Goal: Task Accomplishment & Management: Complete application form

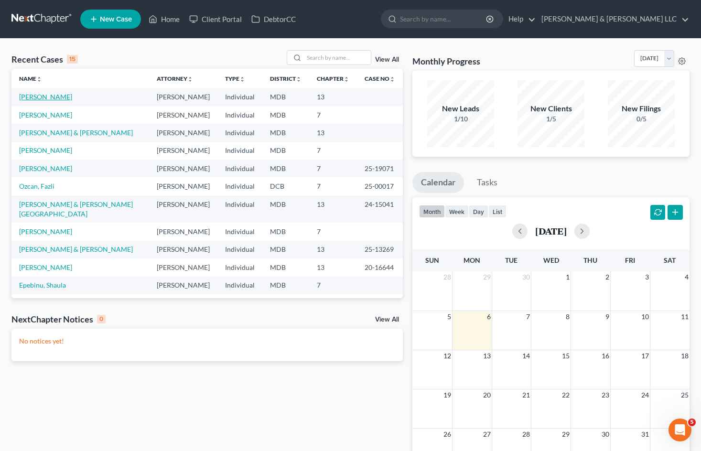
click at [56, 98] on link "[PERSON_NAME]" at bounding box center [45, 97] width 53 height 8
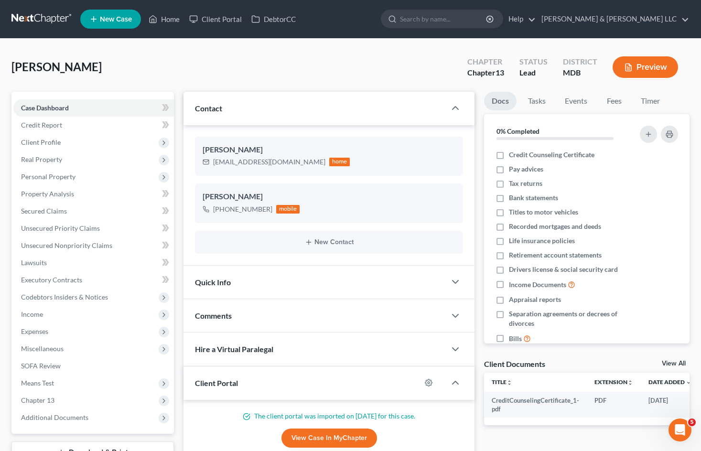
click at [654, 62] on button "Preview" at bounding box center [645, 67] width 65 height 22
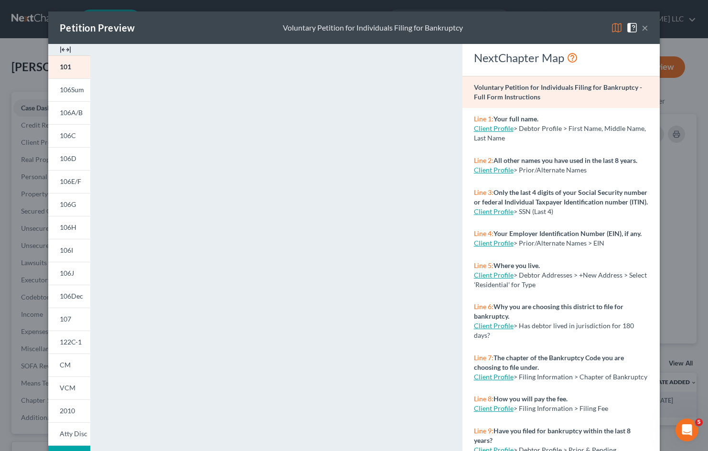
click at [83, 448] on button "Download Draft" at bounding box center [69, 457] width 42 height 22
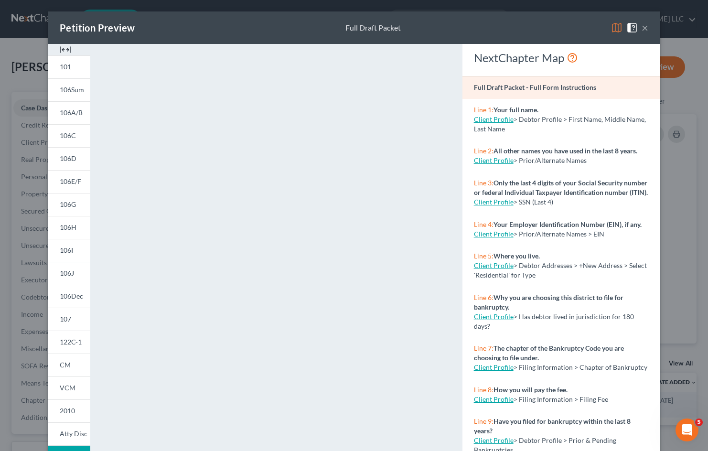
click at [643, 26] on button "×" at bounding box center [645, 27] width 7 height 11
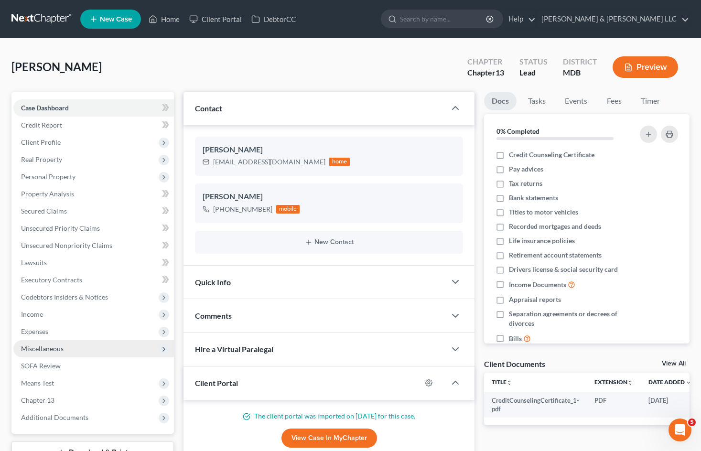
click at [77, 347] on span "Miscellaneous" at bounding box center [93, 348] width 161 height 17
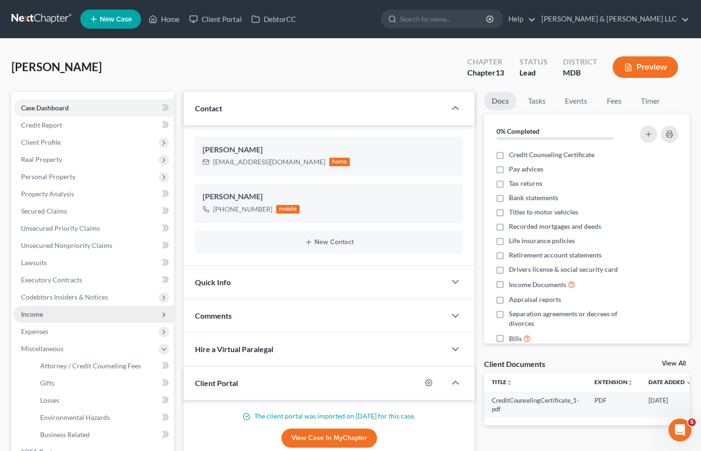
click at [86, 318] on span "Income" at bounding box center [93, 314] width 161 height 17
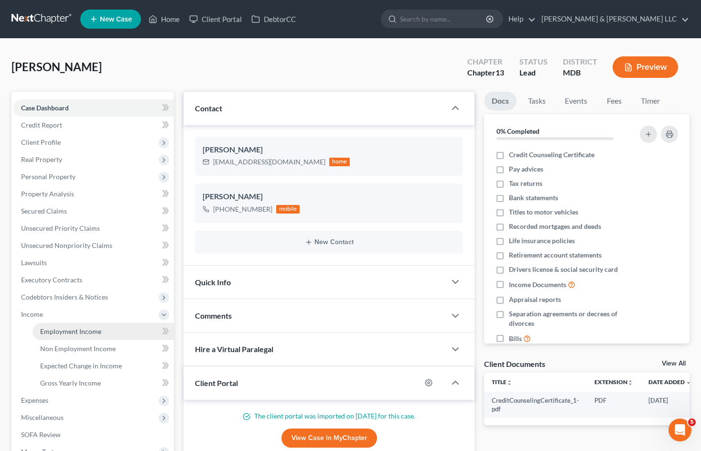
click at [85, 329] on span "Employment Income" at bounding box center [70, 331] width 61 height 8
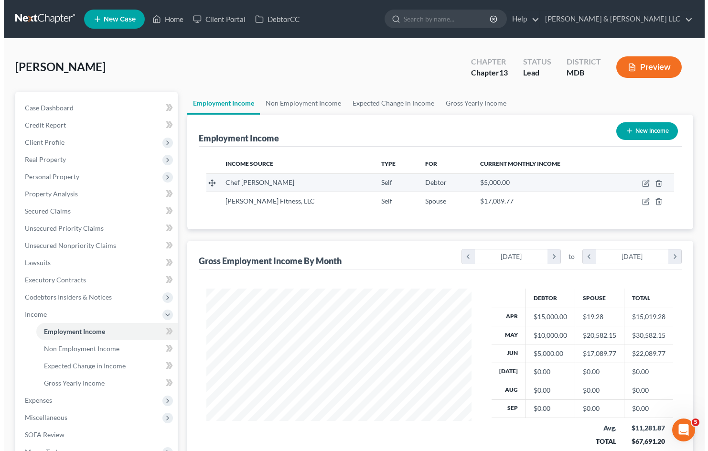
scroll to position [172, 284]
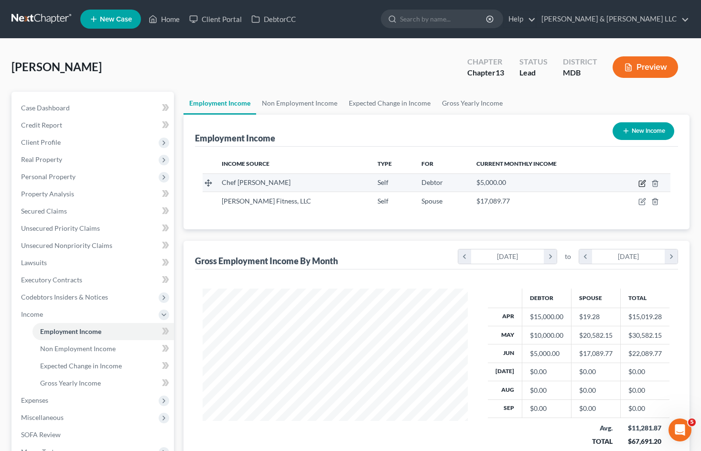
click at [641, 182] on icon "button" at bounding box center [643, 184] width 8 height 8
select select "1"
select select "21"
select select "0"
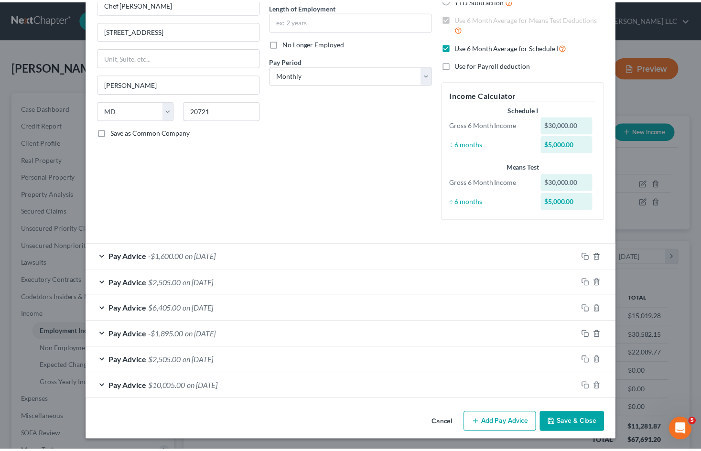
scroll to position [98, 0]
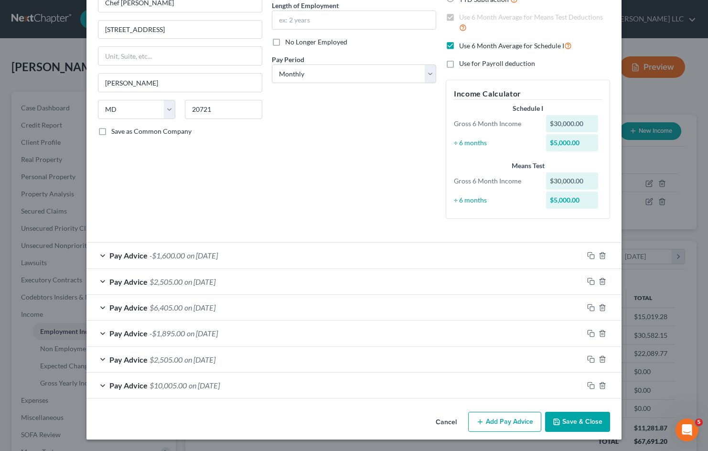
click at [440, 416] on button "Cancel" at bounding box center [446, 422] width 36 height 19
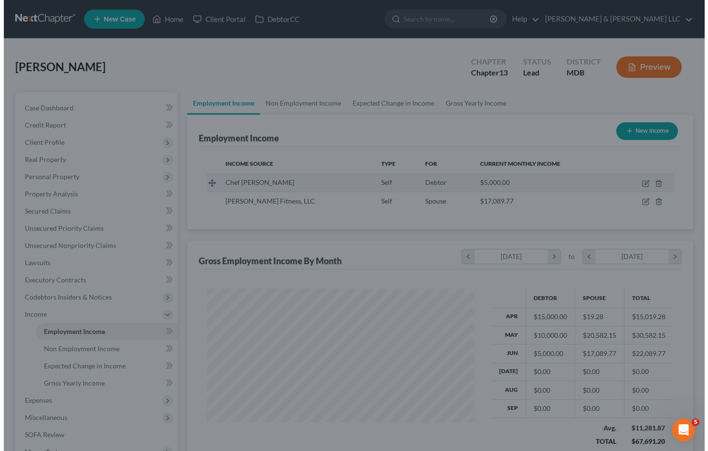
scroll to position [477779, 477666]
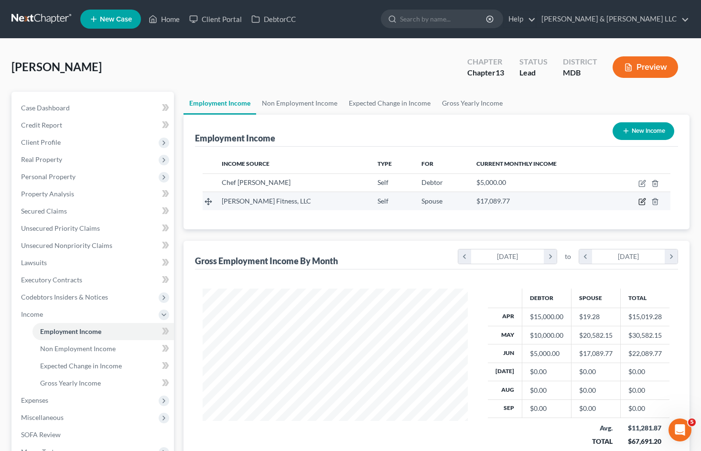
click at [642, 202] on icon "button" at bounding box center [643, 202] width 8 height 8
select select "1"
select select "21"
select select "0"
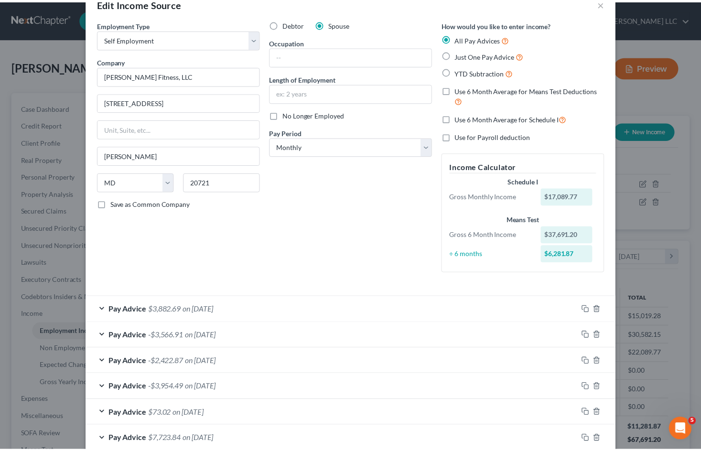
scroll to position [78, 0]
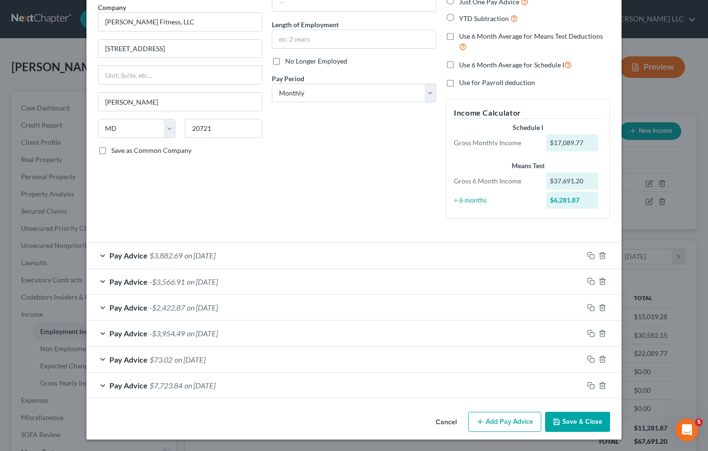
click at [440, 418] on button "Cancel" at bounding box center [446, 422] width 36 height 19
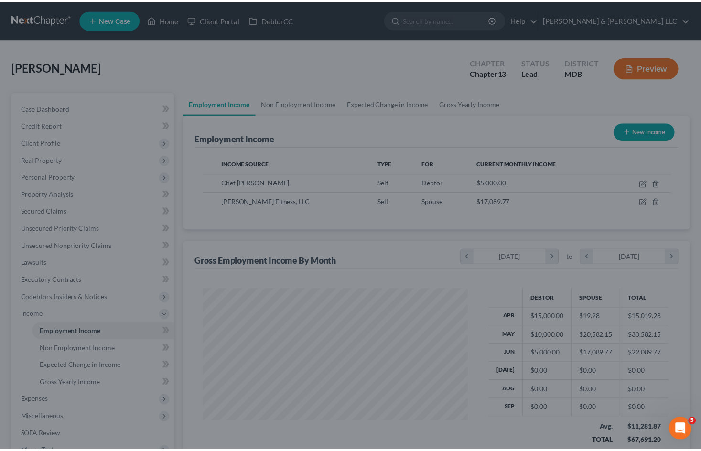
scroll to position [477779, 477666]
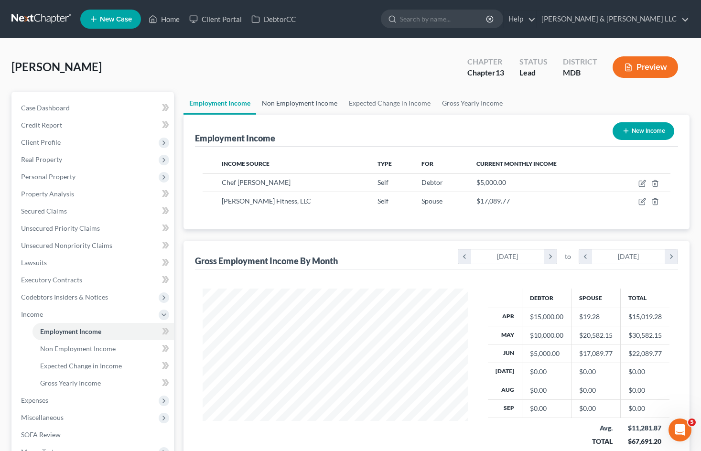
click at [306, 98] on link "Non Employment Income" at bounding box center [299, 103] width 87 height 23
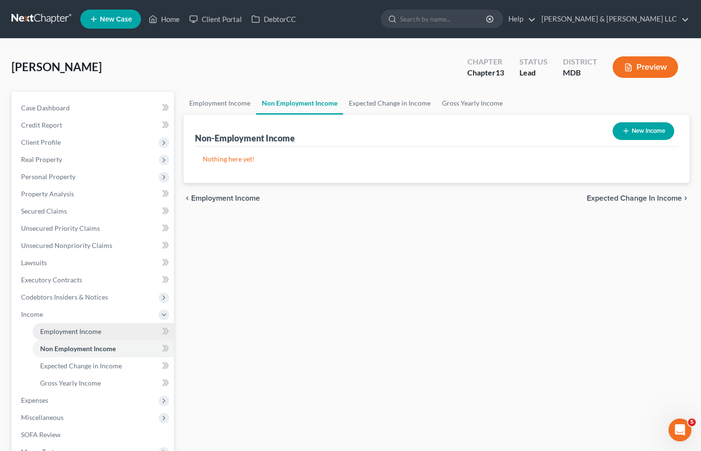
click at [59, 328] on span "Employment Income" at bounding box center [70, 331] width 61 height 8
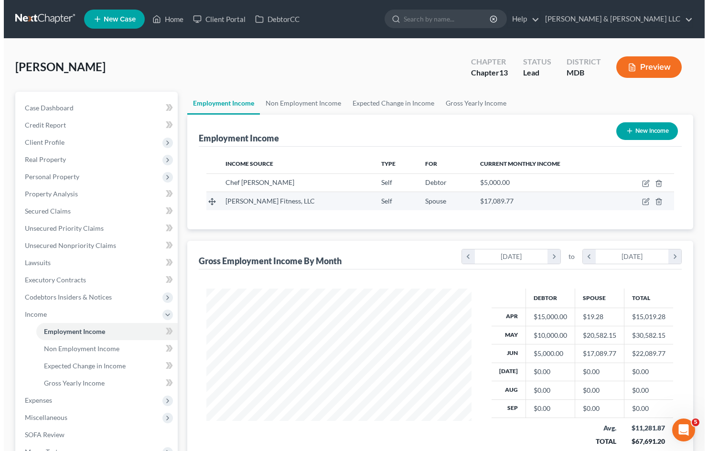
scroll to position [172, 284]
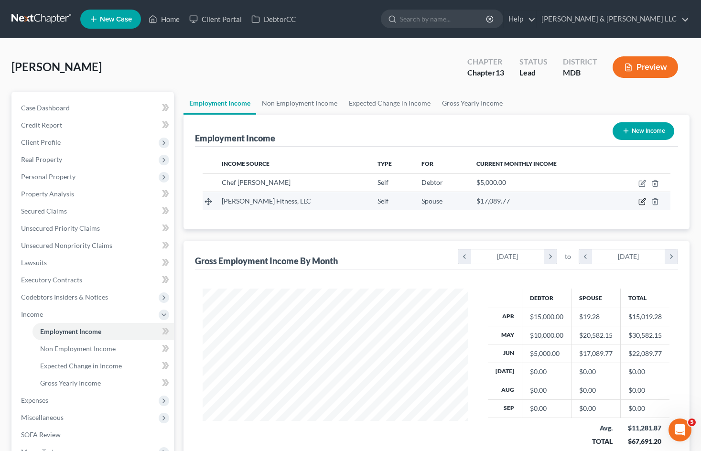
click at [643, 198] on icon "button" at bounding box center [643, 202] width 8 height 8
select select "1"
select select "21"
select select "0"
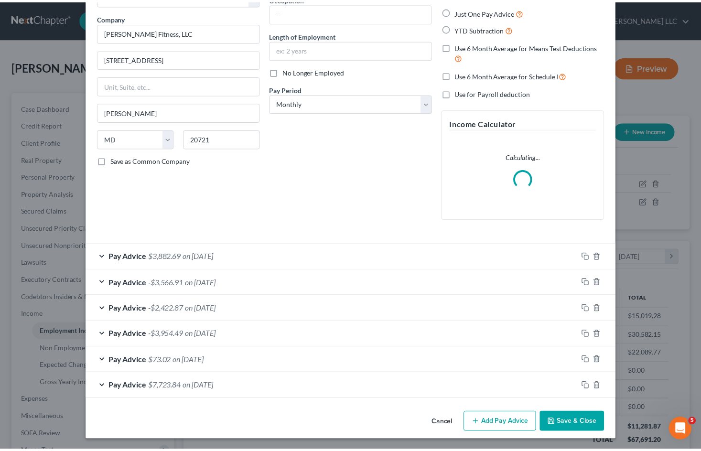
scroll to position [69, 0]
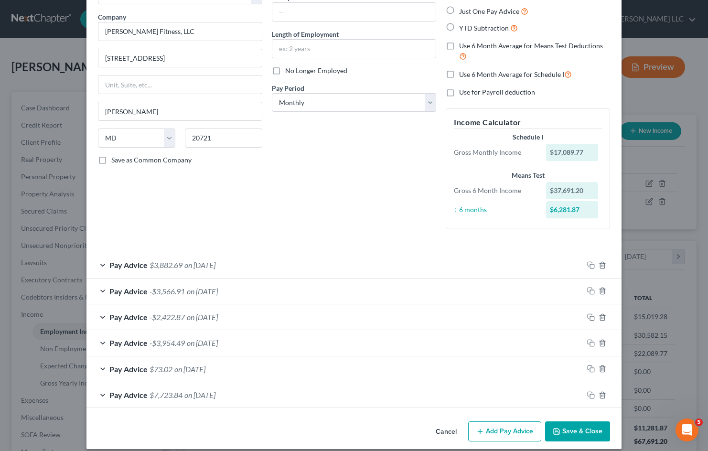
click at [445, 434] on button "Cancel" at bounding box center [446, 432] width 36 height 19
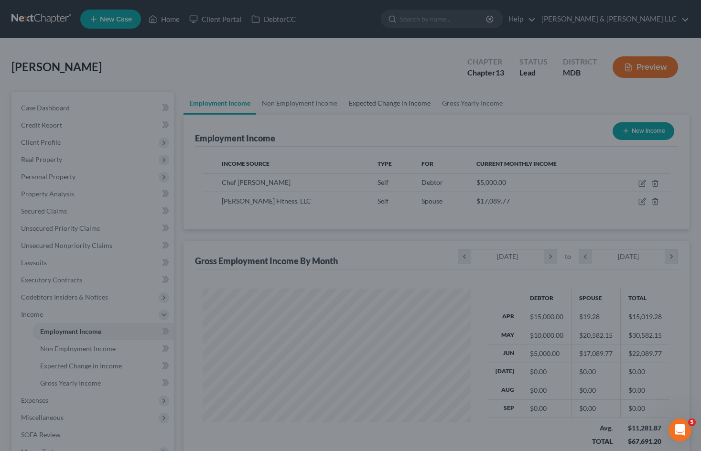
scroll to position [477779, 477666]
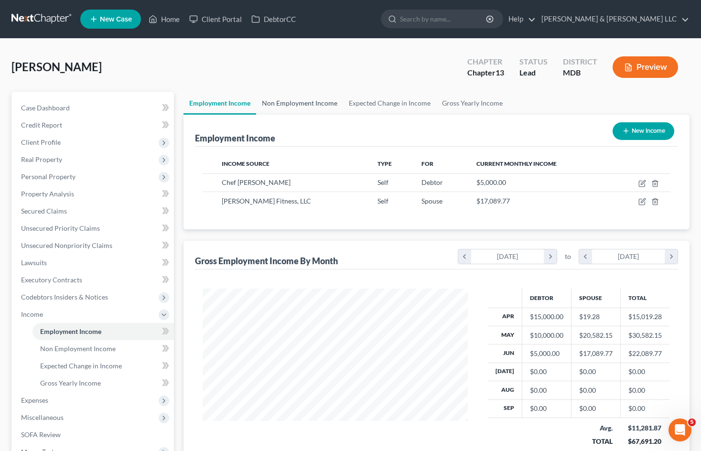
click at [309, 99] on link "Non Employment Income" at bounding box center [299, 103] width 87 height 23
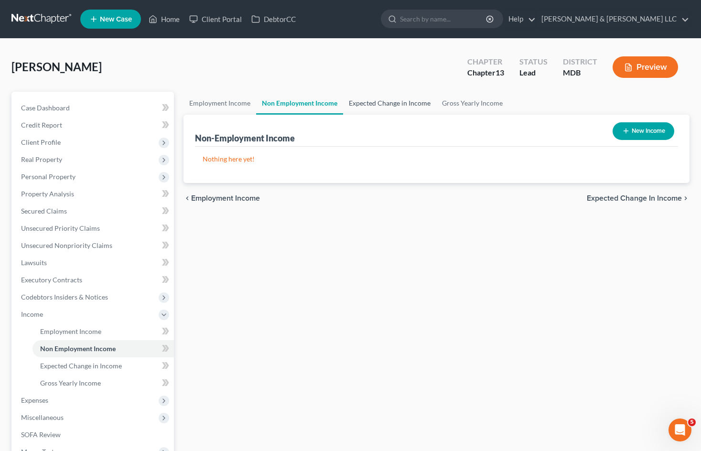
click at [358, 93] on link "Expected Change in Income" at bounding box center [389, 103] width 93 height 23
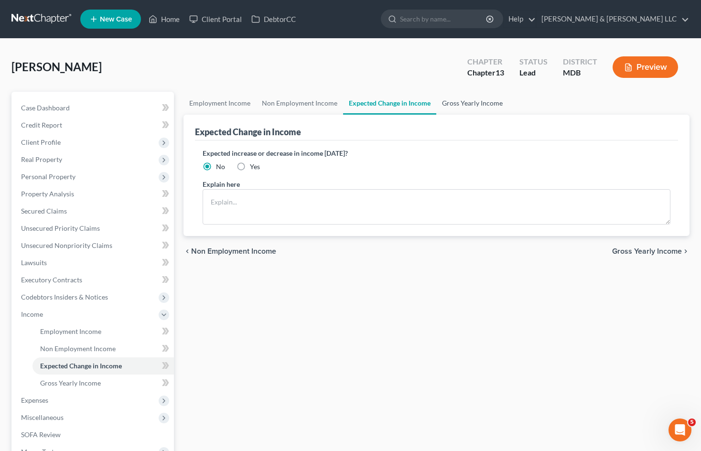
drag, startPoint x: 475, startPoint y: 103, endPoint x: 457, endPoint y: 107, distance: 18.1
click at [476, 104] on link "Gross Yearly Income" at bounding box center [472, 103] width 72 height 23
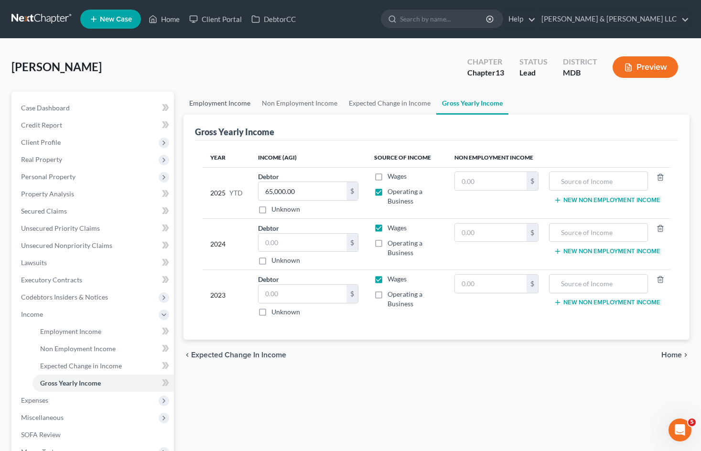
click at [229, 103] on link "Employment Income" at bounding box center [220, 103] width 73 height 23
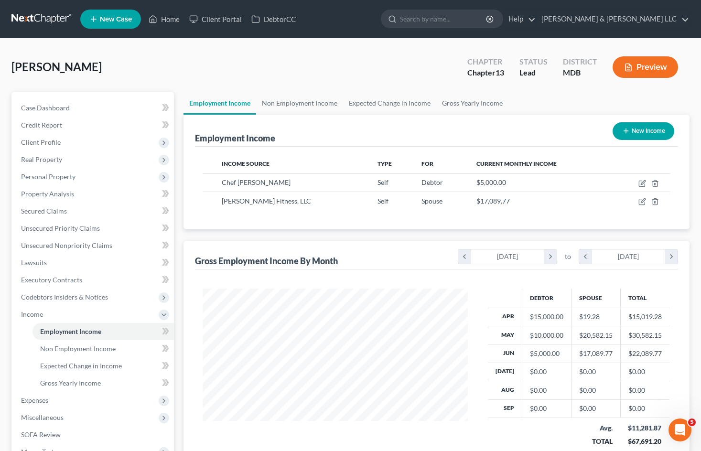
scroll to position [172, 284]
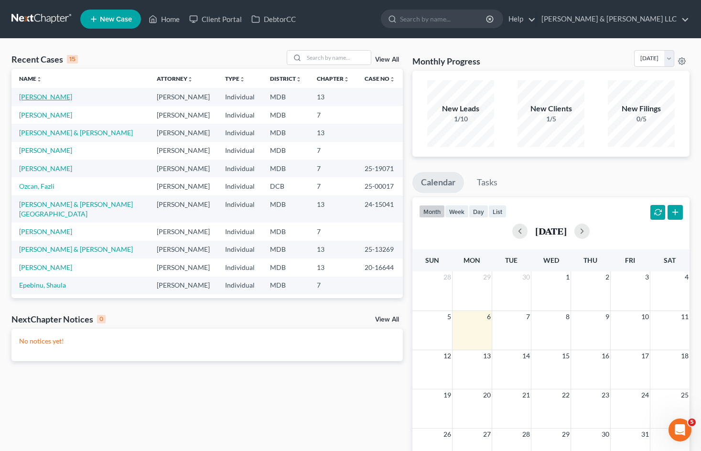
click at [58, 98] on link "[PERSON_NAME]" at bounding box center [45, 97] width 53 height 8
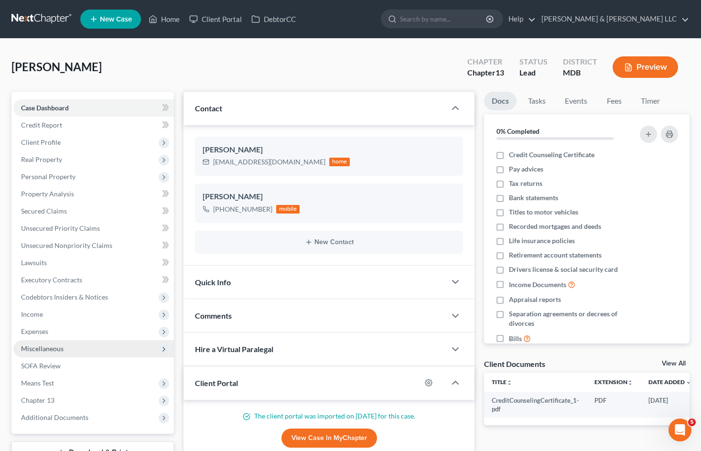
click at [87, 348] on span "Miscellaneous" at bounding box center [93, 348] width 161 height 17
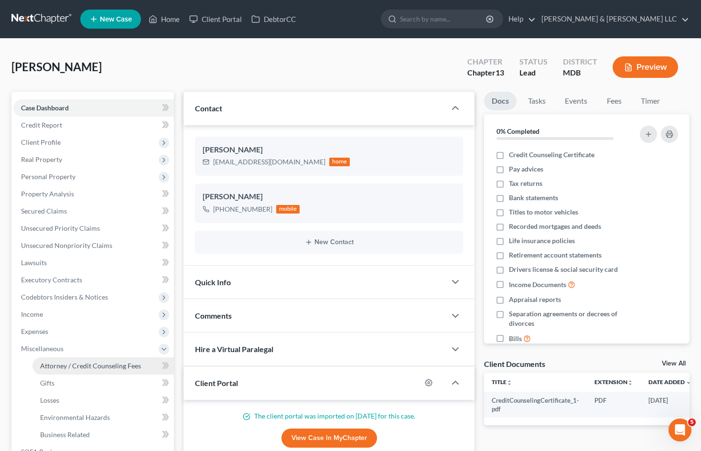
click at [117, 368] on span "Attorney / Credit Counseling Fees" at bounding box center [90, 366] width 101 height 8
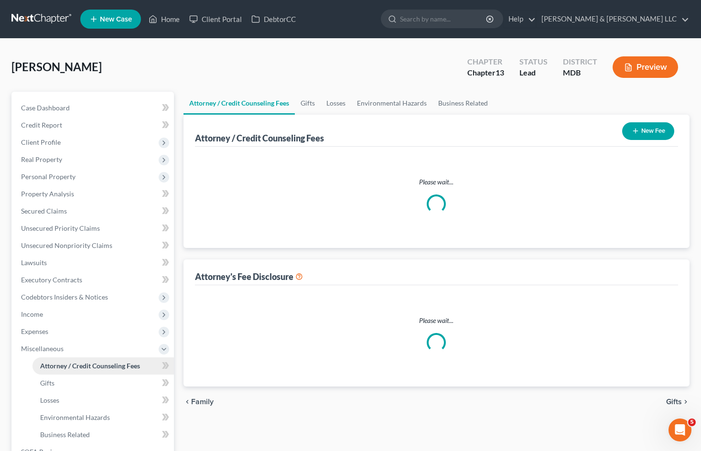
select select "0"
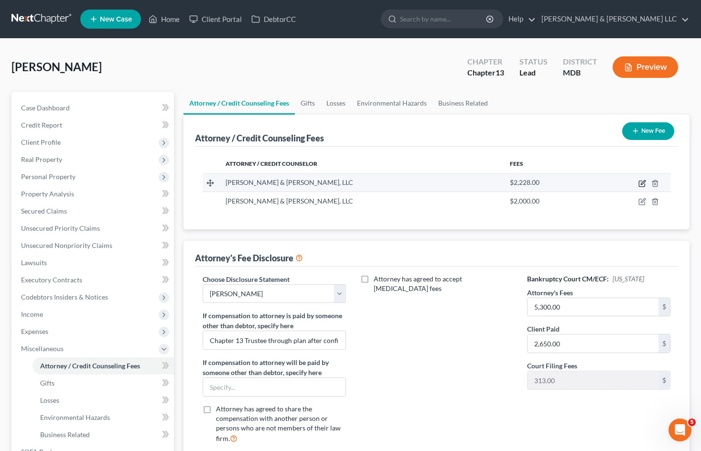
click at [641, 184] on icon "button" at bounding box center [643, 182] width 4 height 4
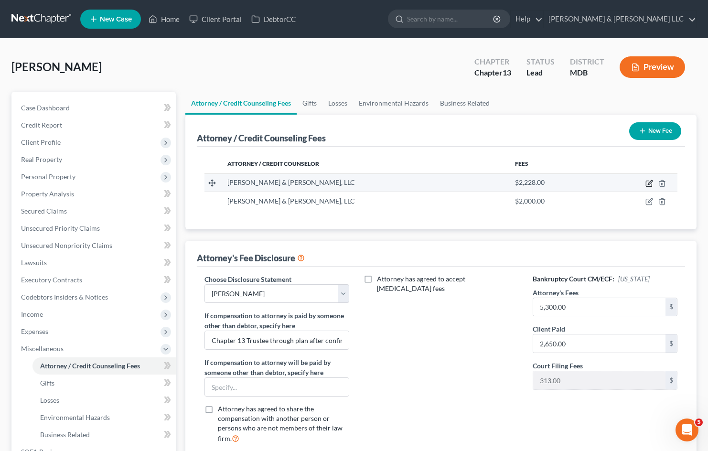
select select "21"
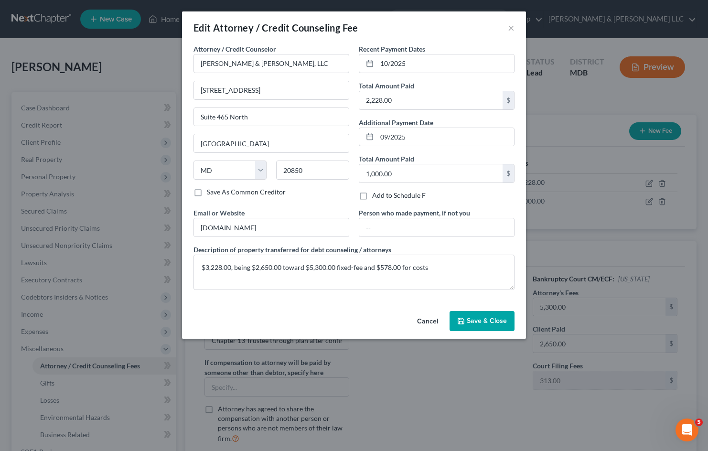
click at [428, 322] on button "Cancel" at bounding box center [428, 321] width 36 height 19
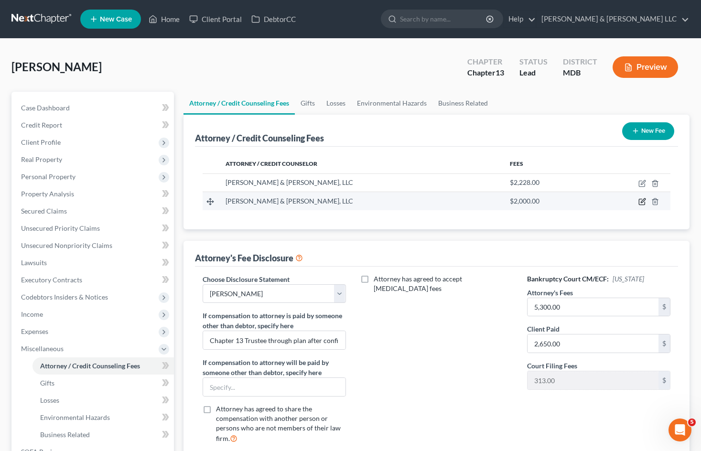
click at [639, 200] on icon "button" at bounding box center [642, 202] width 6 height 6
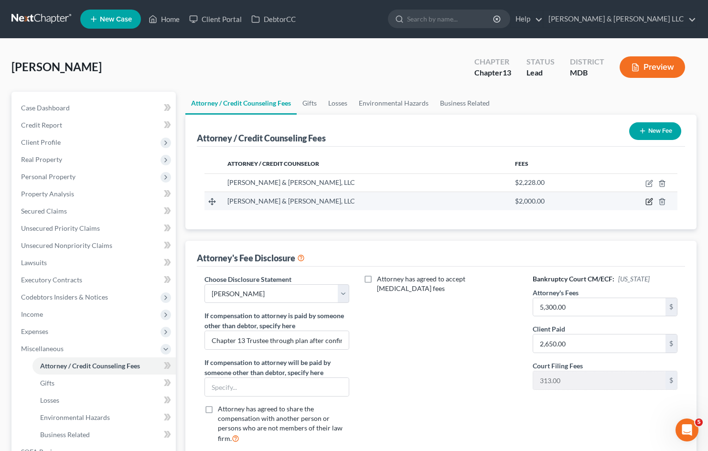
select select "21"
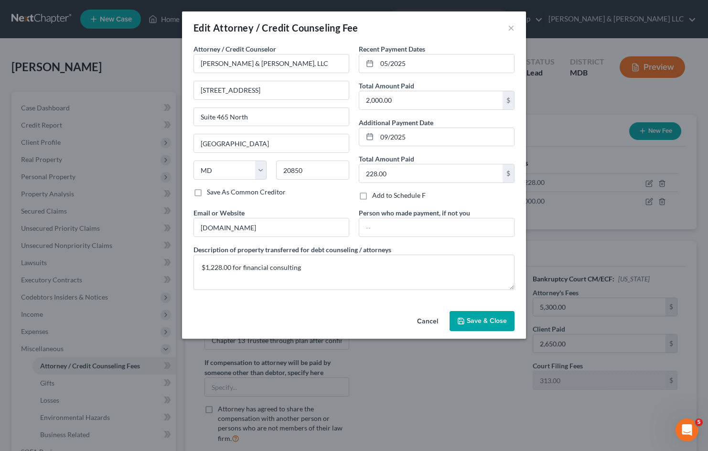
click at [430, 318] on button "Cancel" at bounding box center [428, 321] width 36 height 19
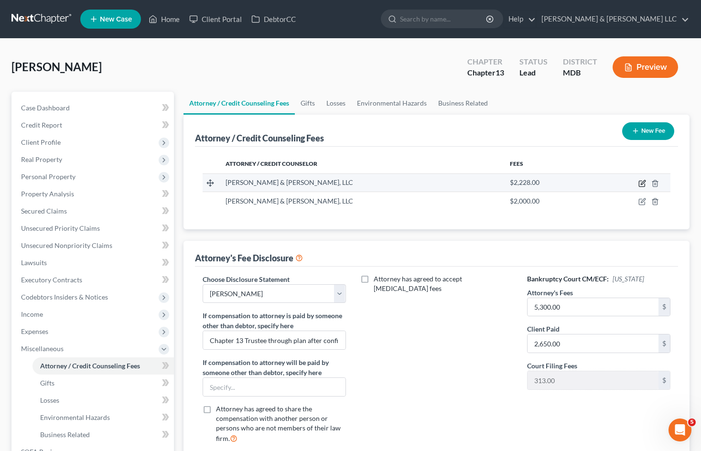
click at [642, 184] on icon "button" at bounding box center [643, 184] width 8 height 8
select select "21"
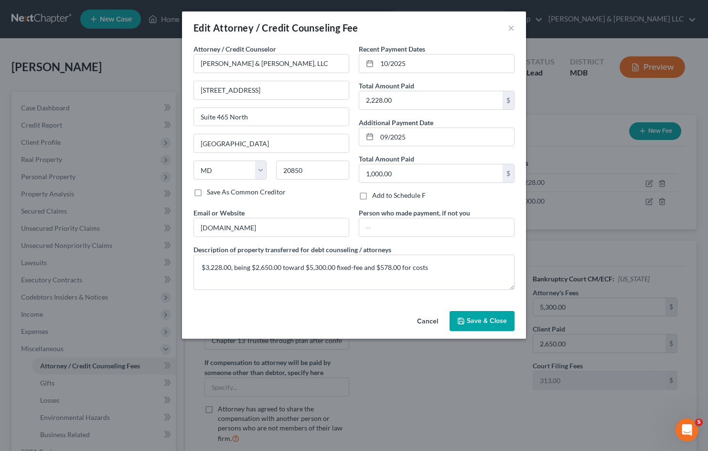
click at [421, 329] on button "Cancel" at bounding box center [428, 321] width 36 height 19
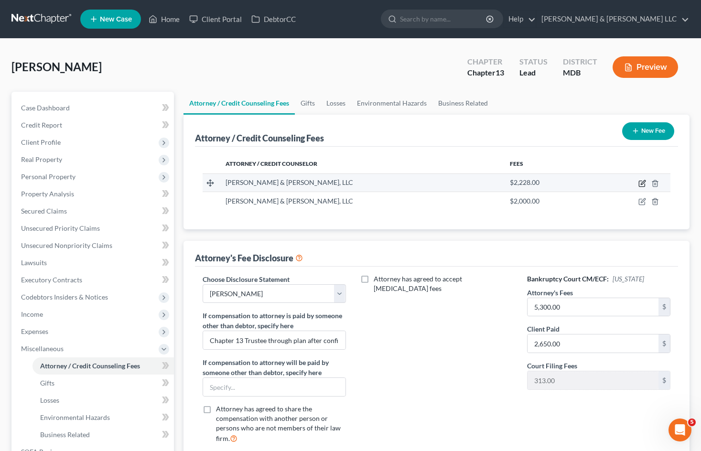
click at [640, 182] on icon "button" at bounding box center [643, 184] width 8 height 8
select select "21"
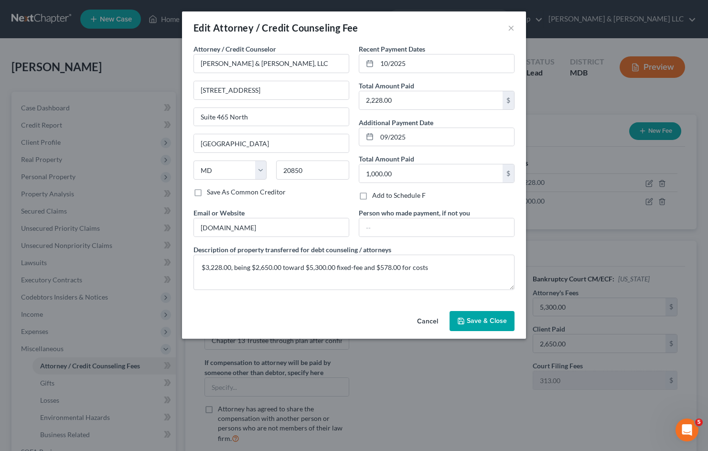
click at [423, 318] on button "Cancel" at bounding box center [428, 321] width 36 height 19
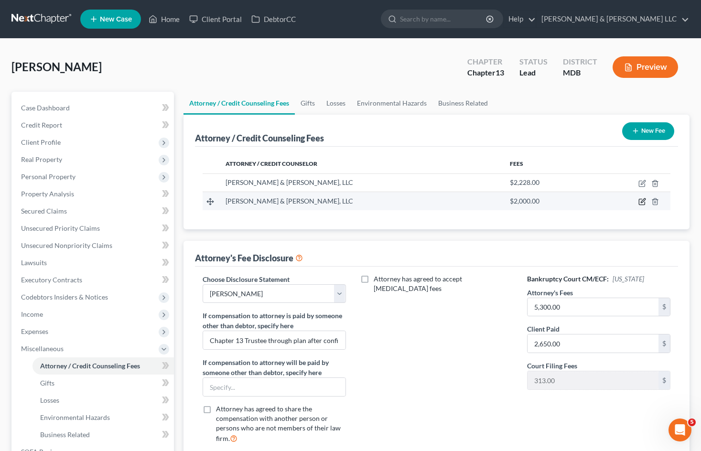
click at [640, 202] on icon "button" at bounding box center [643, 202] width 8 height 8
select select "21"
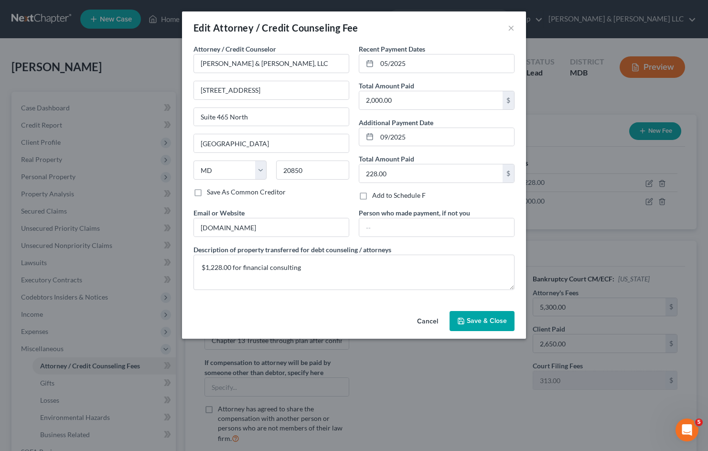
click at [429, 321] on button "Cancel" at bounding box center [428, 321] width 36 height 19
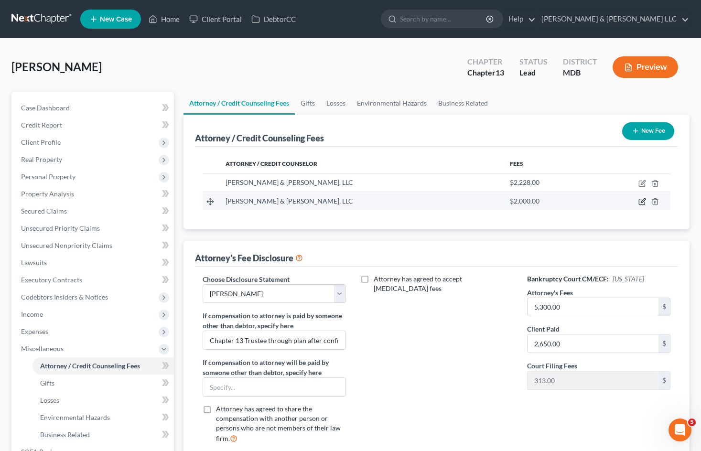
click at [641, 202] on icon "button" at bounding box center [643, 202] width 8 height 8
select select "21"
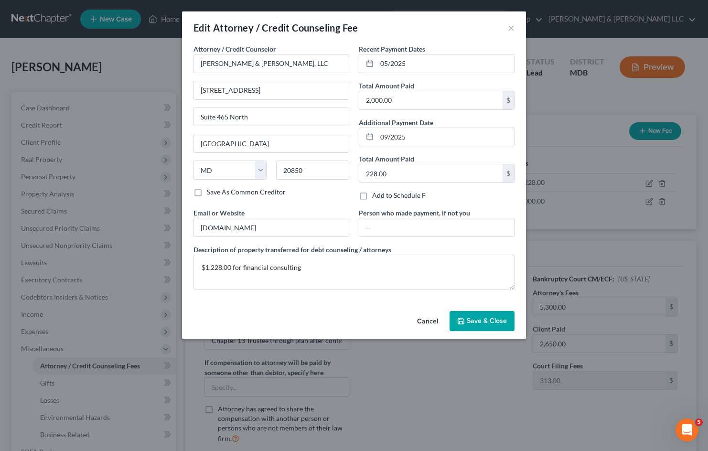
click at [427, 322] on button "Cancel" at bounding box center [428, 321] width 36 height 19
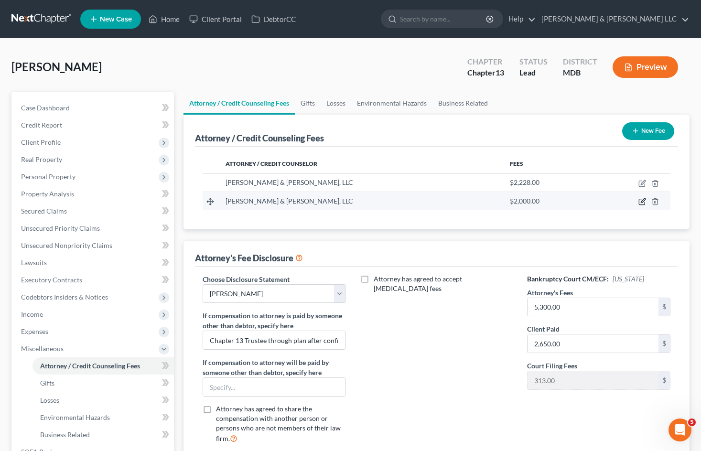
click at [640, 202] on icon "button" at bounding box center [643, 202] width 8 height 8
select select "21"
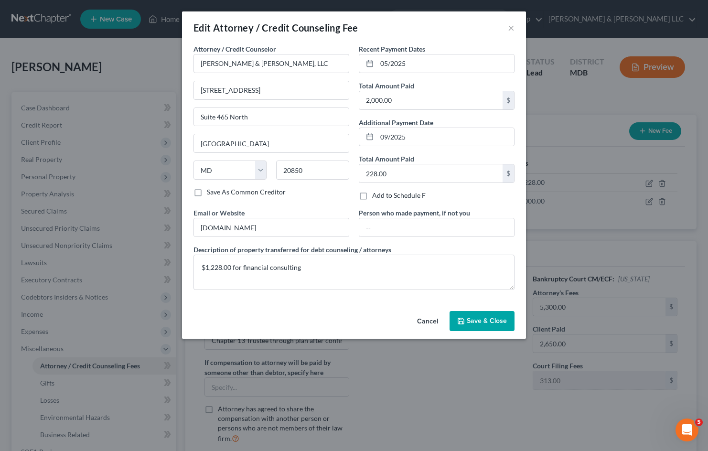
drag, startPoint x: 428, startPoint y: 320, endPoint x: 498, endPoint y: 314, distance: 69.5
click at [429, 320] on button "Cancel" at bounding box center [428, 321] width 36 height 19
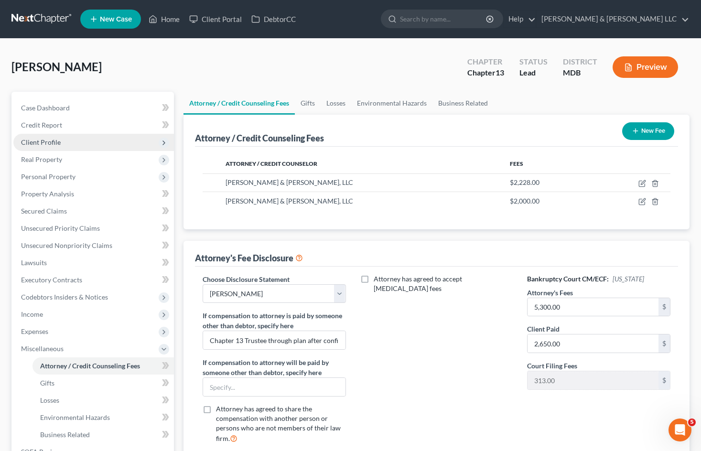
click at [60, 143] on span "Client Profile" at bounding box center [93, 142] width 161 height 17
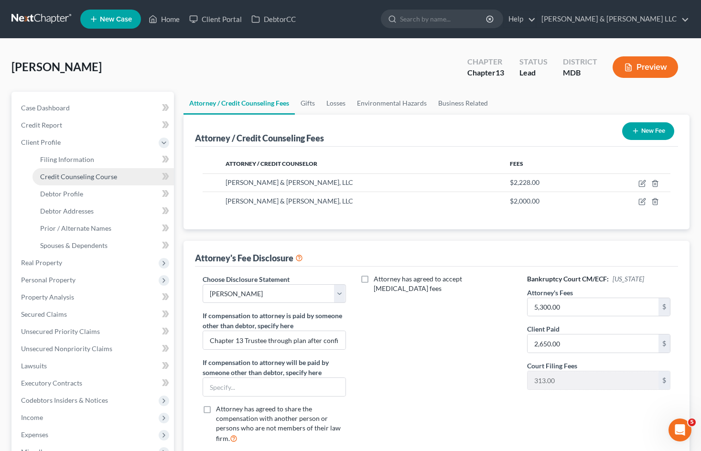
click at [97, 173] on span "Credit Counseling Course" at bounding box center [78, 177] width 77 height 8
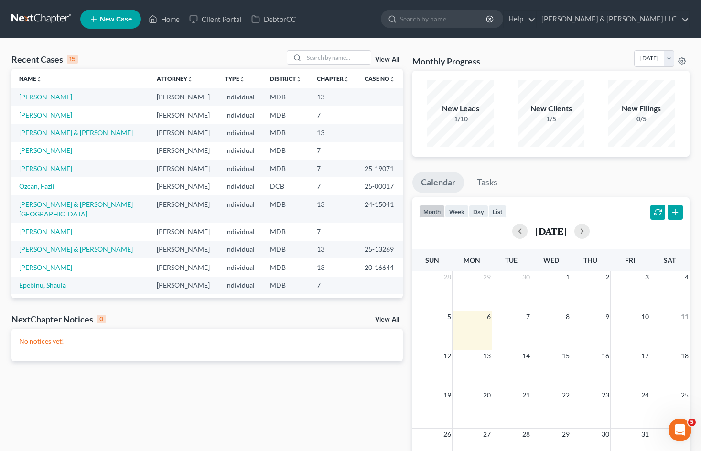
click at [73, 131] on link "[PERSON_NAME] & [PERSON_NAME]" at bounding box center [76, 133] width 114 height 8
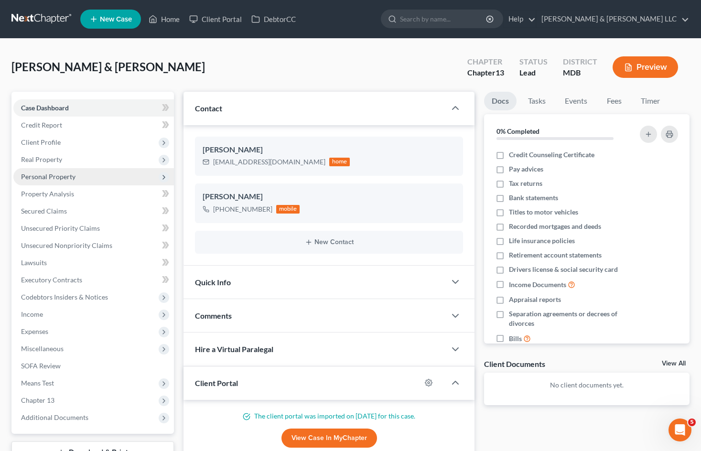
click at [94, 175] on span "Personal Property" at bounding box center [93, 176] width 161 height 17
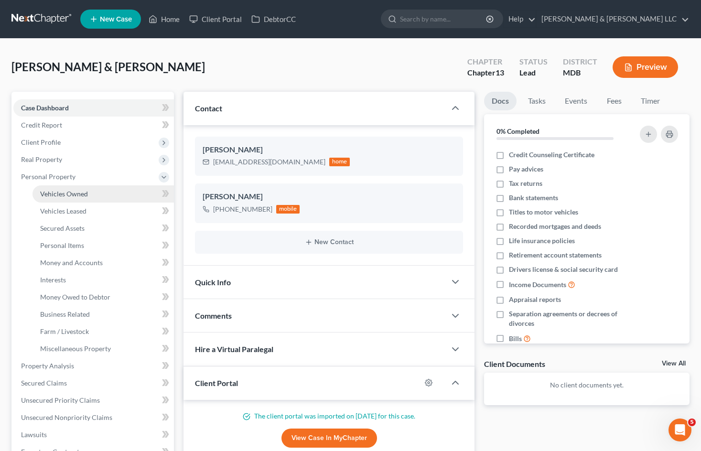
click at [101, 194] on link "Vehicles Owned" at bounding box center [103, 193] width 141 height 17
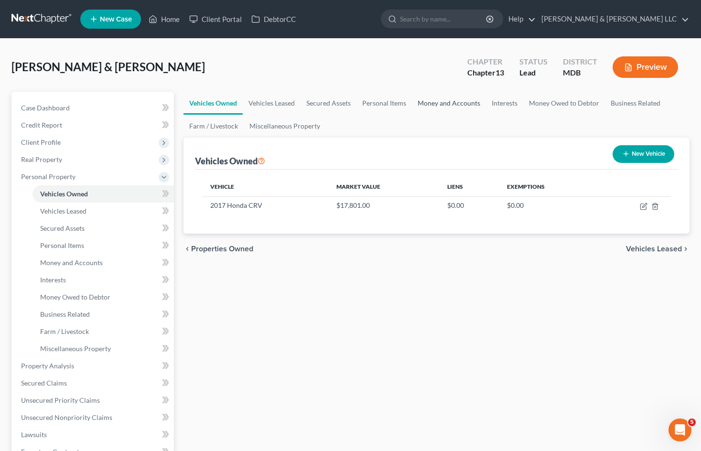
click at [414, 104] on link "Money and Accounts" at bounding box center [449, 103] width 74 height 23
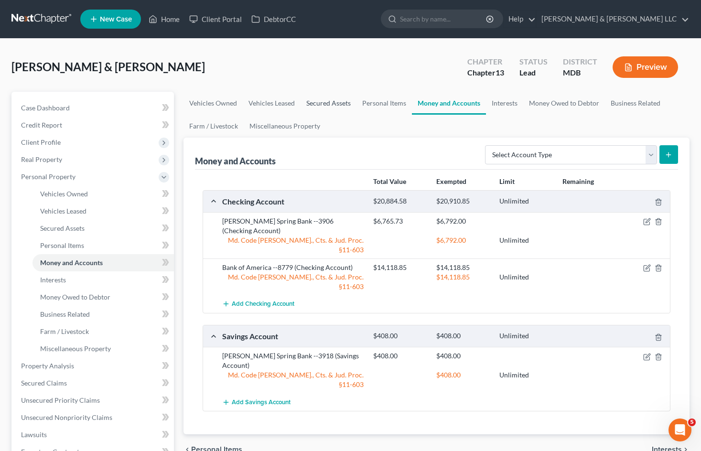
click at [338, 103] on link "Secured Assets" at bounding box center [329, 103] width 56 height 23
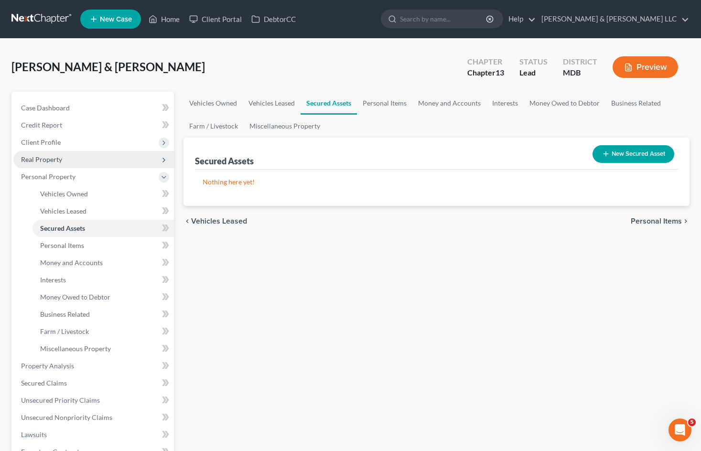
click at [68, 157] on span "Real Property" at bounding box center [93, 159] width 161 height 17
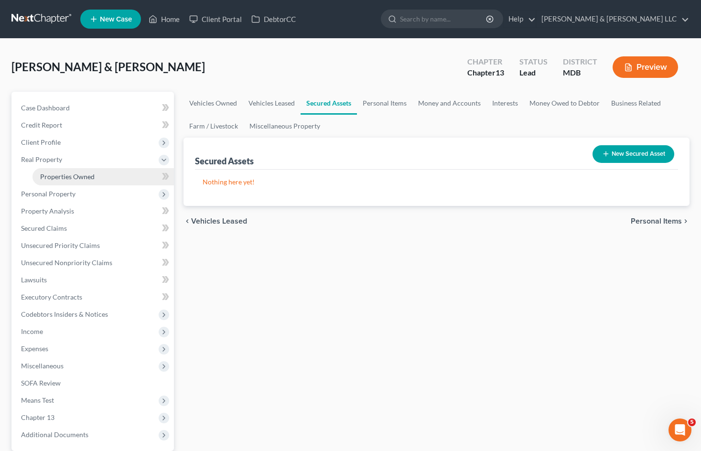
click at [71, 171] on link "Properties Owned" at bounding box center [103, 176] width 141 height 17
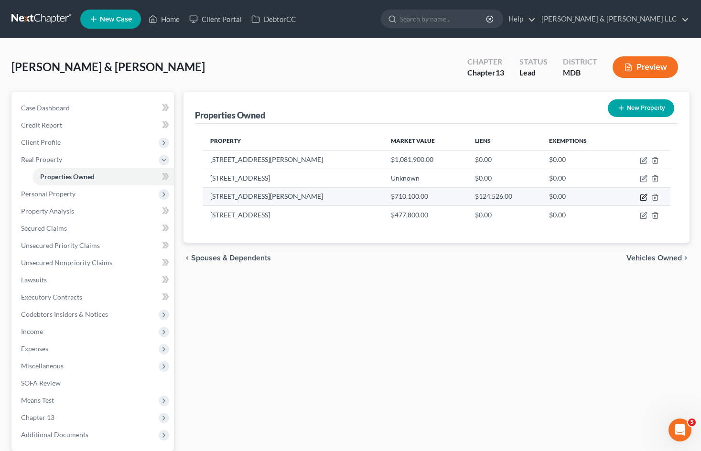
click at [640, 194] on icon "button" at bounding box center [644, 198] width 8 height 8
select select "21"
select select "2"
select select "7"
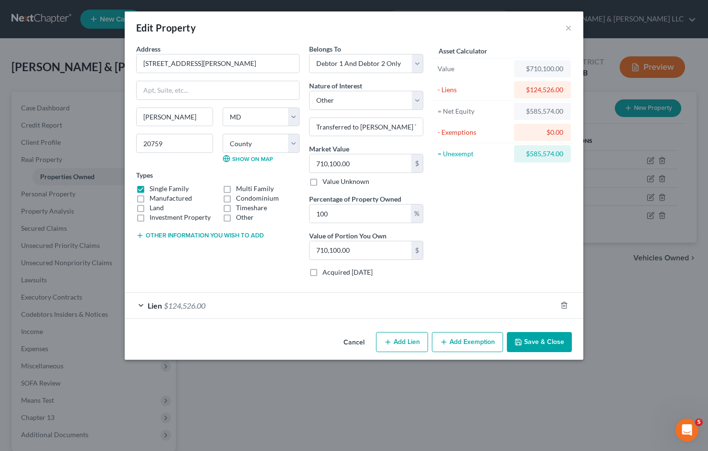
click at [351, 343] on button "Cancel" at bounding box center [354, 342] width 36 height 19
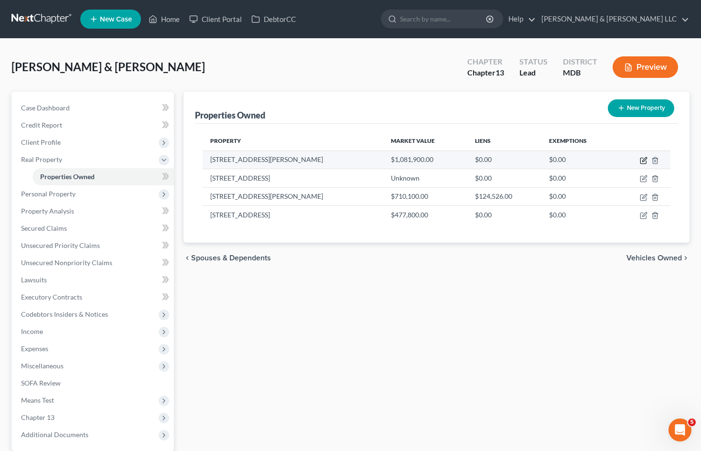
click at [642, 160] on icon "button" at bounding box center [644, 161] width 8 height 8
select select "9"
select select "3"
select select "7"
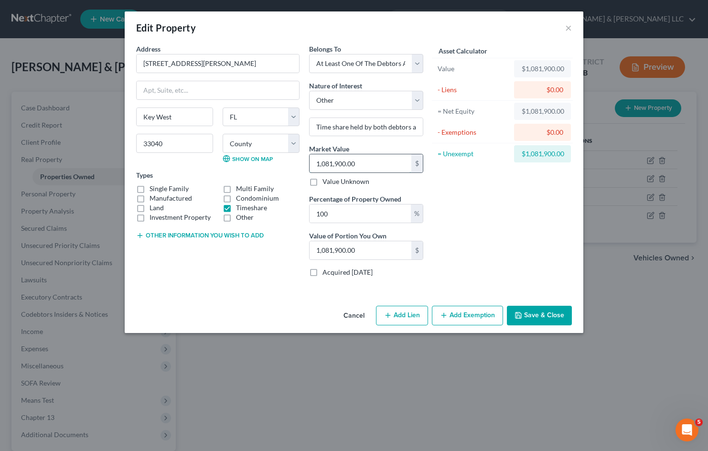
click at [381, 163] on input "1,081,900.00" at bounding box center [361, 163] width 102 height 18
type input "5"
type input "5.00"
type input "50"
type input "50.00"
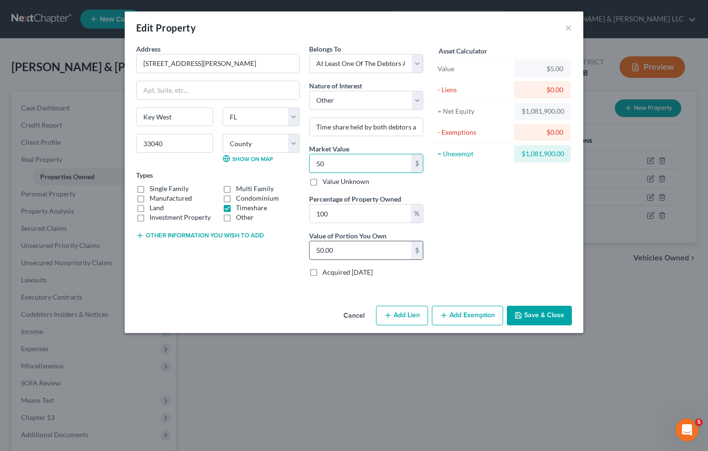
type input "500"
type input "500.00"
type input "5000"
type input "5,000.00"
type input "5,000"
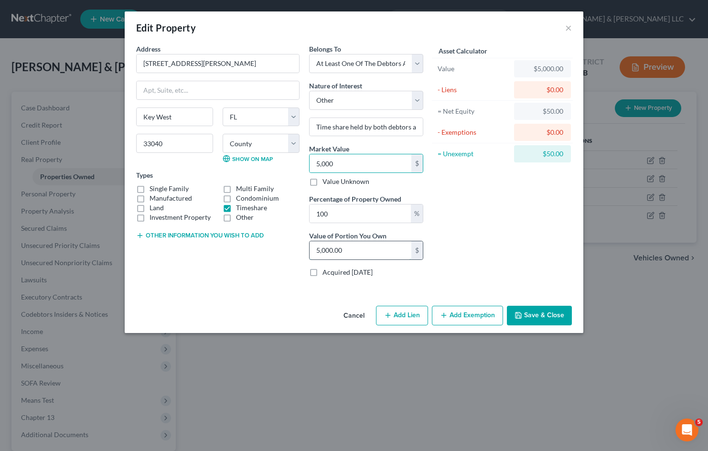
click at [350, 252] on input "5,000.00" at bounding box center [361, 250] width 102 height 18
click at [503, 206] on div "Asset Calculator Value $5,000.00 - Liens $0.00 = Net Equity $50.00 - Exemptions…" at bounding box center [502, 164] width 149 height 241
click at [320, 127] on input "Time share held by both debtors and [PERSON_NAME]" at bounding box center [366, 127] width 113 height 18
click at [539, 319] on button "Save & Close" at bounding box center [539, 316] width 65 height 20
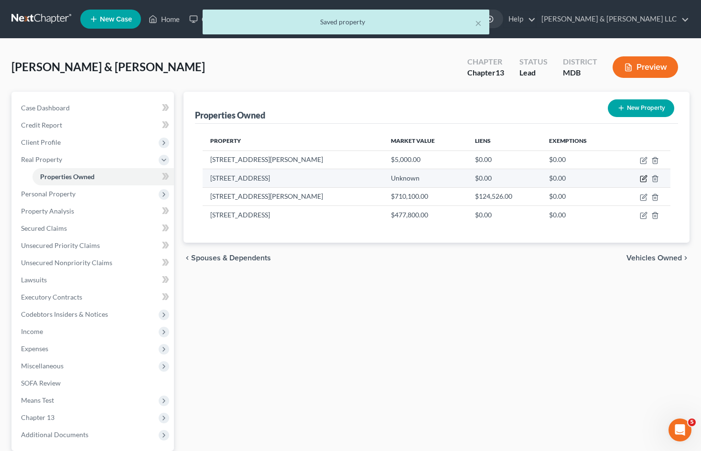
click at [642, 178] on icon "button" at bounding box center [644, 179] width 8 height 8
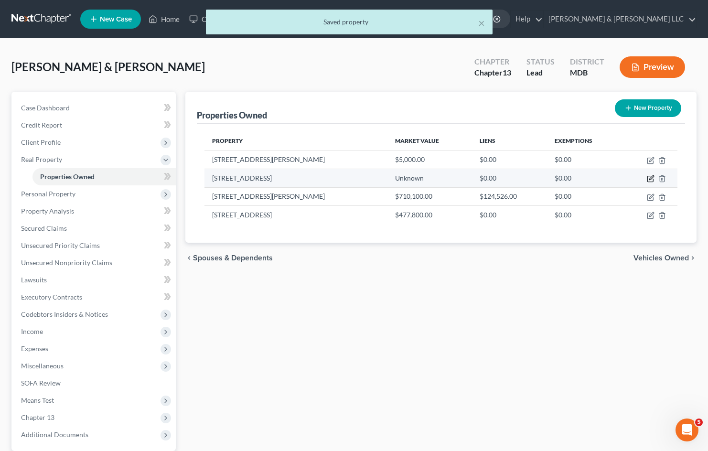
select select "21"
select select "15"
select select "2"
select select "7"
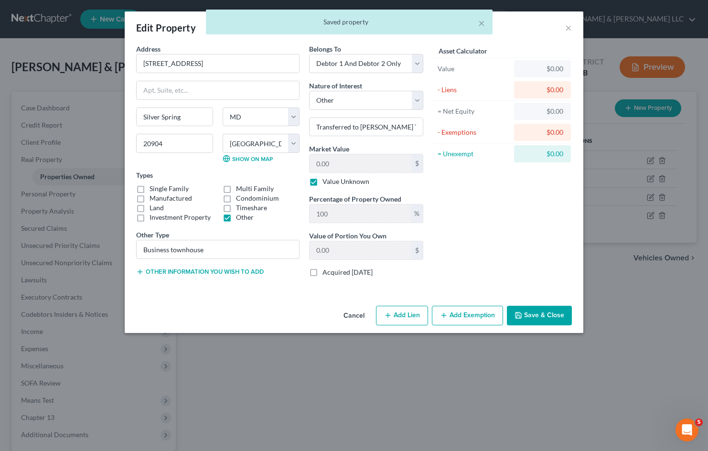
click at [361, 314] on button "Cancel" at bounding box center [354, 316] width 36 height 19
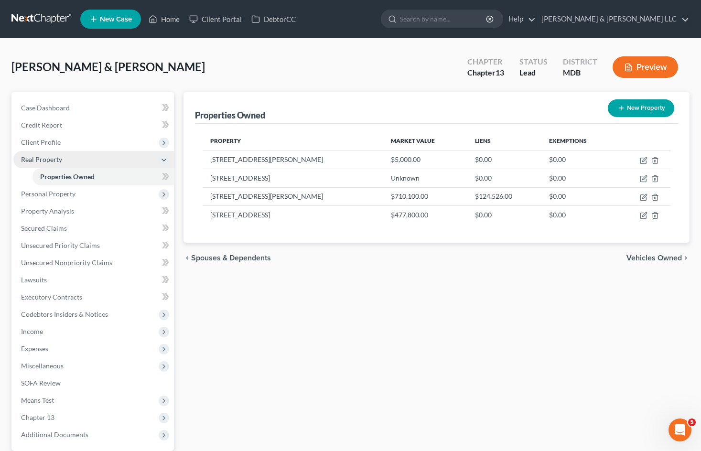
click at [153, 157] on span "Real Property" at bounding box center [93, 159] width 161 height 17
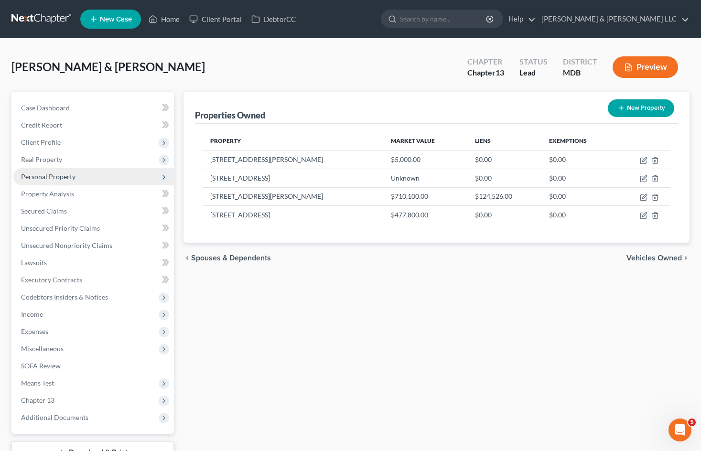
click at [138, 177] on span "Personal Property" at bounding box center [93, 176] width 161 height 17
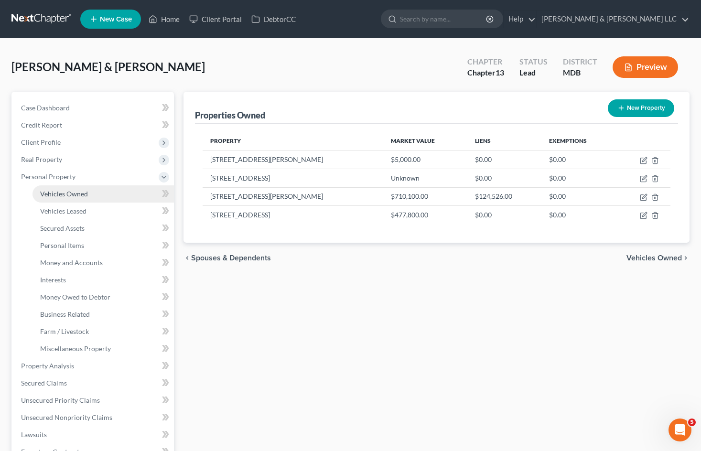
click at [137, 199] on link "Vehicles Owned" at bounding box center [103, 193] width 141 height 17
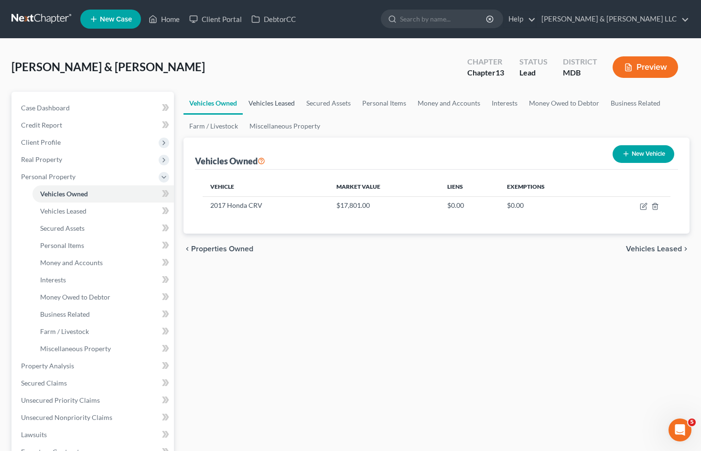
click at [289, 110] on link "Vehicles Leased" at bounding box center [272, 103] width 58 height 23
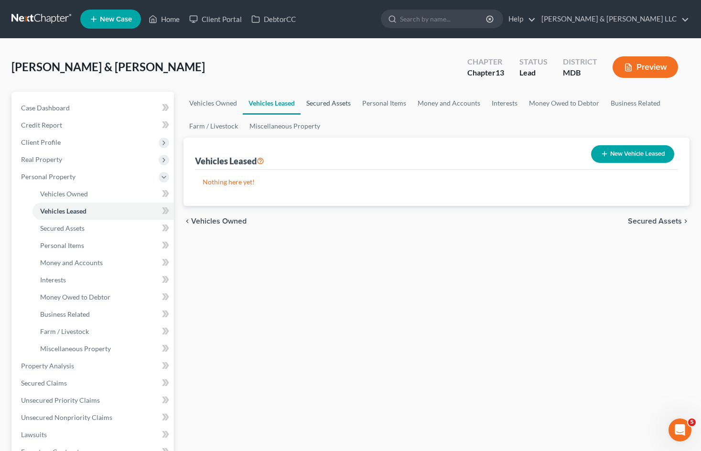
click at [340, 107] on link "Secured Assets" at bounding box center [329, 103] width 56 height 23
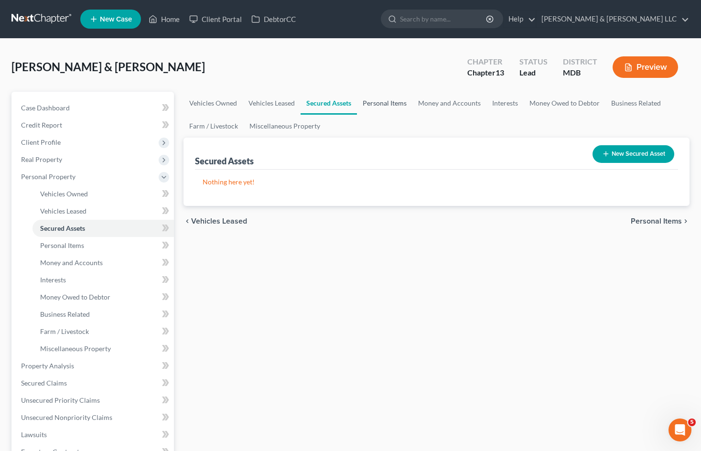
click at [391, 111] on link "Personal Items" at bounding box center [384, 103] width 55 height 23
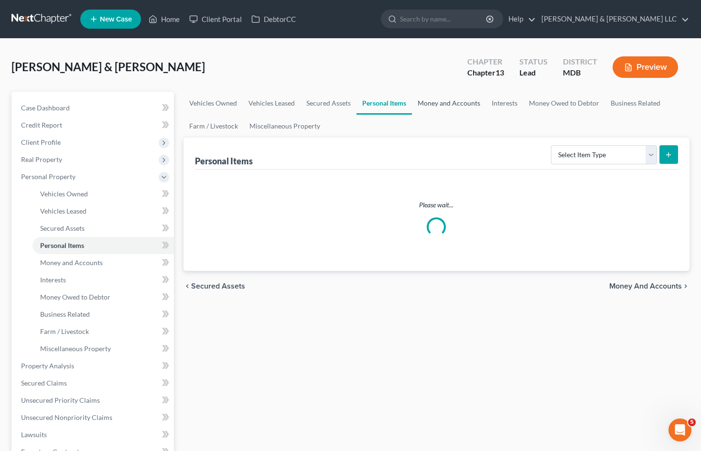
click at [444, 100] on link "Money and Accounts" at bounding box center [449, 103] width 74 height 23
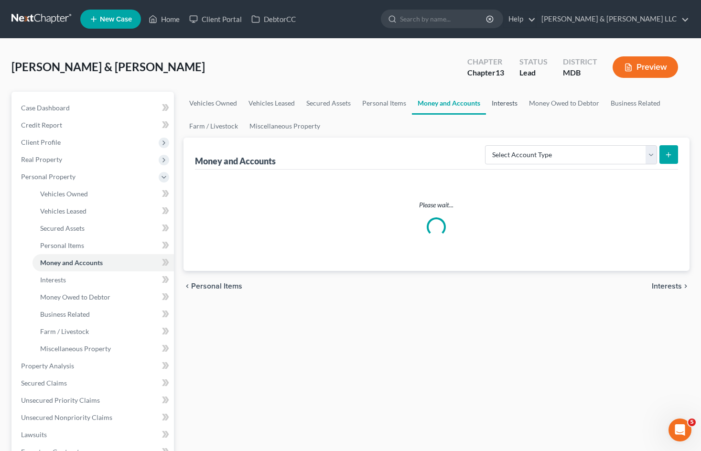
click at [505, 100] on link "Interests" at bounding box center [504, 103] width 37 height 23
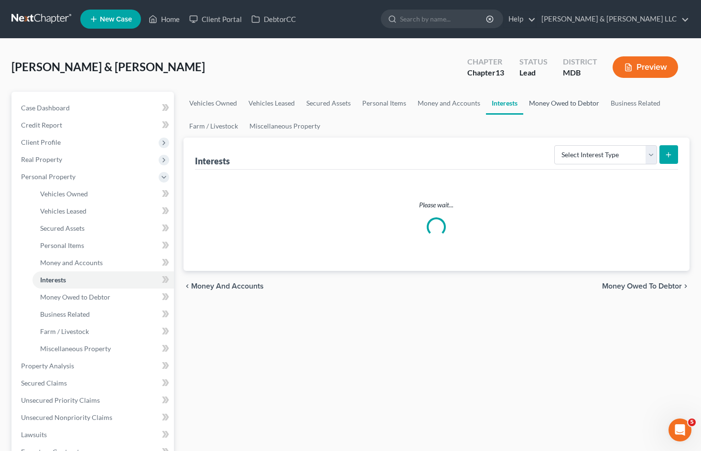
click at [563, 104] on link "Money Owed to Debtor" at bounding box center [564, 103] width 82 height 23
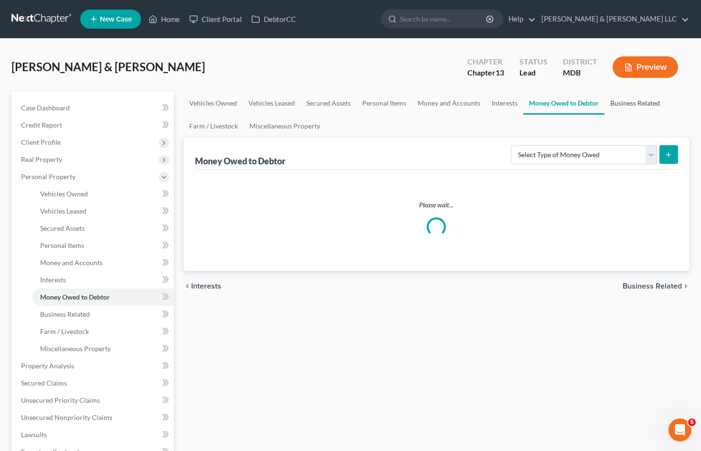
click at [627, 103] on link "Business Related" at bounding box center [635, 103] width 61 height 23
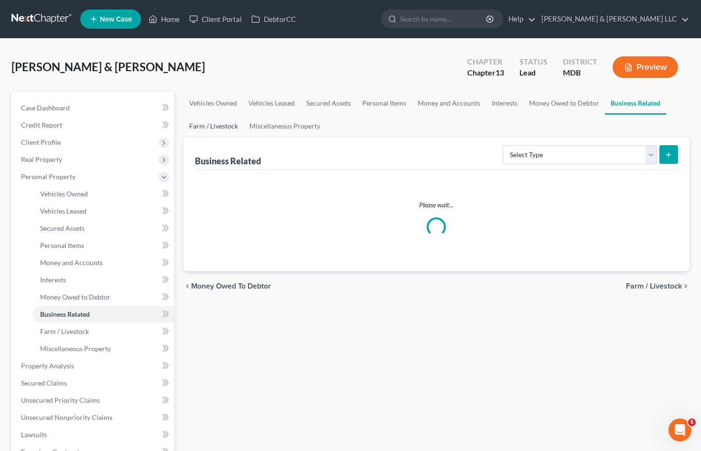
click at [214, 129] on link "Farm / Livestock" at bounding box center [214, 126] width 60 height 23
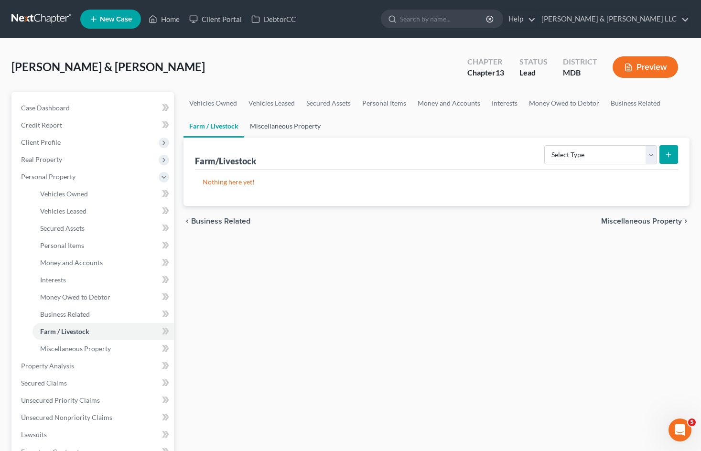
click at [269, 123] on link "Miscellaneous Property" at bounding box center [285, 126] width 82 height 23
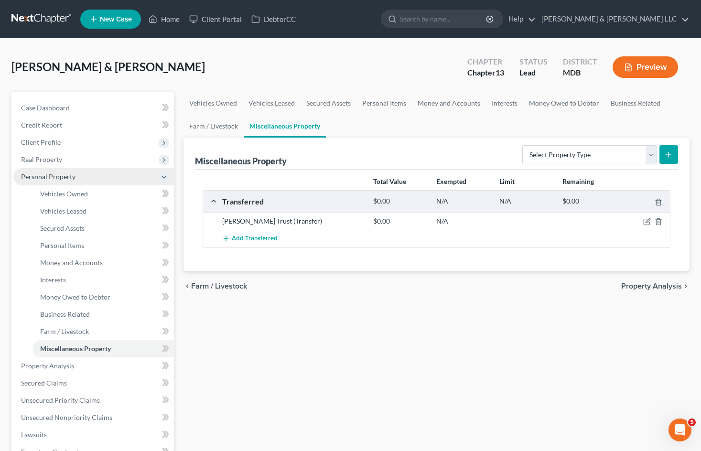
click at [81, 175] on span "Personal Property" at bounding box center [93, 176] width 161 height 17
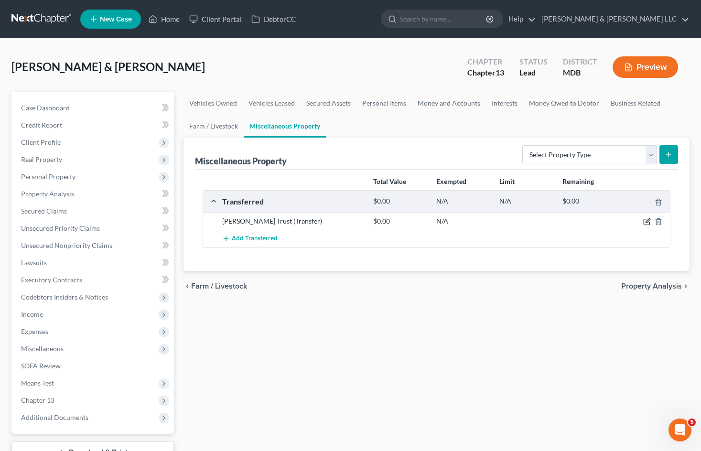
click at [644, 219] on icon "button" at bounding box center [647, 222] width 6 height 6
select select "[DATE]"
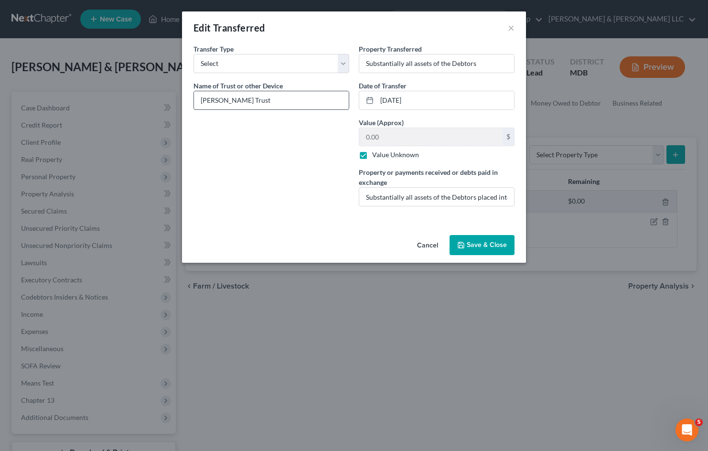
click at [256, 101] on input "[PERSON_NAME] Trust" at bounding box center [271, 100] width 155 height 18
type input "[PERSON_NAME] Trust"
click at [494, 240] on button "Save & Close" at bounding box center [482, 245] width 65 height 20
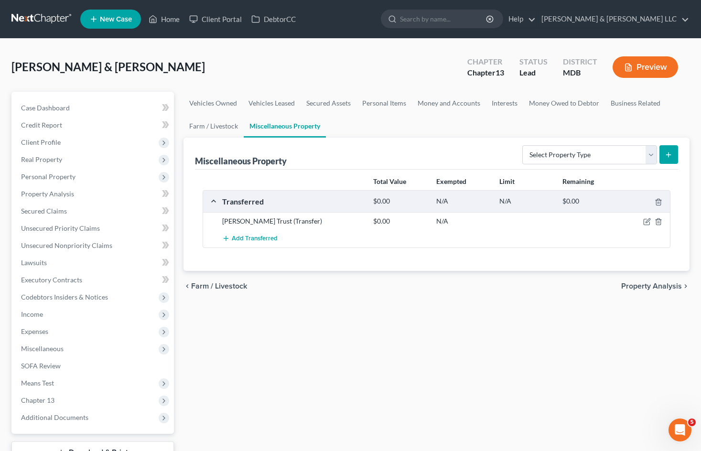
click at [408, 406] on div "Vehicles Owned Vehicles Leased Secured Assets Personal Items Money and Accounts…" at bounding box center [437, 290] width 516 height 397
click at [121, 227] on link "Unsecured Priority Claims" at bounding box center [93, 228] width 161 height 17
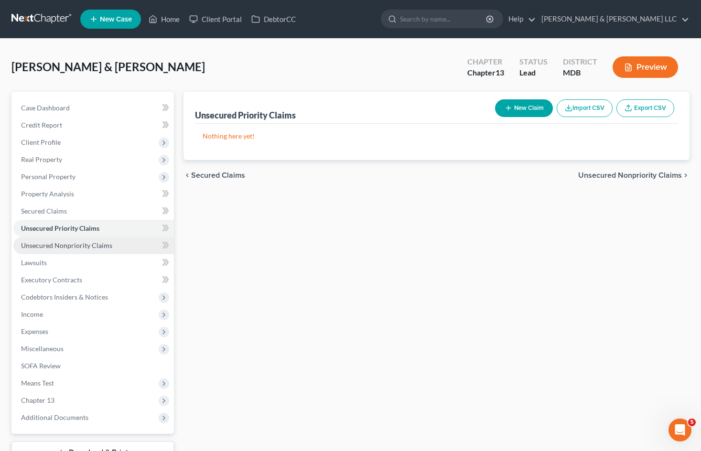
click at [121, 249] on link "Unsecured Nonpriority Claims" at bounding box center [93, 245] width 161 height 17
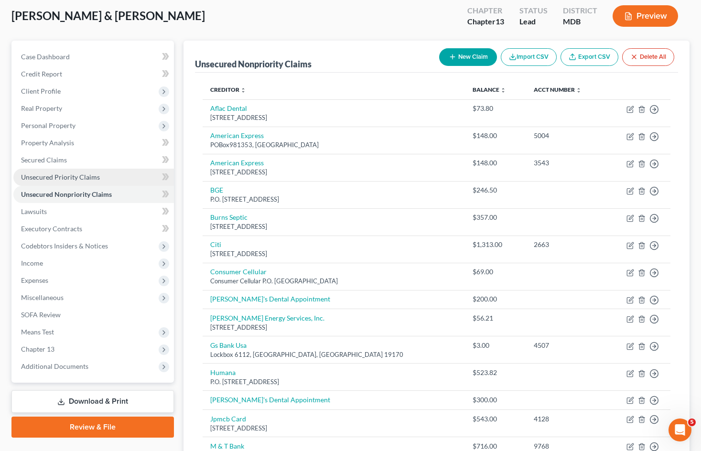
click at [96, 179] on span "Unsecured Priority Claims" at bounding box center [60, 177] width 79 height 8
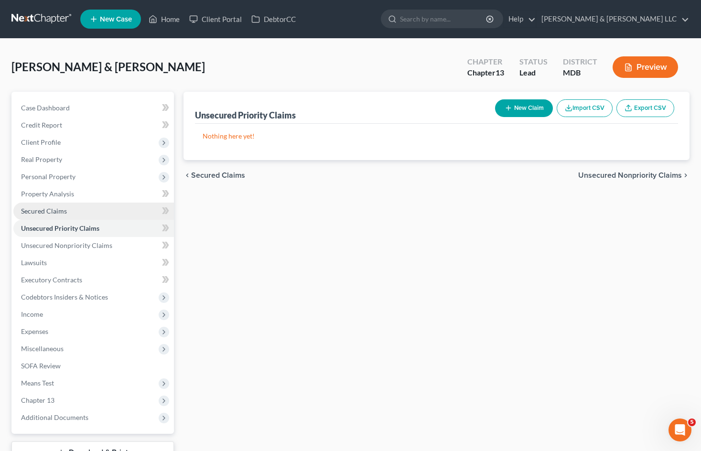
click at [89, 210] on link "Secured Claims" at bounding box center [93, 211] width 161 height 17
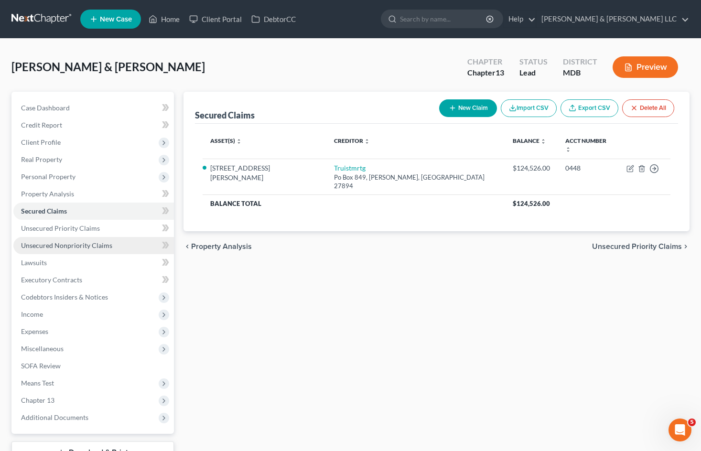
click at [88, 242] on span "Unsecured Nonpriority Claims" at bounding box center [66, 245] width 91 height 8
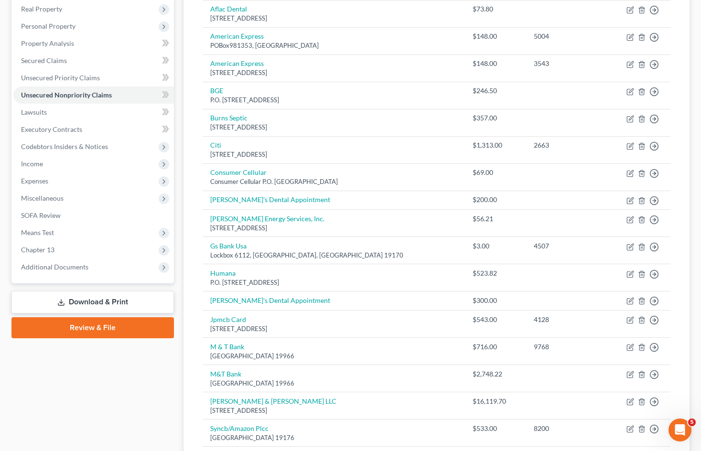
scroll to position [143, 0]
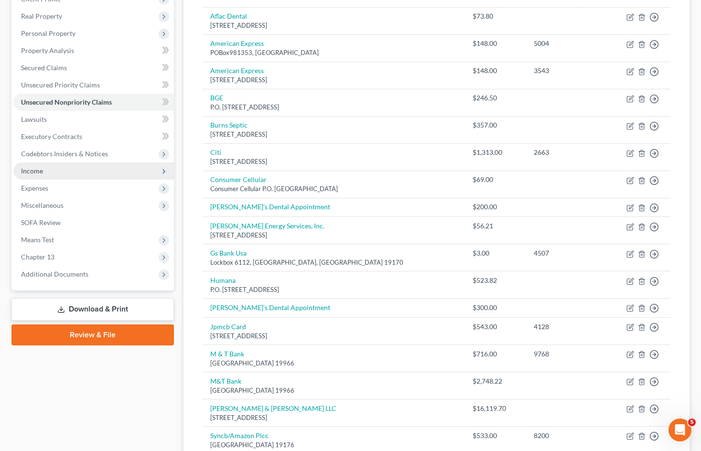
click at [52, 169] on span "Income" at bounding box center [93, 171] width 161 height 17
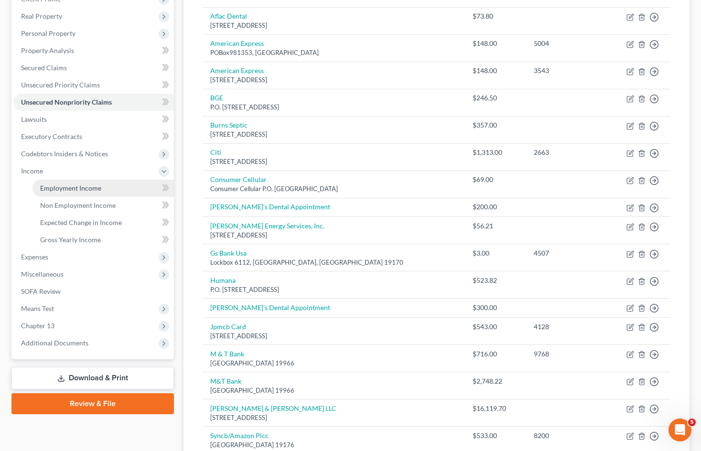
click at [84, 188] on span "Employment Income" at bounding box center [70, 188] width 61 height 8
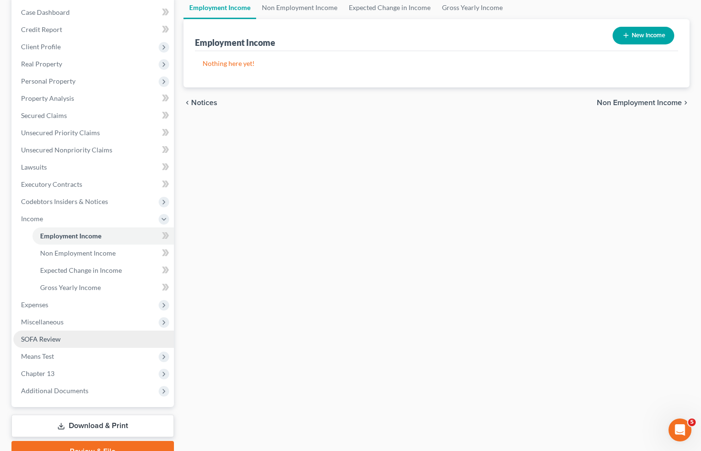
click at [100, 334] on link "SOFA Review" at bounding box center [93, 339] width 161 height 17
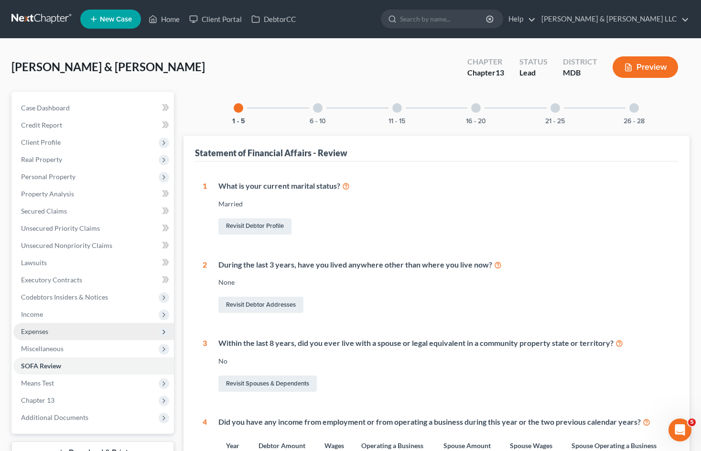
click at [94, 330] on span "Expenses" at bounding box center [93, 331] width 161 height 17
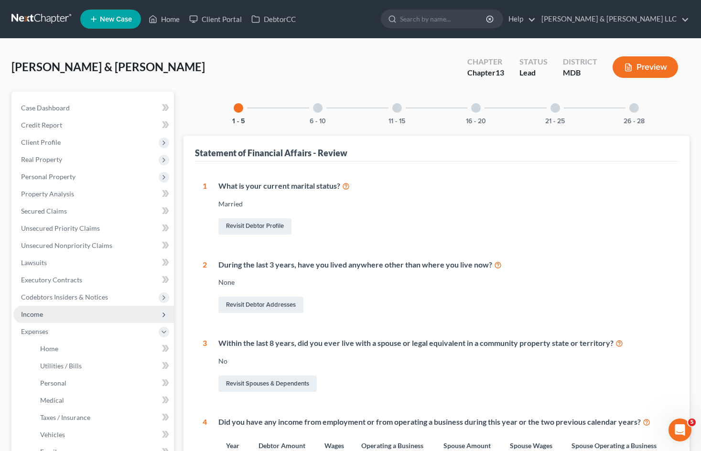
click at [109, 314] on span "Income" at bounding box center [93, 314] width 161 height 17
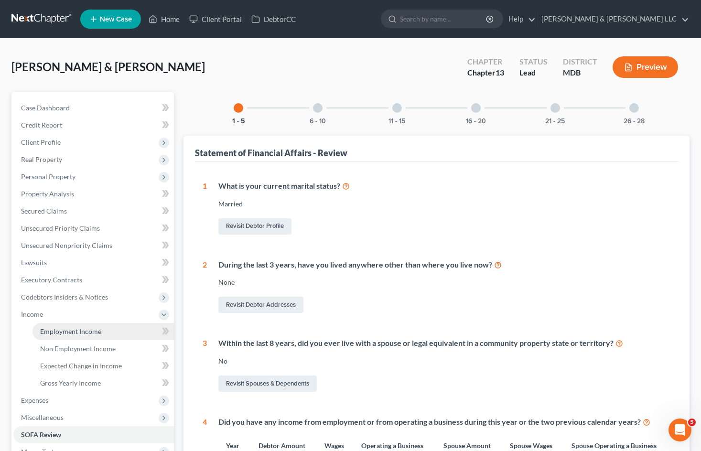
click at [102, 332] on link "Employment Income" at bounding box center [103, 331] width 141 height 17
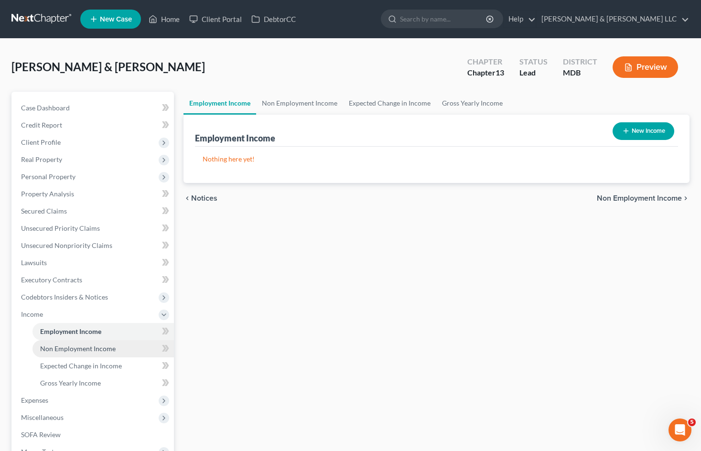
click at [90, 353] on link "Non Employment Income" at bounding box center [103, 348] width 141 height 17
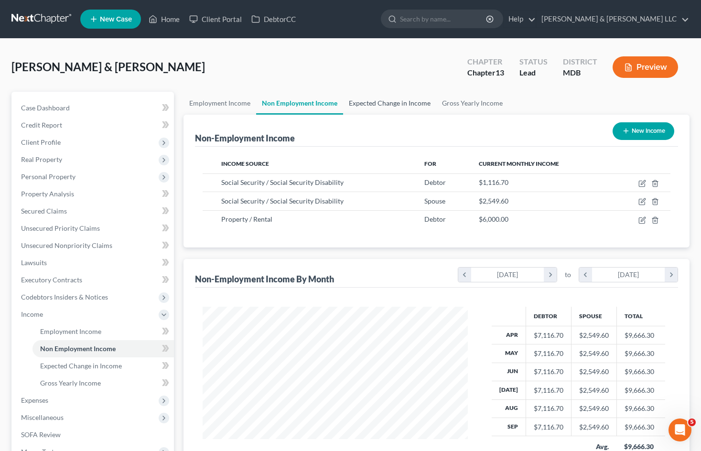
scroll to position [172, 284]
click at [401, 106] on link "Expected Change in Income" at bounding box center [389, 103] width 93 height 23
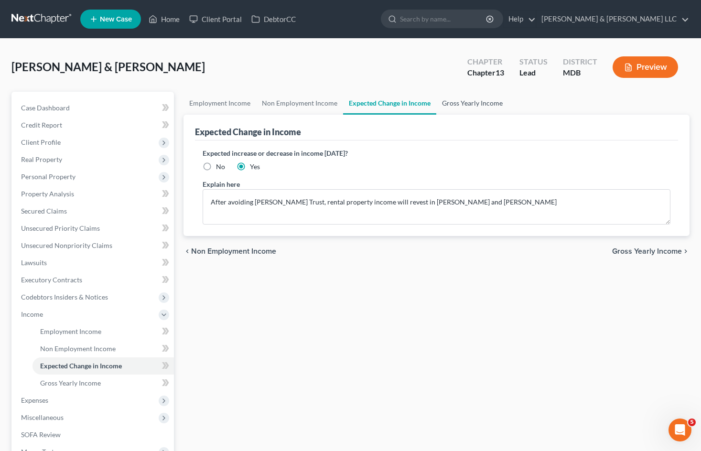
click at [459, 104] on link "Gross Yearly Income" at bounding box center [472, 103] width 72 height 23
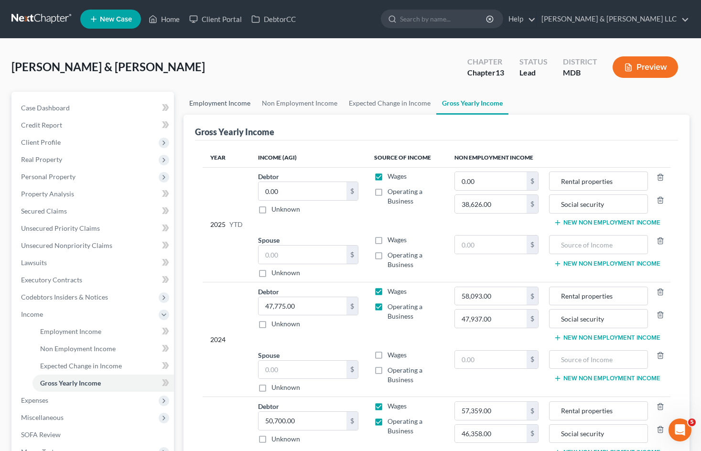
click at [222, 102] on link "Employment Income" at bounding box center [220, 103] width 73 height 23
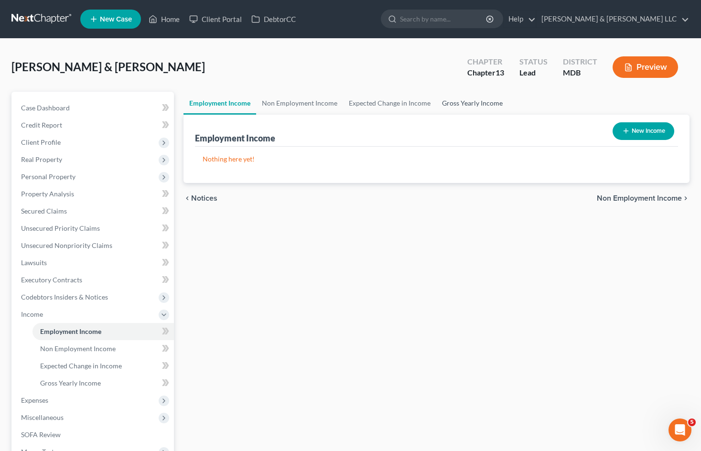
click at [472, 103] on link "Gross Yearly Income" at bounding box center [472, 103] width 72 height 23
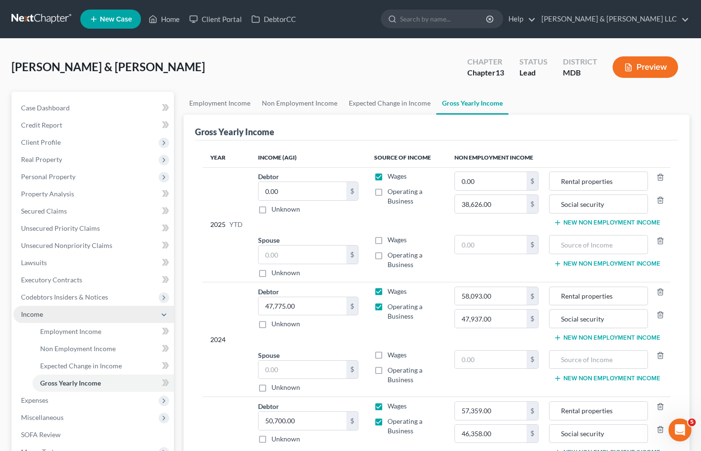
click at [59, 313] on span "Income" at bounding box center [93, 314] width 161 height 17
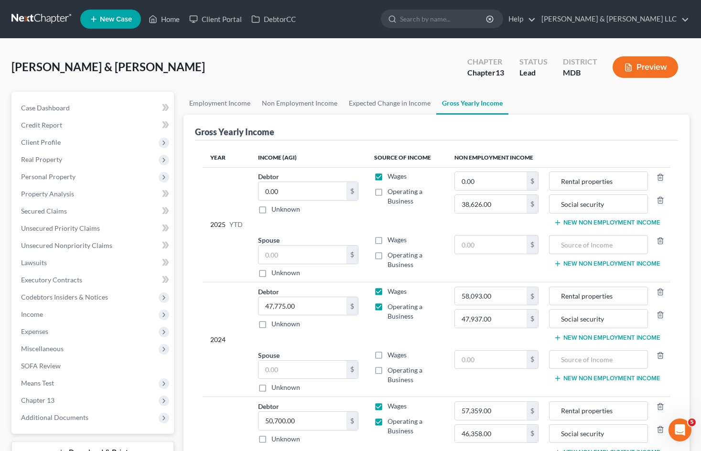
click at [280, 68] on div "[PERSON_NAME] & [PERSON_NAME] Upgraded Chapter Chapter 13 Status Lead District …" at bounding box center [350, 71] width 678 height 42
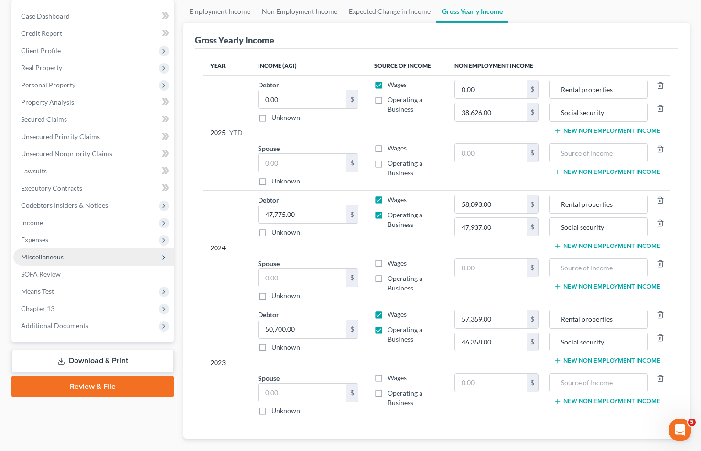
scroll to position [96, 0]
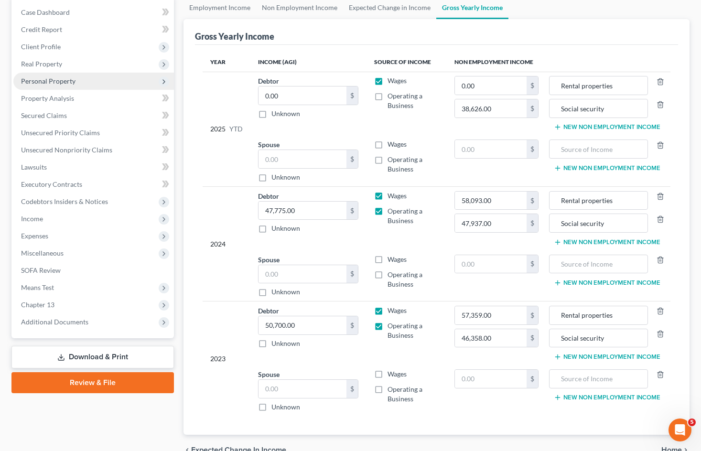
click at [89, 85] on span "Personal Property" at bounding box center [93, 81] width 161 height 17
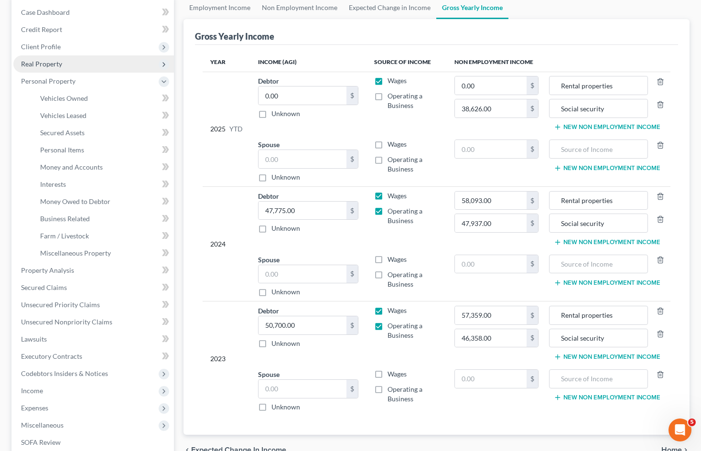
click at [87, 63] on span "Real Property" at bounding box center [93, 63] width 161 height 17
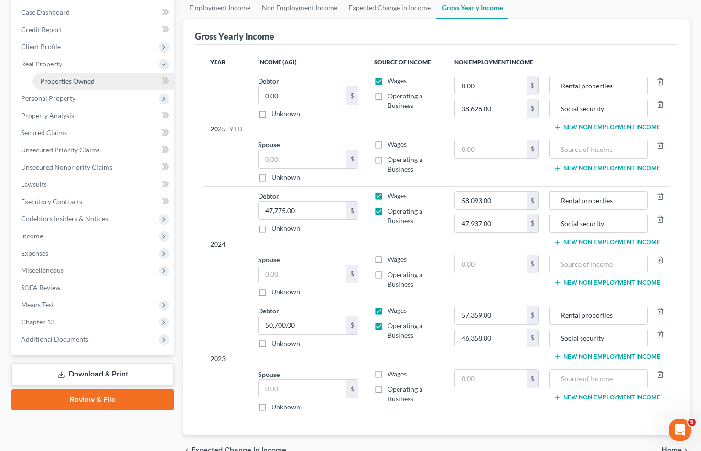
click at [88, 85] on link "Properties Owned" at bounding box center [103, 81] width 141 height 17
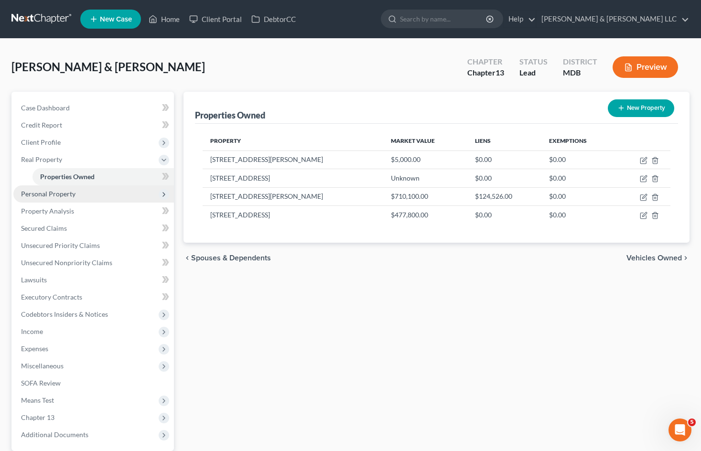
click at [106, 194] on span "Personal Property" at bounding box center [93, 193] width 161 height 17
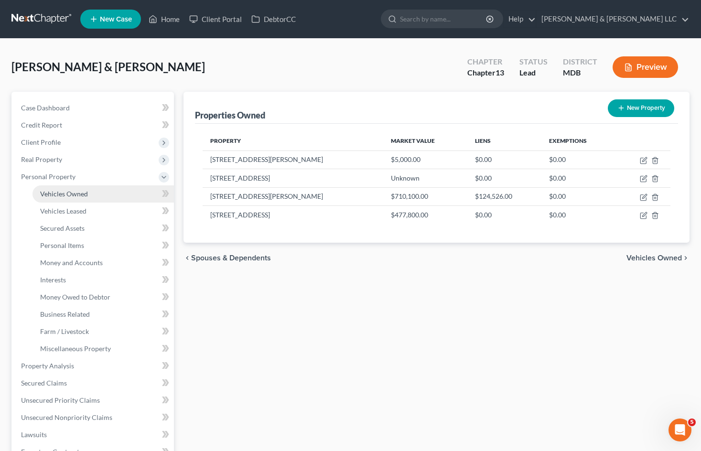
click at [100, 196] on link "Vehicles Owned" at bounding box center [103, 193] width 141 height 17
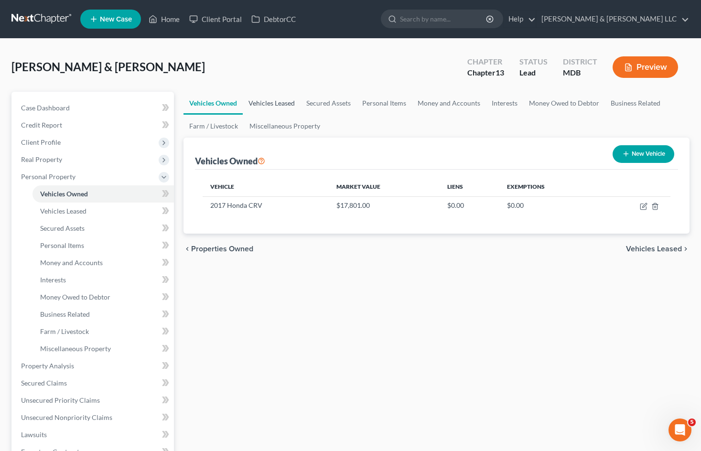
click at [284, 101] on link "Vehicles Leased" at bounding box center [272, 103] width 58 height 23
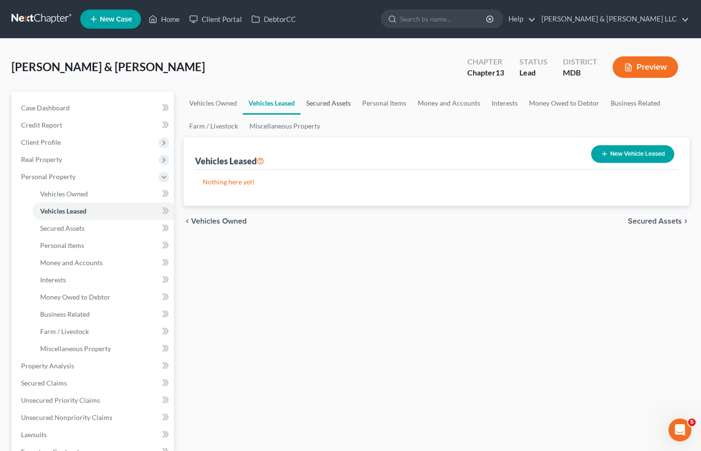
click at [332, 106] on link "Secured Assets" at bounding box center [329, 103] width 56 height 23
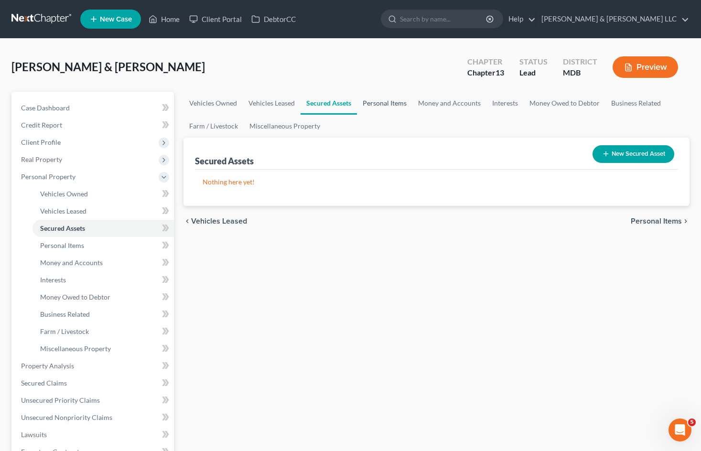
click at [392, 104] on link "Personal Items" at bounding box center [384, 103] width 55 height 23
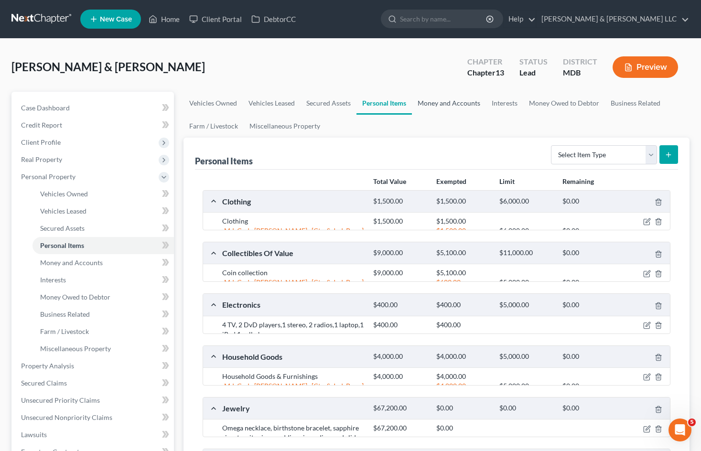
click at [455, 106] on link "Money and Accounts" at bounding box center [449, 103] width 74 height 23
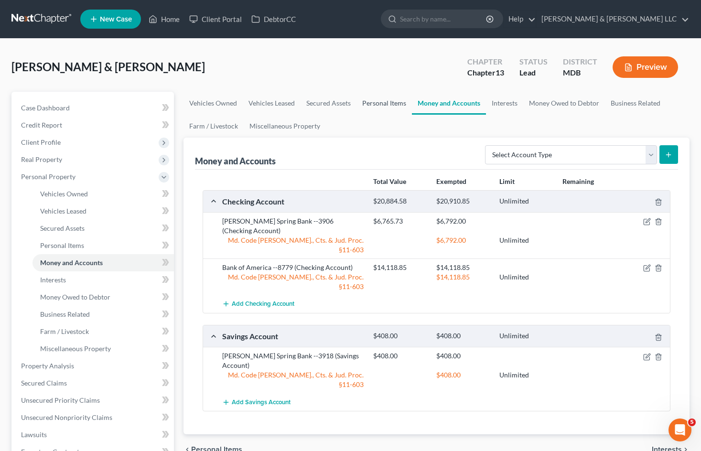
click at [382, 106] on link "Personal Items" at bounding box center [384, 103] width 55 height 23
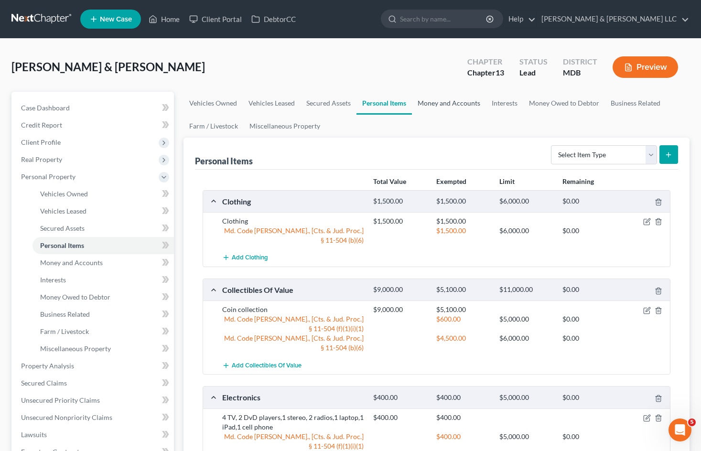
click at [454, 105] on link "Money and Accounts" at bounding box center [449, 103] width 74 height 23
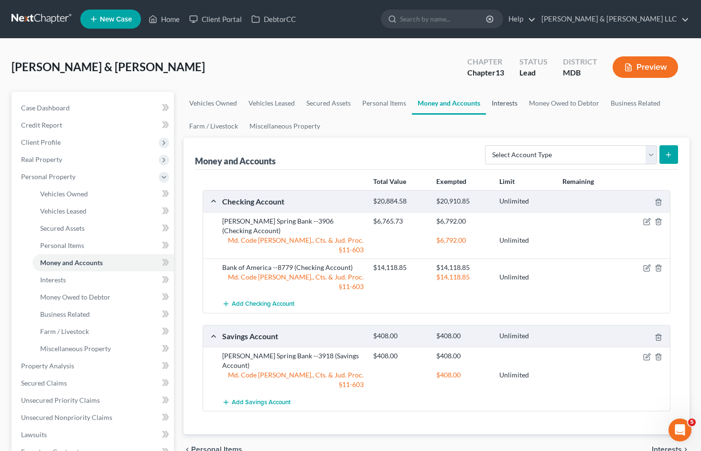
click at [512, 106] on link "Interests" at bounding box center [504, 103] width 37 height 23
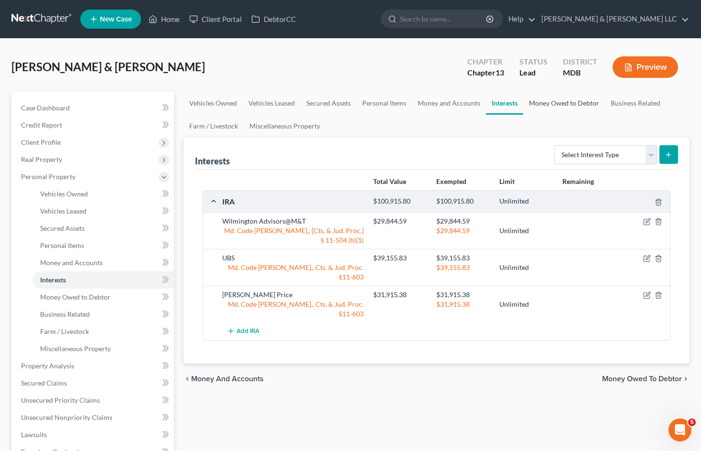
click at [574, 111] on link "Money Owed to Debtor" at bounding box center [564, 103] width 82 height 23
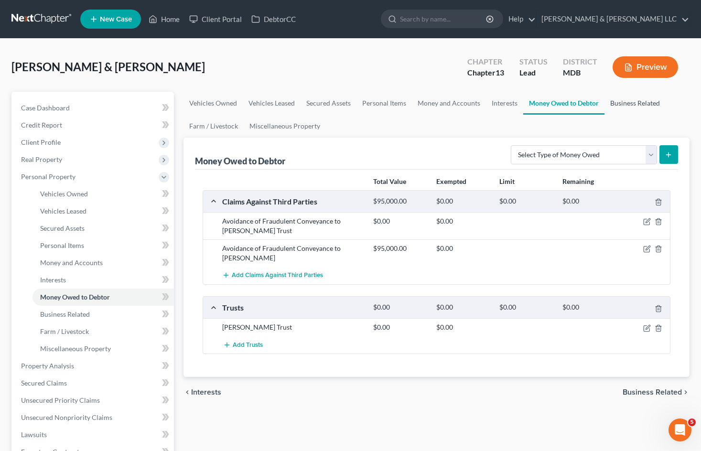
click at [645, 107] on link "Business Related" at bounding box center [635, 103] width 61 height 23
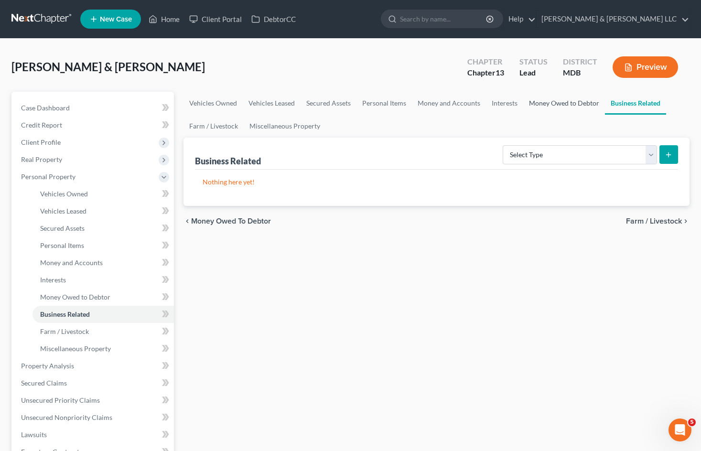
click at [576, 105] on link "Money Owed to Debtor" at bounding box center [564, 103] width 82 height 23
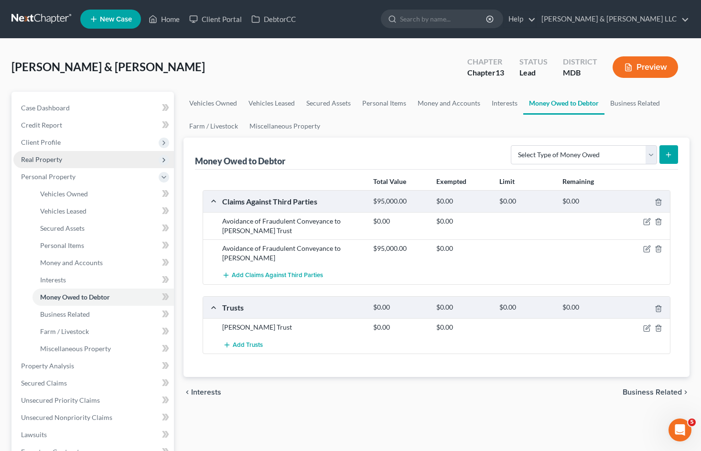
drag, startPoint x: 113, startPoint y: 177, endPoint x: 131, endPoint y: 157, distance: 27.4
click at [113, 177] on span "Personal Property" at bounding box center [93, 176] width 161 height 17
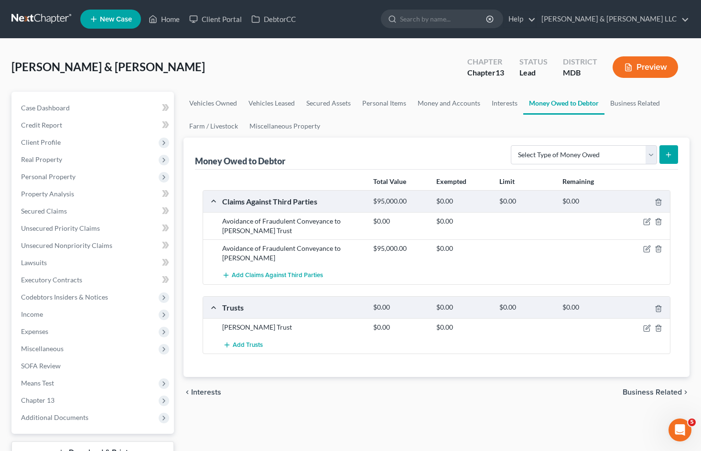
click at [318, 62] on div "[PERSON_NAME] & [PERSON_NAME] Upgraded Chapter Chapter 13 Status Lead District …" at bounding box center [350, 71] width 678 height 42
click at [364, 80] on div "[PERSON_NAME] & [PERSON_NAME] Upgraded Chapter Chapter 13 Status Lead District …" at bounding box center [350, 71] width 678 height 42
click at [115, 243] on link "Unsecured Nonpriority Claims" at bounding box center [93, 245] width 161 height 17
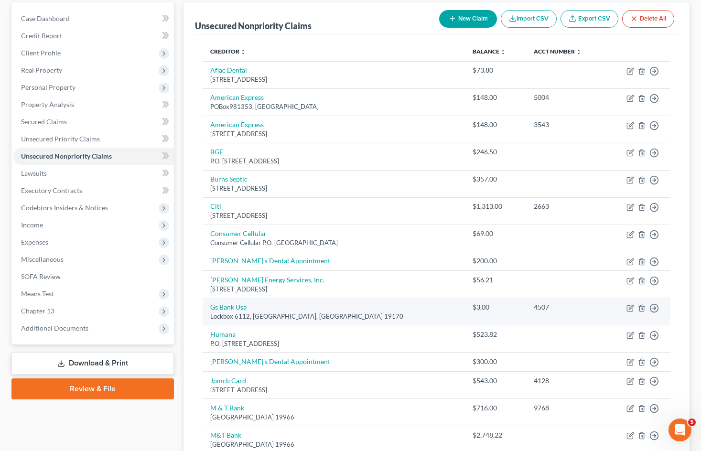
scroll to position [96, 0]
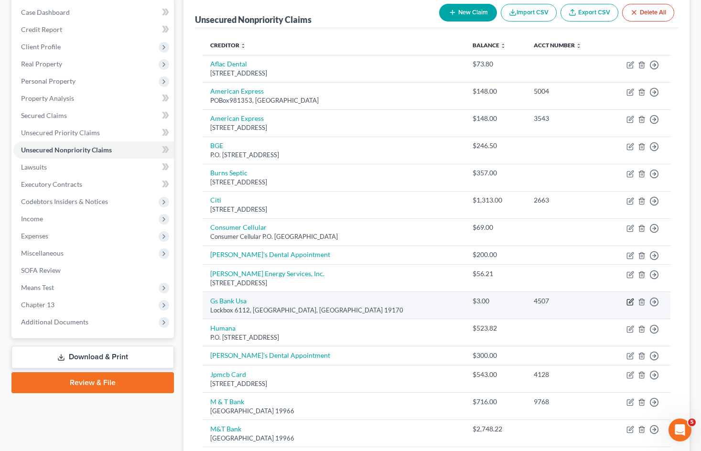
click at [628, 300] on icon "button" at bounding box center [630, 302] width 6 height 6
select select "39"
select select "2"
select select "0"
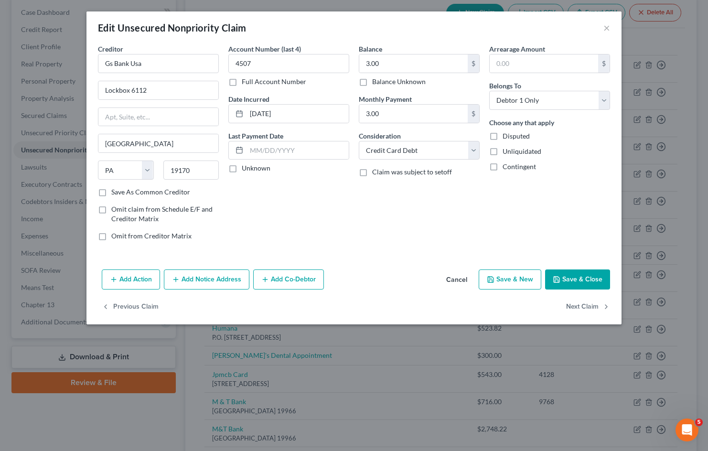
click at [458, 281] on button "Cancel" at bounding box center [457, 280] width 36 height 19
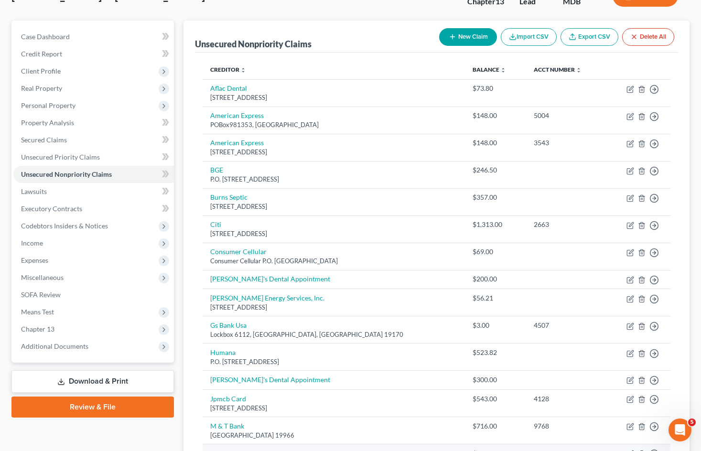
scroll to position [48, 0]
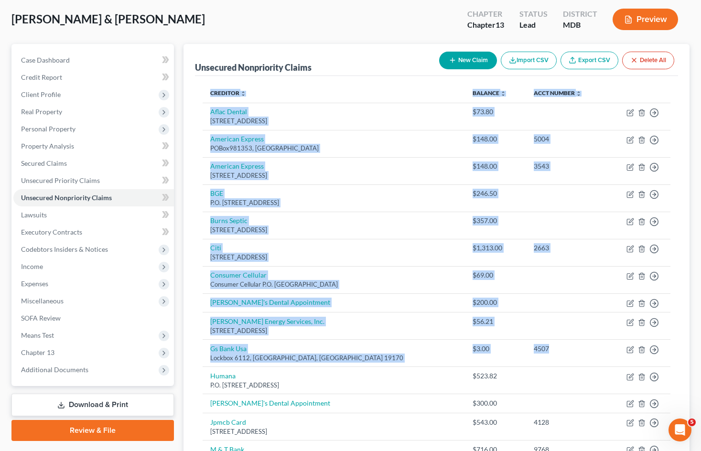
drag, startPoint x: 550, startPoint y: 350, endPoint x: 202, endPoint y: 360, distance: 348.6
click at [202, 360] on div "Creditor expand_more expand_less unfold_more Balance expand_more expand_less un…" at bounding box center [436, 399] width 483 height 646
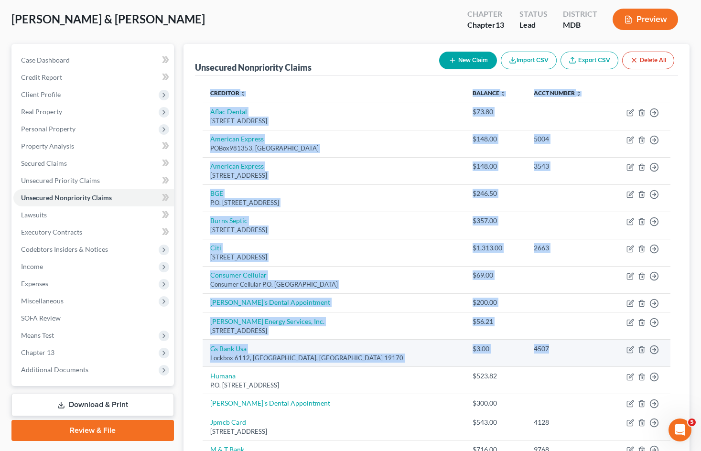
click at [355, 358] on div "Lockbox 6112, [GEOGRAPHIC_DATA], [GEOGRAPHIC_DATA] 19170" at bounding box center [333, 358] width 247 height 9
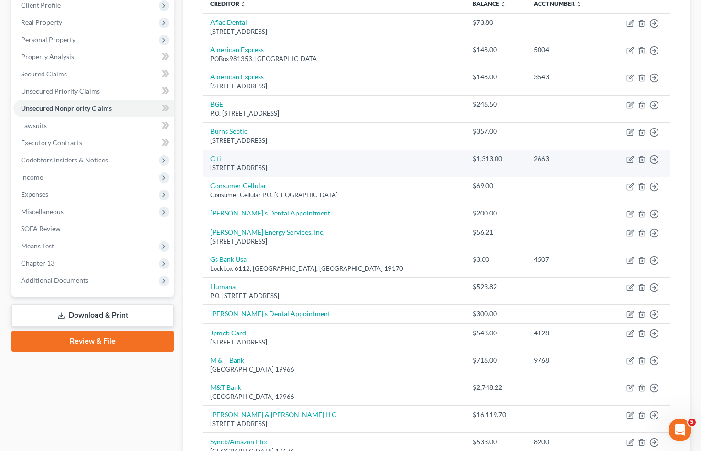
scroll to position [96, 0]
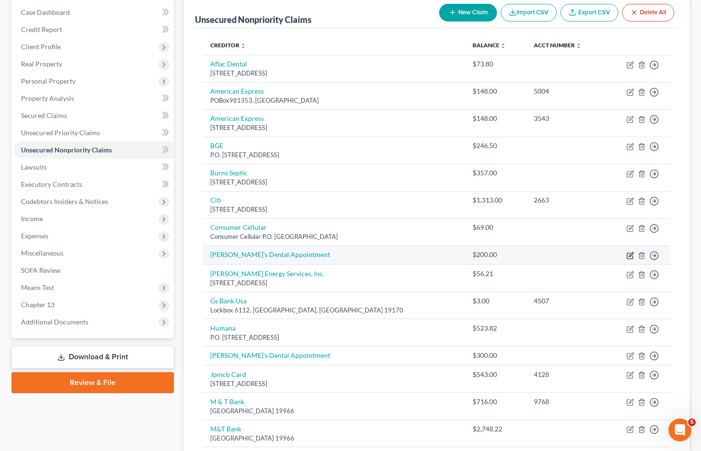
click at [630, 255] on icon "button" at bounding box center [631, 254] width 4 height 4
select select "2"
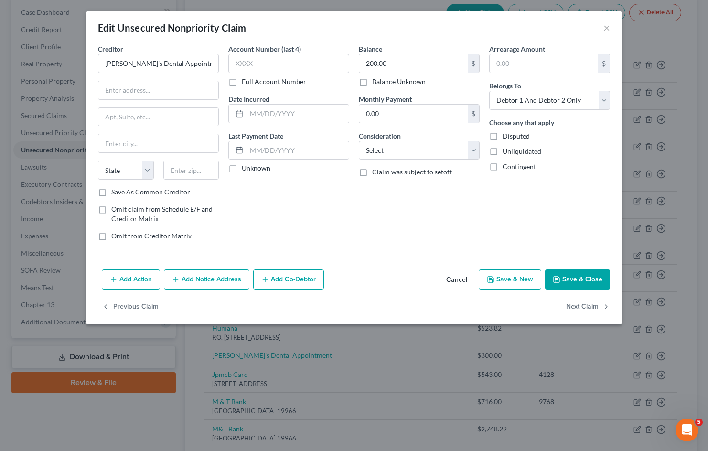
click at [375, 228] on div "Balance 200.00 $ Balance Unknown Balance Undetermined 200.00 $ Balance Unknown …" at bounding box center [419, 146] width 130 height 205
click at [455, 280] on button "Cancel" at bounding box center [457, 280] width 36 height 19
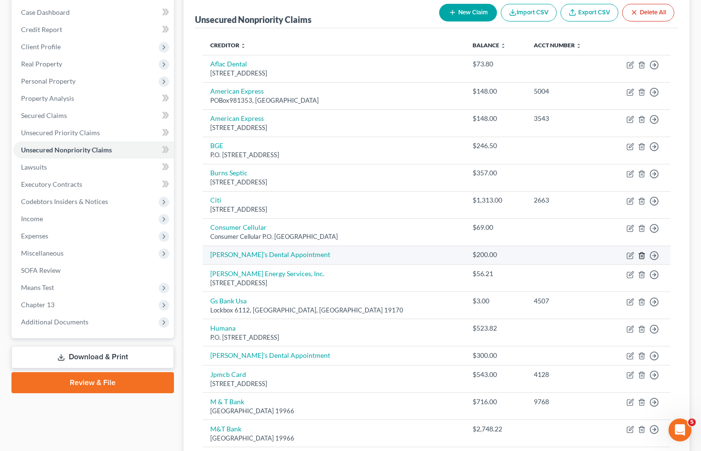
click at [641, 257] on line "button" at bounding box center [641, 256] width 0 height 2
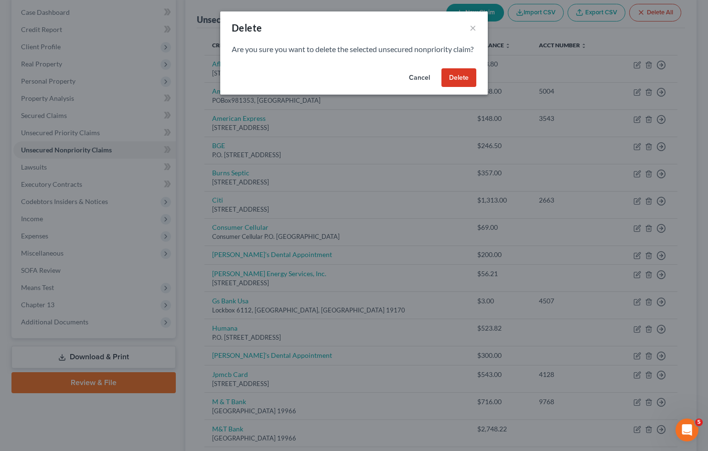
click at [459, 87] on button "Delete" at bounding box center [459, 77] width 35 height 19
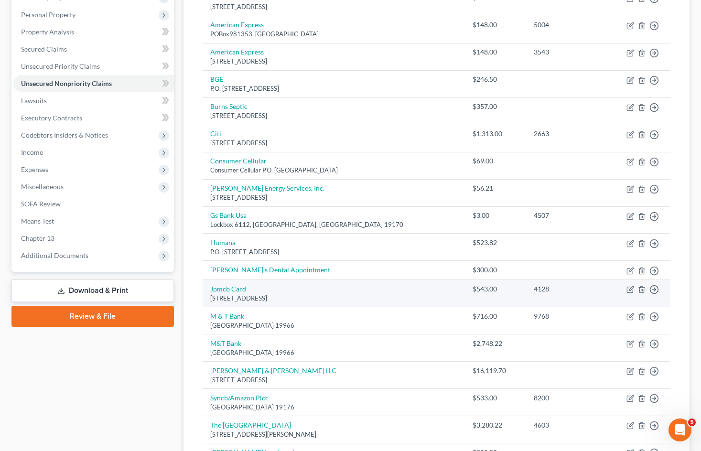
scroll to position [175, 0]
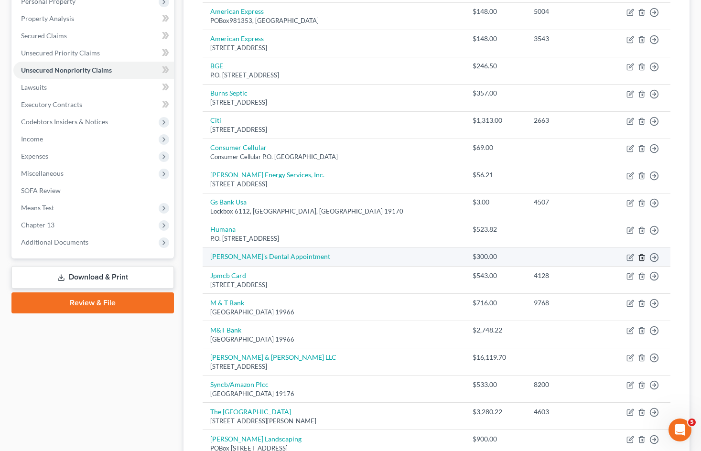
click at [643, 258] on icon "button" at bounding box center [642, 258] width 8 height 8
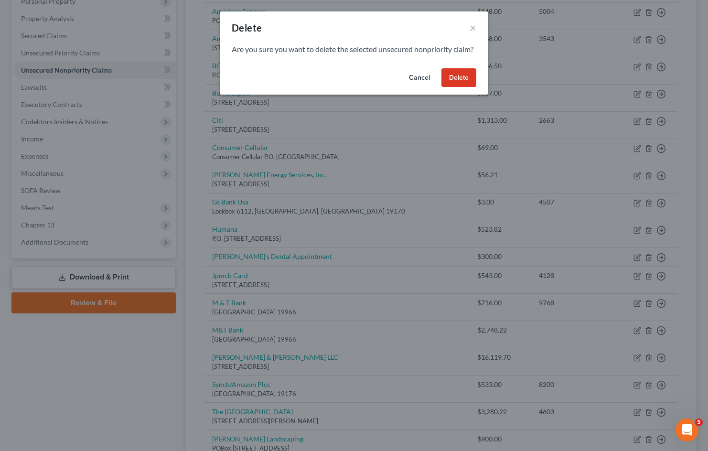
click at [462, 87] on button "Delete" at bounding box center [459, 77] width 35 height 19
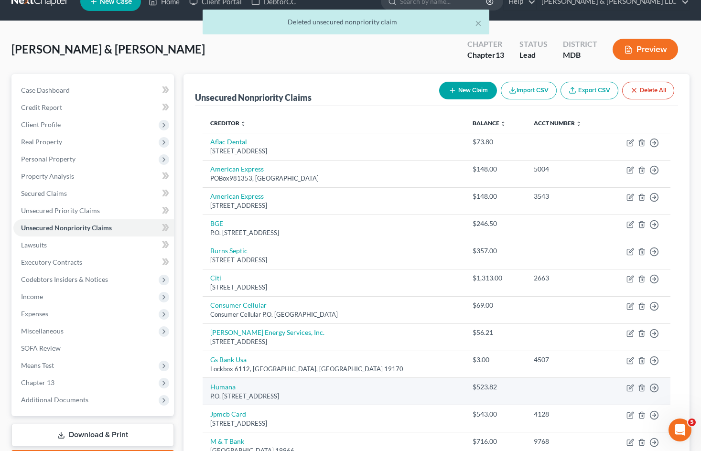
scroll to position [0, 0]
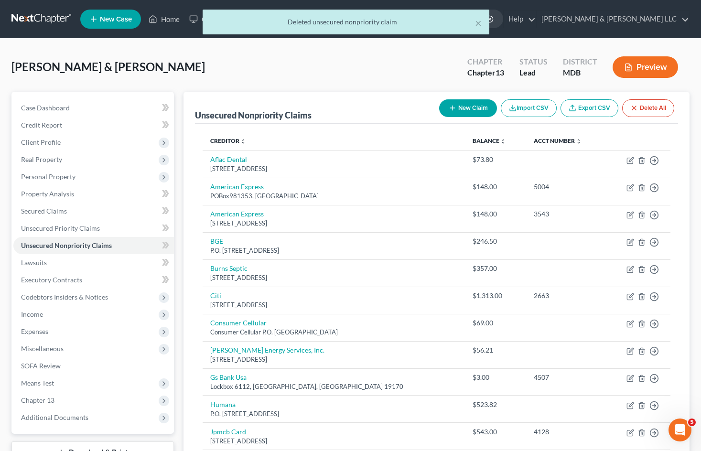
click at [306, 62] on div "[PERSON_NAME] & [PERSON_NAME] Upgraded Chapter Chapter 13 Status Lead District …" at bounding box center [350, 71] width 678 height 42
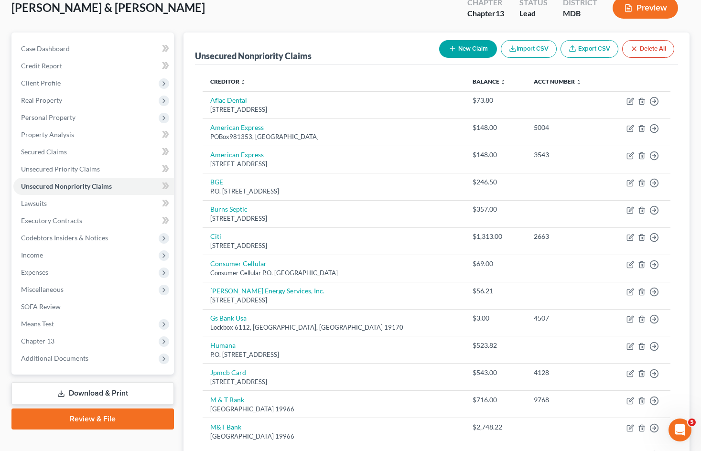
scroll to position [13, 0]
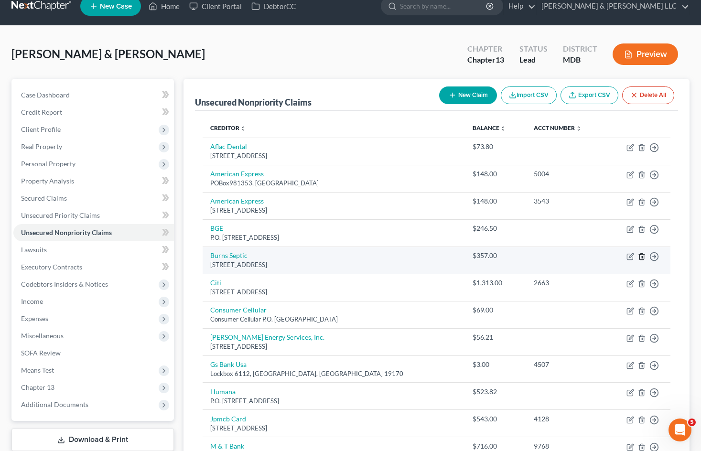
click at [643, 256] on icon "button" at bounding box center [642, 257] width 8 height 8
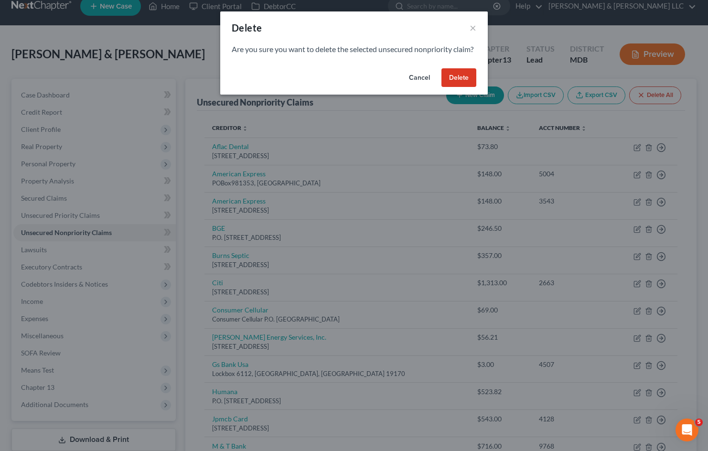
click at [461, 87] on button "Delete" at bounding box center [459, 77] width 35 height 19
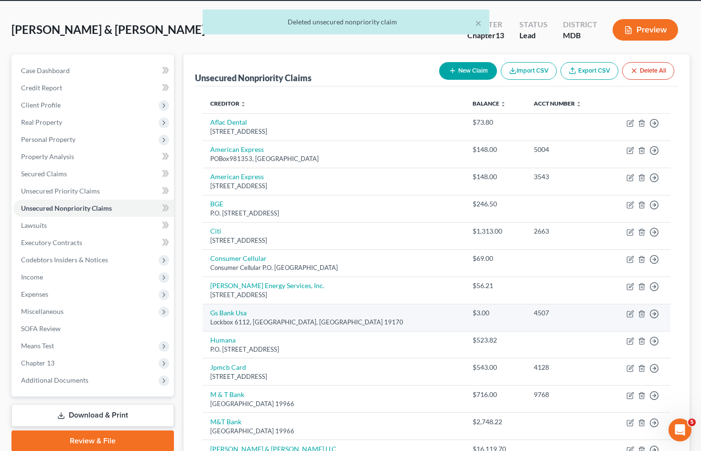
scroll to position [61, 0]
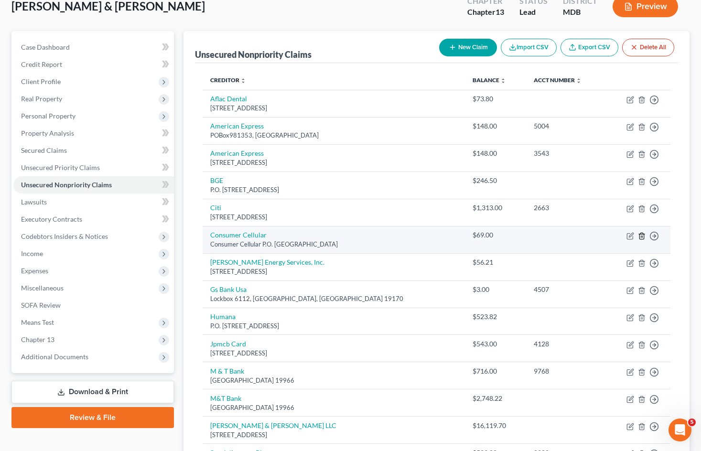
click at [642, 238] on line "button" at bounding box center [642, 237] width 0 height 2
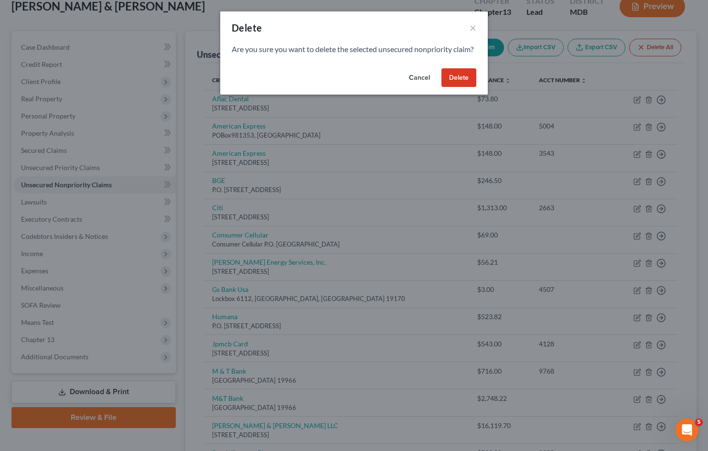
click at [459, 86] on button "Delete" at bounding box center [459, 77] width 35 height 19
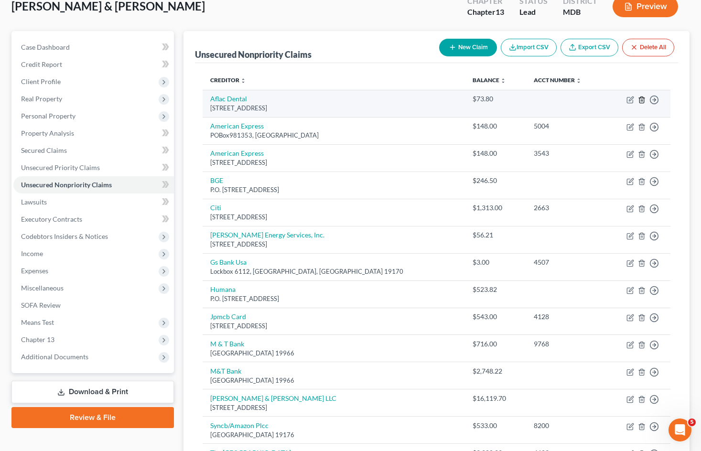
click at [642, 98] on polyline "button" at bounding box center [642, 98] width 6 height 0
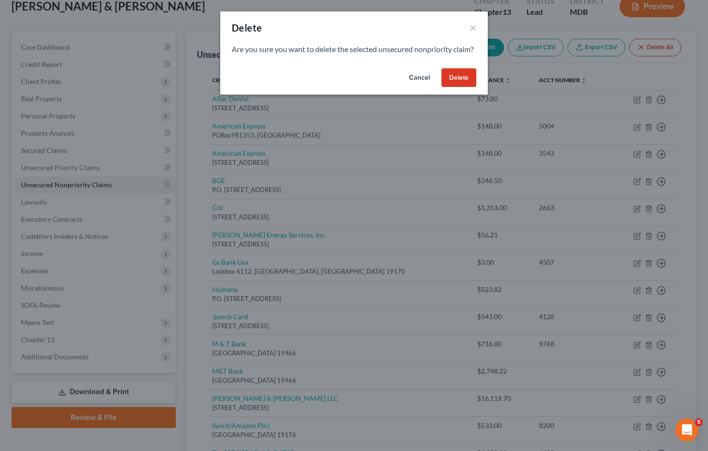
click at [471, 87] on button "Delete" at bounding box center [459, 77] width 35 height 19
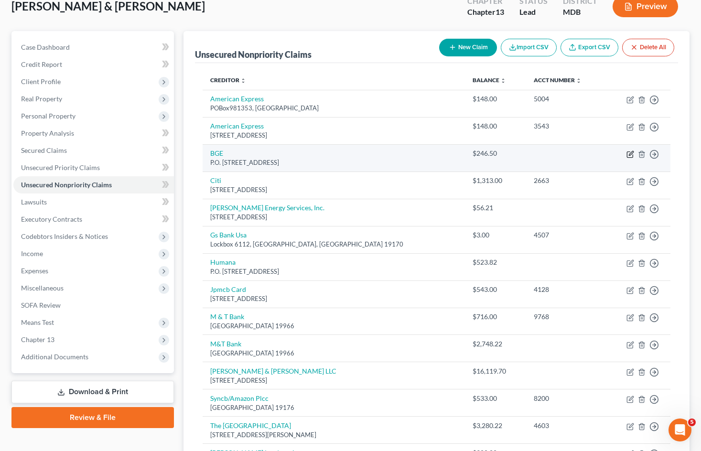
click at [628, 154] on icon "button" at bounding box center [631, 155] width 8 height 8
select select "39"
select select "2"
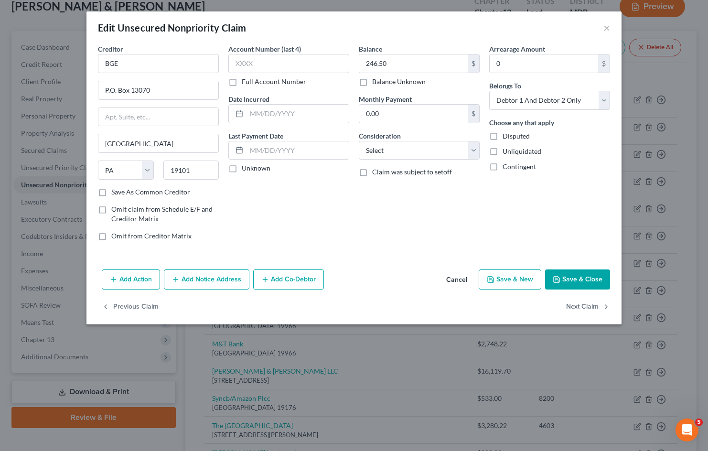
click at [448, 278] on button "Cancel" at bounding box center [457, 280] width 36 height 19
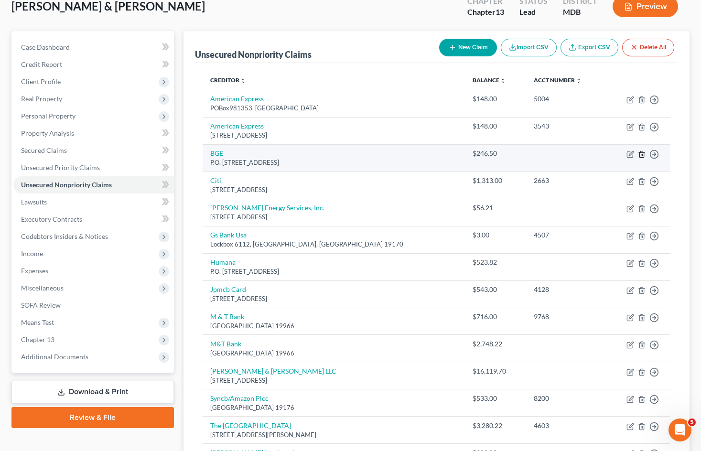
click at [641, 156] on icon "button" at bounding box center [642, 155] width 8 height 8
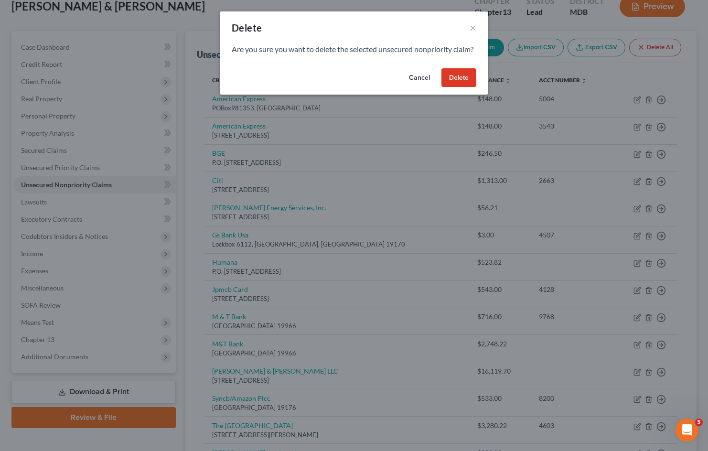
click at [425, 85] on button "Cancel" at bounding box center [419, 77] width 36 height 19
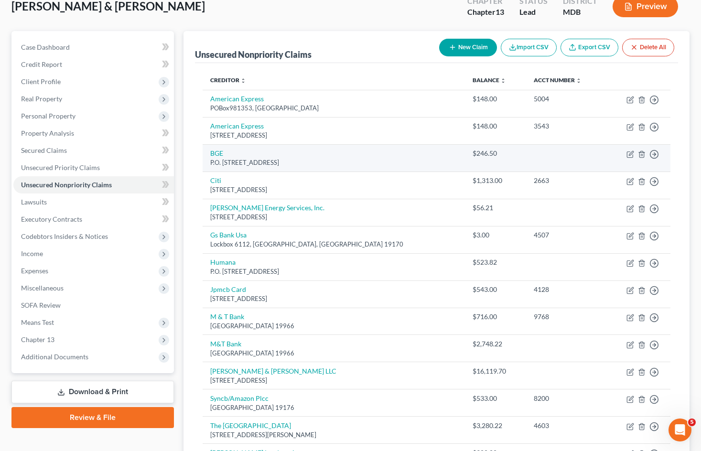
click at [626, 154] on td "Move to D Move to E Move to G Move to Notice Only" at bounding box center [638, 157] width 65 height 27
click at [630, 154] on icon "button" at bounding box center [631, 155] width 8 height 8
select select "39"
select select "2"
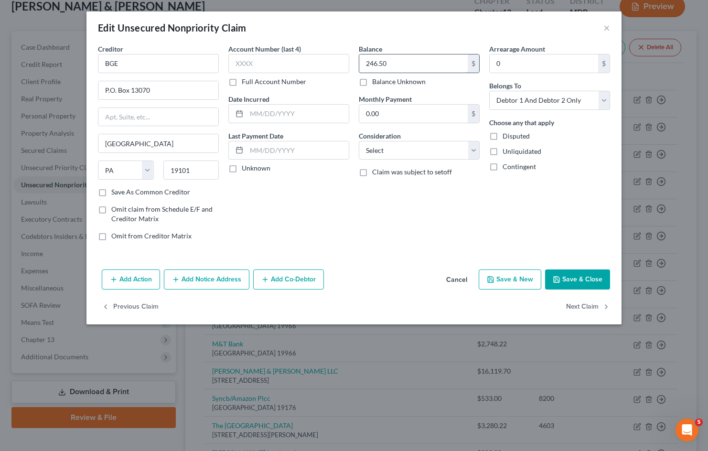
click at [395, 64] on input "246.50" at bounding box center [413, 63] width 108 height 18
click at [588, 281] on button "Save & Close" at bounding box center [577, 280] width 65 height 20
type input "0.00"
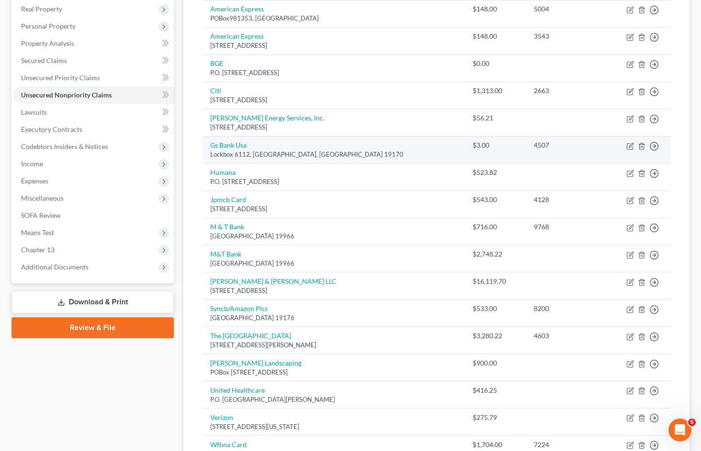
scroll to position [156, 0]
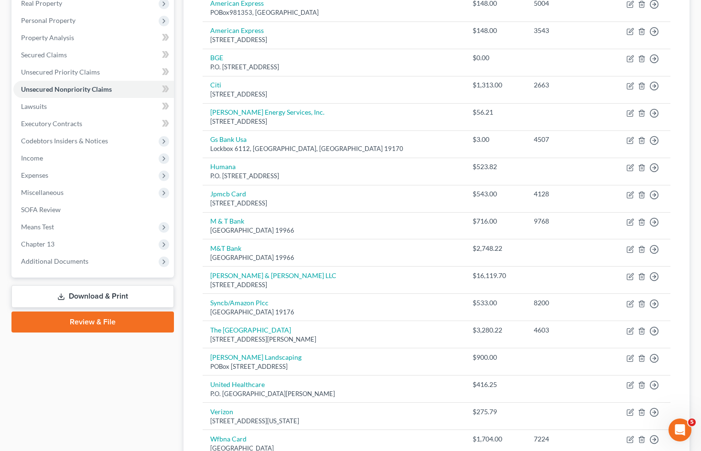
drag, startPoint x: 123, startPoint y: 382, endPoint x: 159, endPoint y: 380, distance: 36.4
click at [123, 382] on div "Case Dashboard Payments Invoices Payments Payments Credit Report Client Profile" at bounding box center [93, 229] width 172 height 589
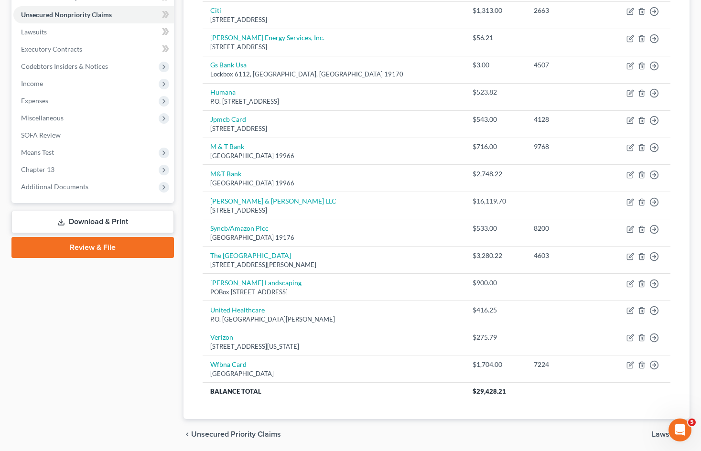
scroll to position [0, 0]
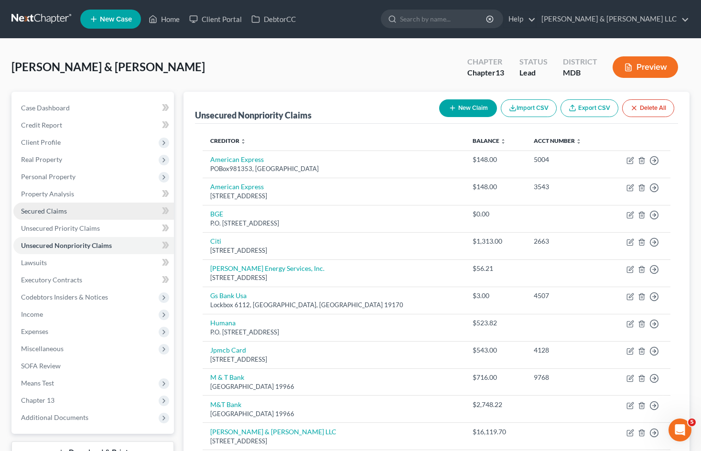
click at [118, 211] on link "Secured Claims" at bounding box center [93, 211] width 161 height 17
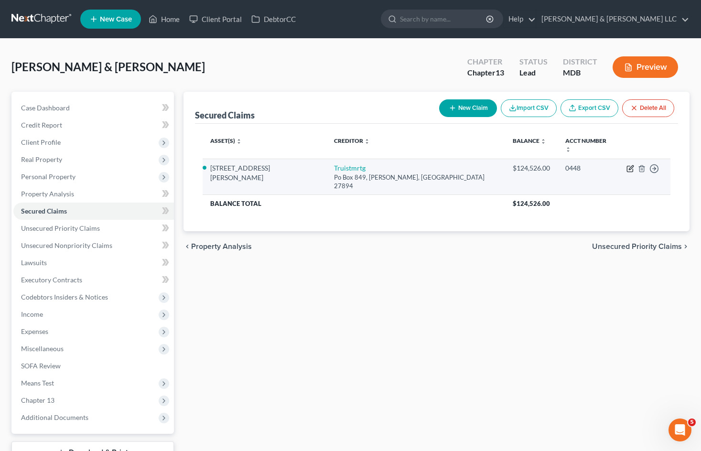
click at [628, 165] on icon "button" at bounding box center [631, 169] width 8 height 8
select select "28"
select select "6"
select select "2"
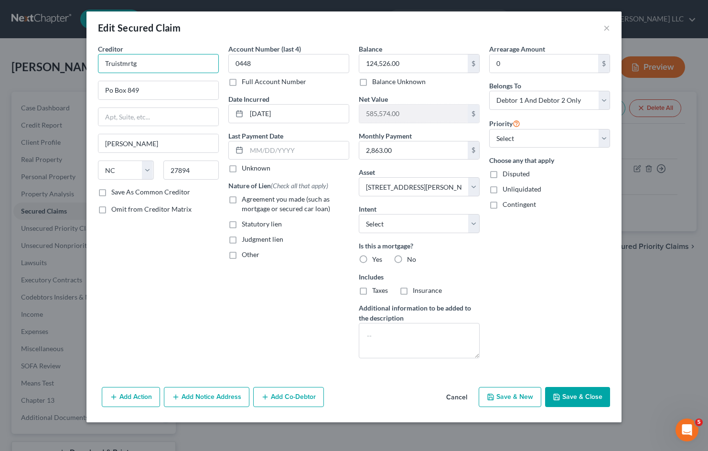
drag, startPoint x: 158, startPoint y: 63, endPoint x: 123, endPoint y: 65, distance: 34.5
click at [123, 65] on input "Truistmrtg" at bounding box center [158, 63] width 121 height 19
type input "Truist"
click at [569, 288] on div "Arrearage Amount 0 $ Belongs To * Select Debtor 1 Only Debtor 2 Only Debtor 1 A…" at bounding box center [550, 205] width 130 height 322
click at [519, 64] on input "0" at bounding box center [544, 63] width 108 height 18
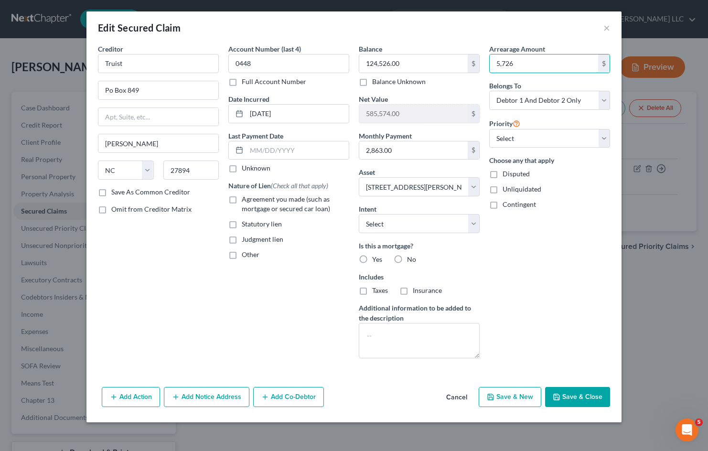
type input "5,726"
click at [545, 262] on div "Arrearage Amount 5,726 $ Belongs To * Select Debtor 1 Only Debtor 2 Only Debtor…" at bounding box center [550, 205] width 130 height 322
click at [372, 262] on label "Yes" at bounding box center [377, 260] width 10 height 10
click at [376, 261] on input "Yes" at bounding box center [379, 258] width 6 height 6
radio input "true"
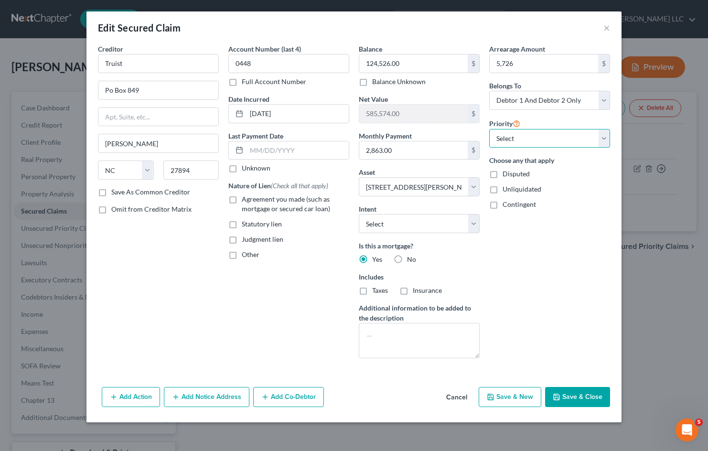
click at [544, 145] on select "Select 1st 2nd 3rd 4th 5th 6th 7th 8th 9th 10th 11th 12th 13th 14th 15th 16th 1…" at bounding box center [549, 138] width 121 height 19
select select "0"
click at [489, 129] on select "Select 1st 2nd 3rd 4th 5th 6th 7th 8th 9th 10th 11th 12th 13th 14th 15th 16th 1…" at bounding box center [549, 138] width 121 height 19
click at [538, 287] on div "Arrearage Amount 5,726 $ Belongs To * Select Debtor 1 Only Debtor 2 Only Debtor…" at bounding box center [550, 205] width 130 height 322
click at [581, 398] on button "Save & Close" at bounding box center [577, 397] width 65 height 20
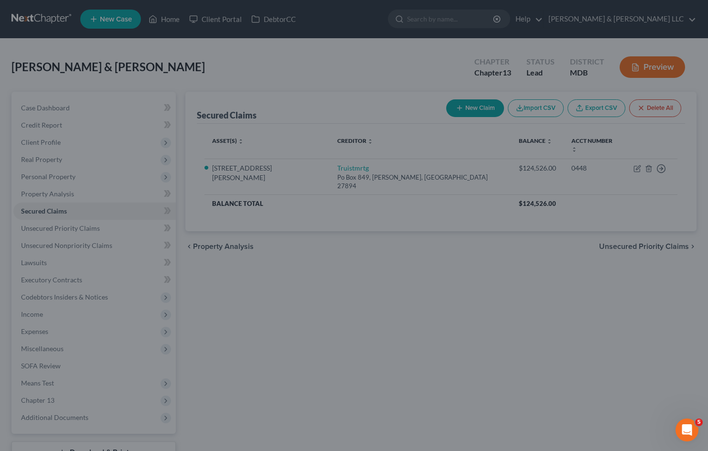
select select "6"
type input "5,726.00"
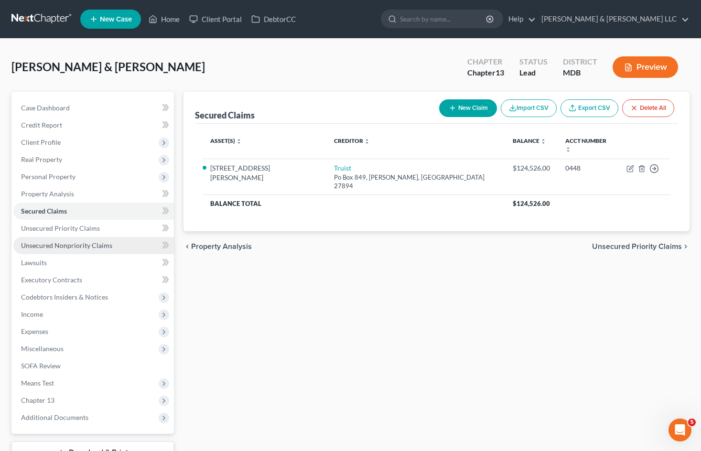
click at [89, 249] on span "Unsecured Nonpriority Claims" at bounding box center [66, 245] width 91 height 8
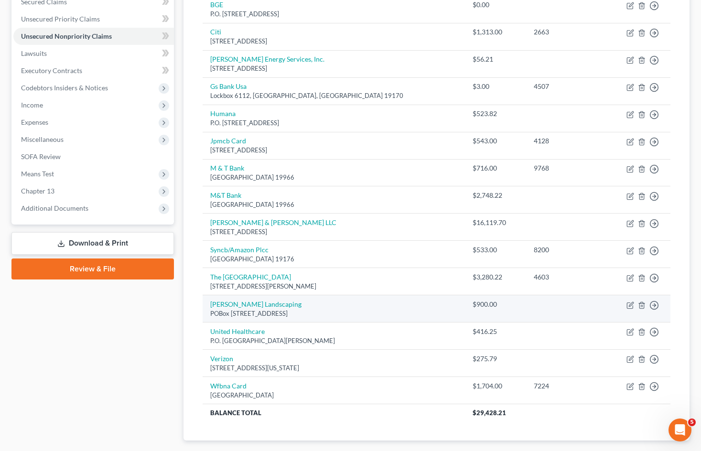
scroll to position [239, 0]
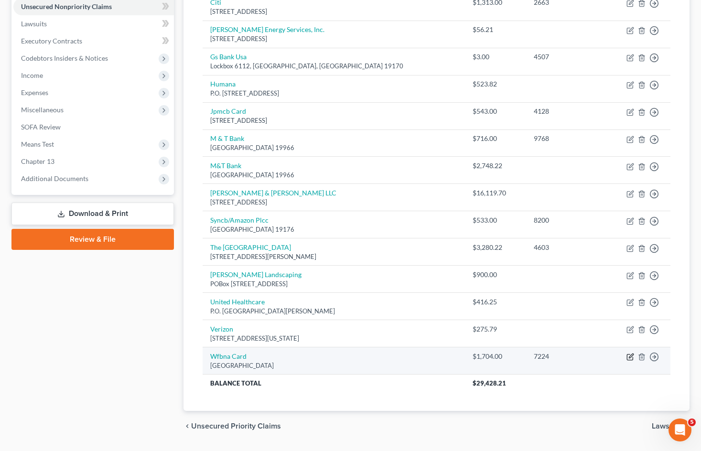
click at [630, 358] on icon "button" at bounding box center [631, 356] width 4 height 4
select select "24"
select select "2"
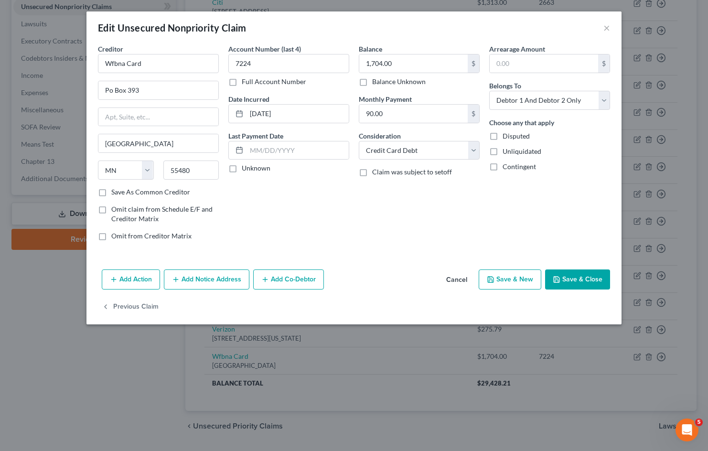
click at [459, 280] on button "Cancel" at bounding box center [457, 280] width 36 height 19
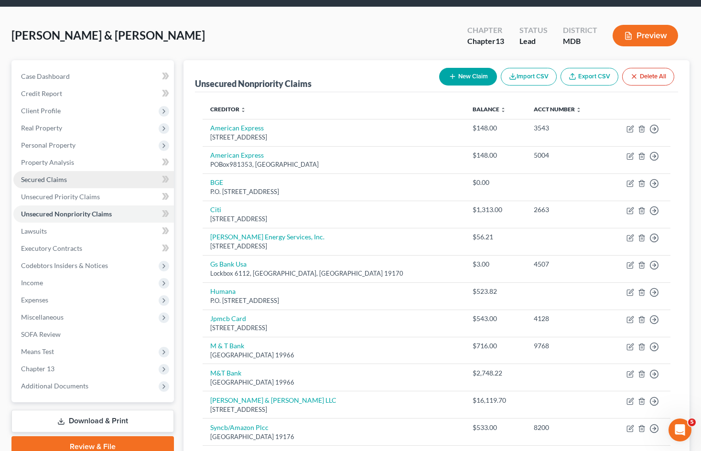
scroll to position [27, 0]
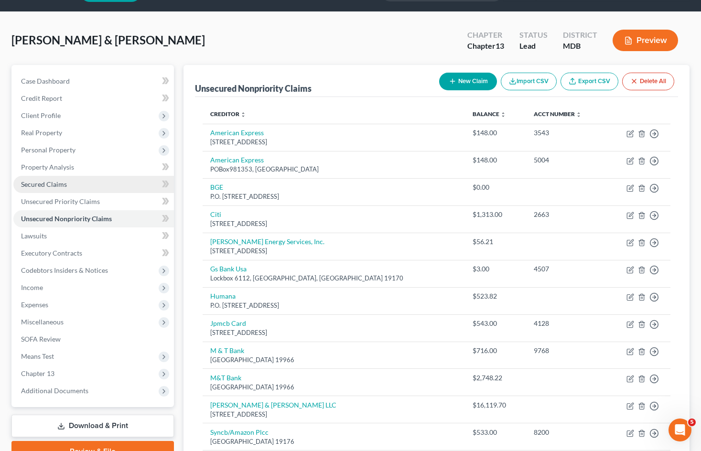
click at [67, 184] on link "Secured Claims" at bounding box center [93, 184] width 161 height 17
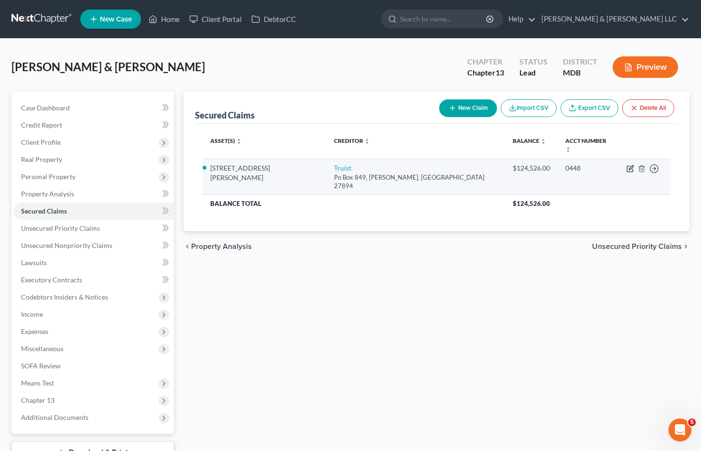
click at [630, 165] on icon "button" at bounding box center [631, 169] width 8 height 8
select select "28"
select select "2"
select select "0"
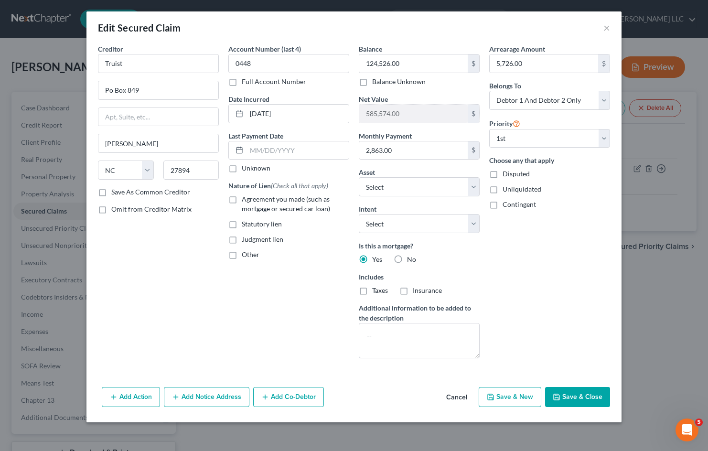
click at [204, 398] on button "Add Notice Address" at bounding box center [207, 397] width 86 height 20
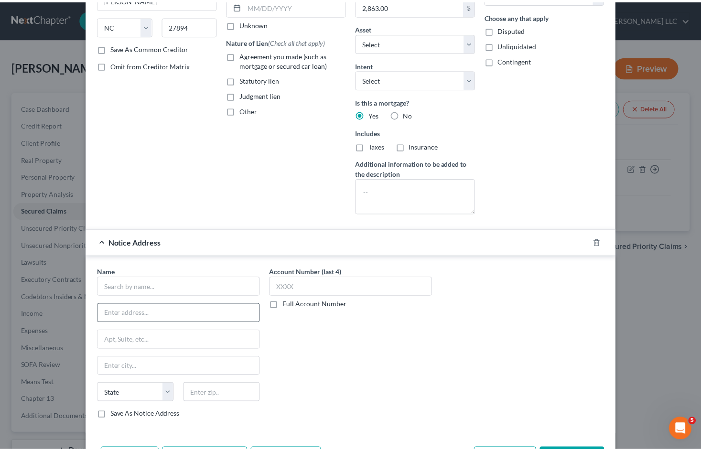
scroll to position [189, 0]
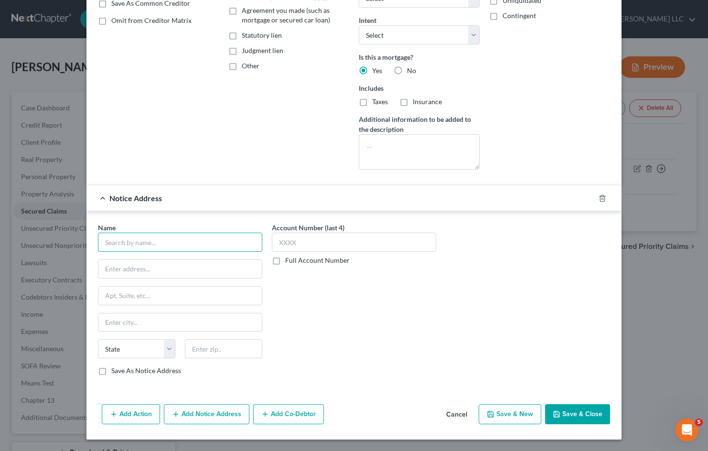
drag, startPoint x: 142, startPoint y: 245, endPoint x: 147, endPoint y: 242, distance: 5.4
click at [143, 245] on input "text" at bounding box center [180, 242] width 164 height 19
type input "Truist Bank"
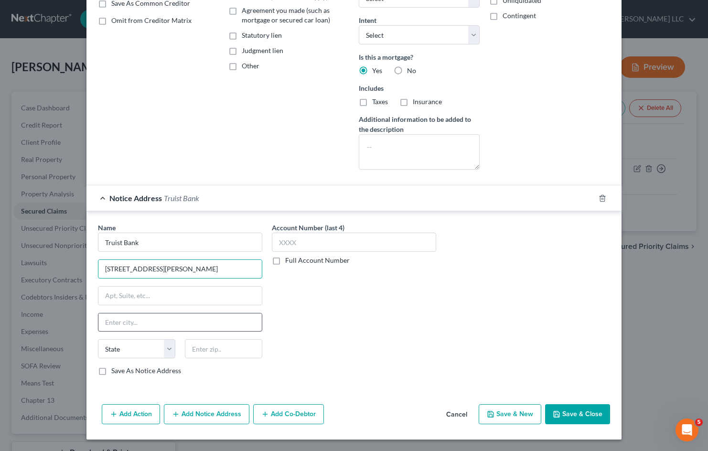
type input "[STREET_ADDRESS][PERSON_NAME]"
click at [173, 323] on input "text" at bounding box center [179, 323] width 163 height 18
type input "Charlotte"
select select "28"
click at [221, 355] on input "text" at bounding box center [223, 348] width 77 height 19
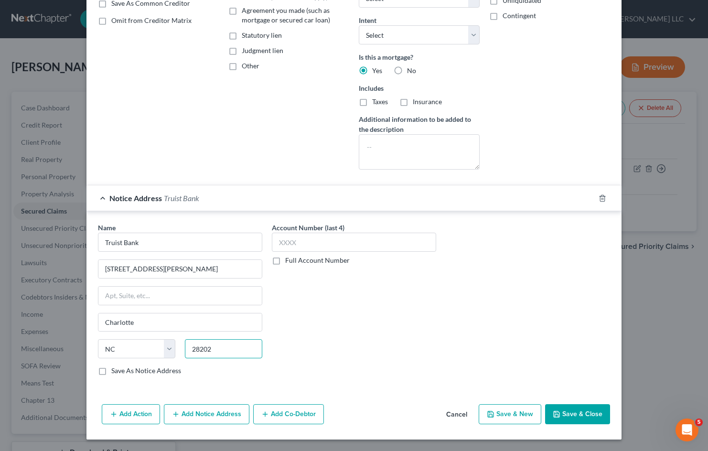
type input "28202"
click at [578, 413] on button "Save & Close" at bounding box center [577, 414] width 65 height 20
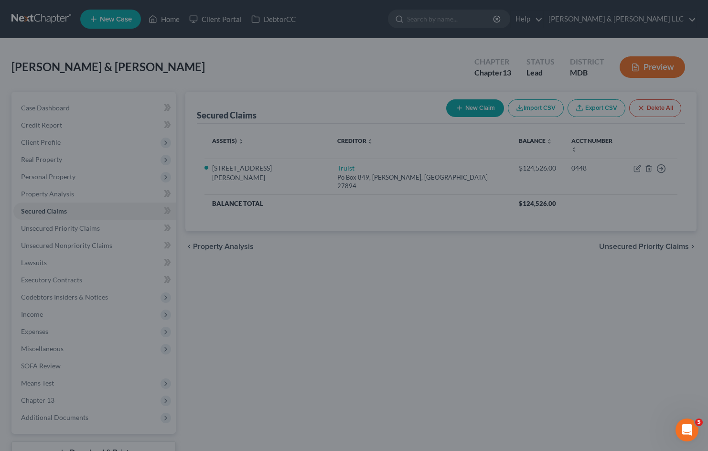
select select "6"
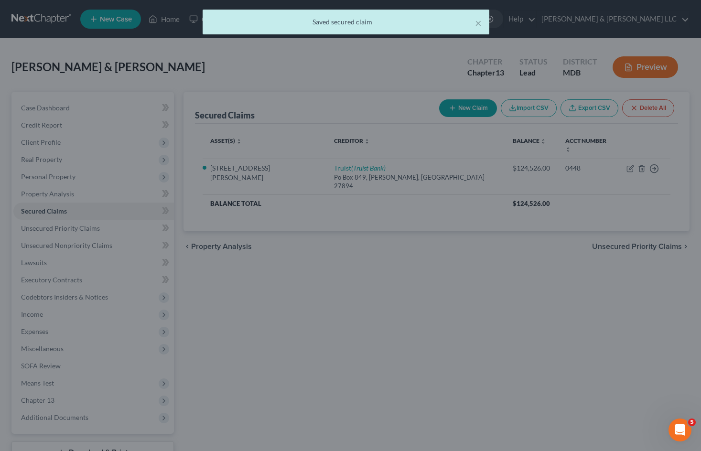
scroll to position [0, 0]
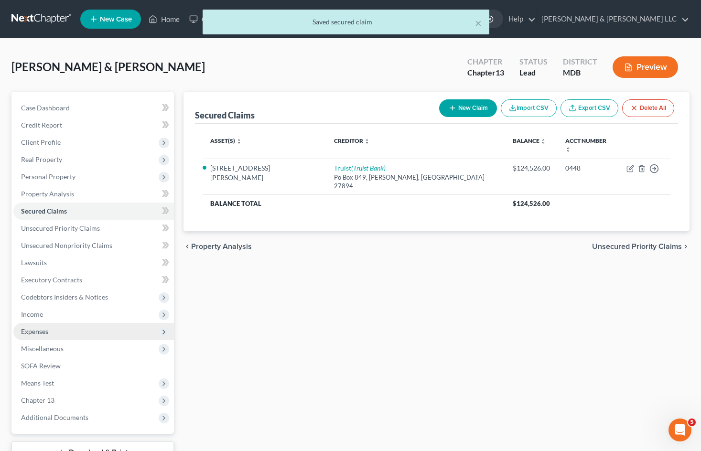
click at [80, 333] on span "Expenses" at bounding box center [93, 331] width 161 height 17
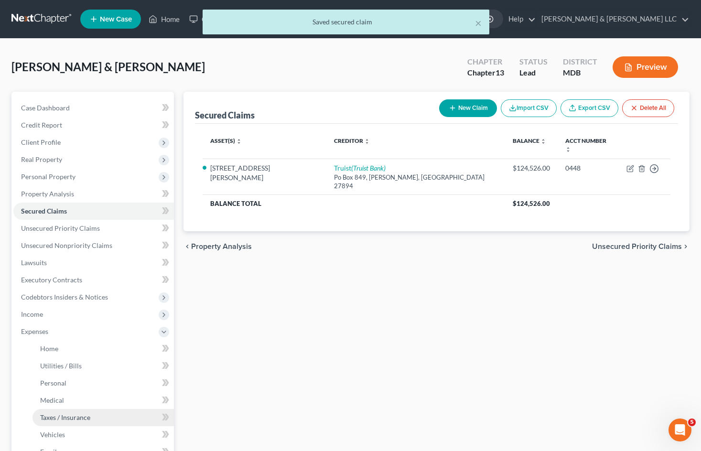
click at [100, 413] on link "Taxes / Insurance" at bounding box center [103, 417] width 141 height 17
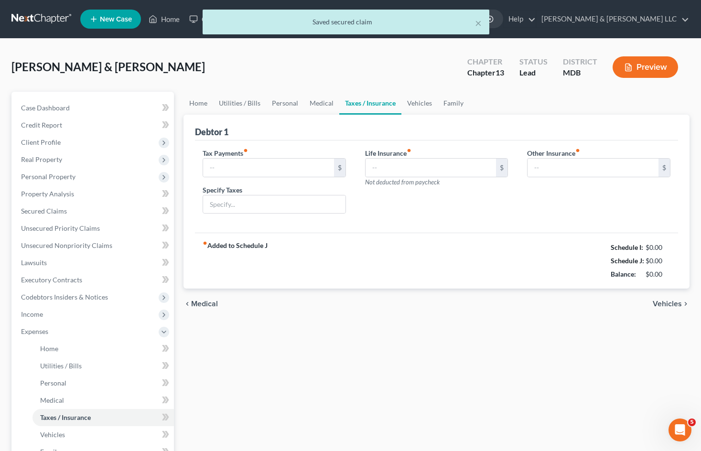
type input "606.50"
type input "0.00"
type input "606.50"
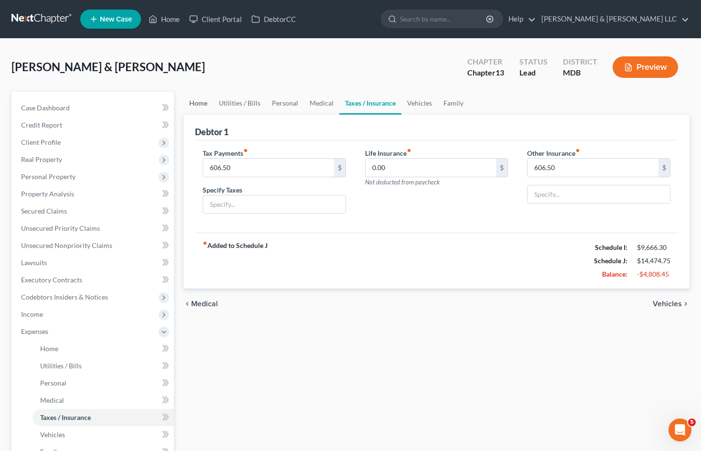
click at [198, 100] on link "Home" at bounding box center [199, 103] width 30 height 23
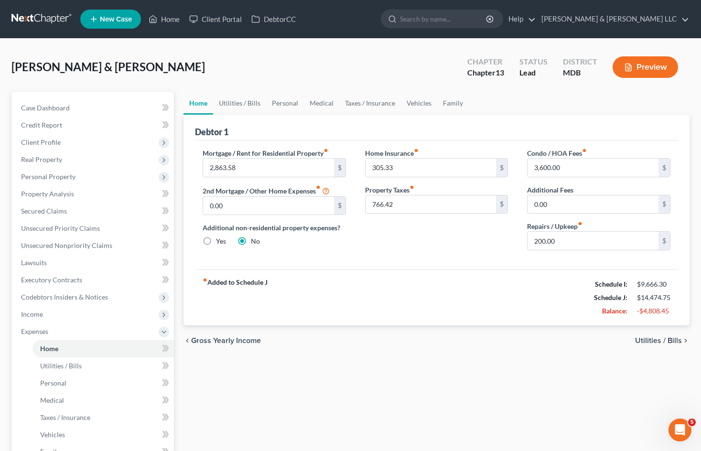
click at [437, 258] on div "Home Insurance fiber_manual_record 305.33 $ Property Taxes fiber_manual_record …" at bounding box center [437, 203] width 163 height 110
click at [404, 166] on input "305.33" at bounding box center [431, 168] width 131 height 18
click at [427, 260] on div "Mortgage / Rent for Residential Property fiber_manual_record 2,863.58 $ 2nd Mor…" at bounding box center [436, 205] width 483 height 129
click at [575, 167] on input "3,600.00" at bounding box center [593, 168] width 131 height 18
click at [650, 68] on button "Preview" at bounding box center [645, 67] width 65 height 22
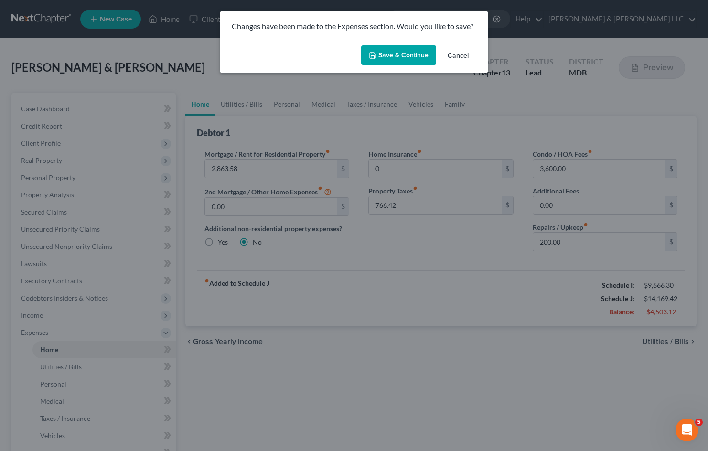
click at [413, 54] on button "Save & Continue" at bounding box center [398, 55] width 75 height 20
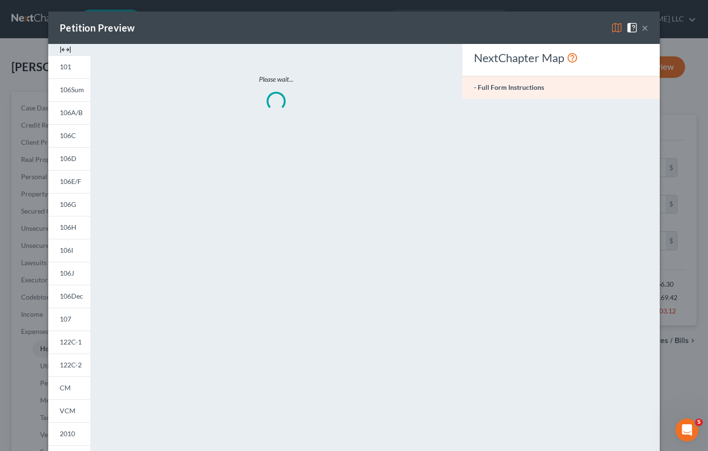
type input "0.00"
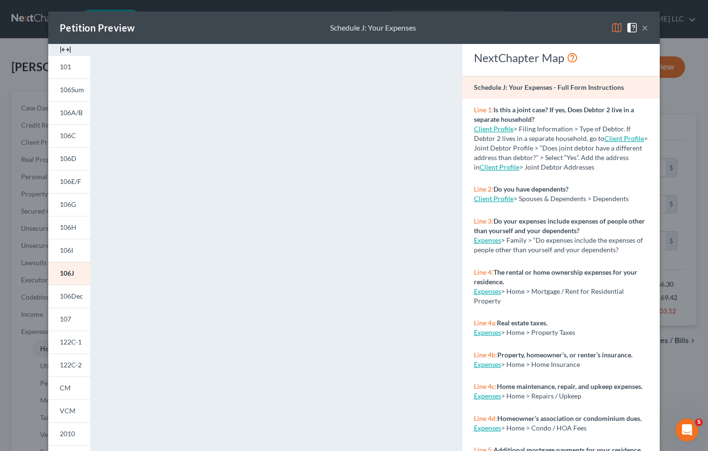
click at [643, 27] on button "×" at bounding box center [645, 27] width 7 height 11
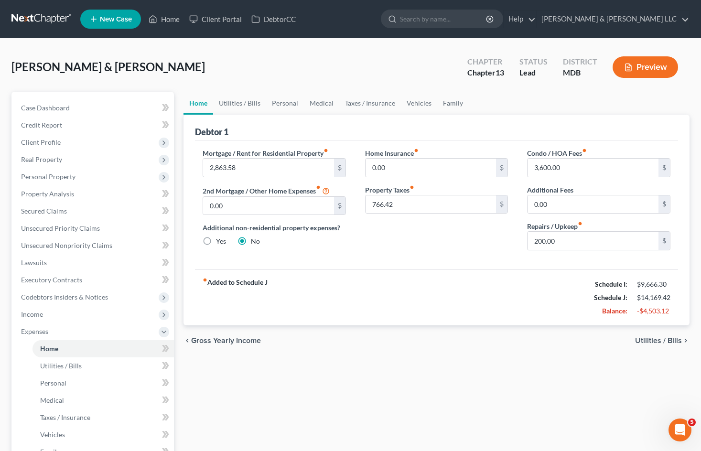
click at [423, 286] on div "fiber_manual_record Added to Schedule J Schedule I: $9,666.30 Schedule J: $14,1…" at bounding box center [436, 298] width 483 height 56
click at [420, 204] on input "766.42" at bounding box center [431, 204] width 131 height 18
type input "0"
click at [578, 169] on input "3,600.00" at bounding box center [593, 168] width 131 height 18
click at [237, 103] on link "Utilities / Bills" at bounding box center [239, 103] width 53 height 23
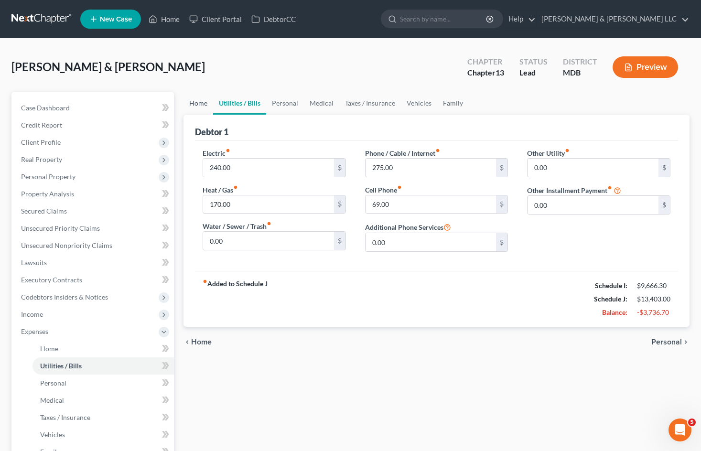
click at [198, 104] on link "Home" at bounding box center [199, 103] width 30 height 23
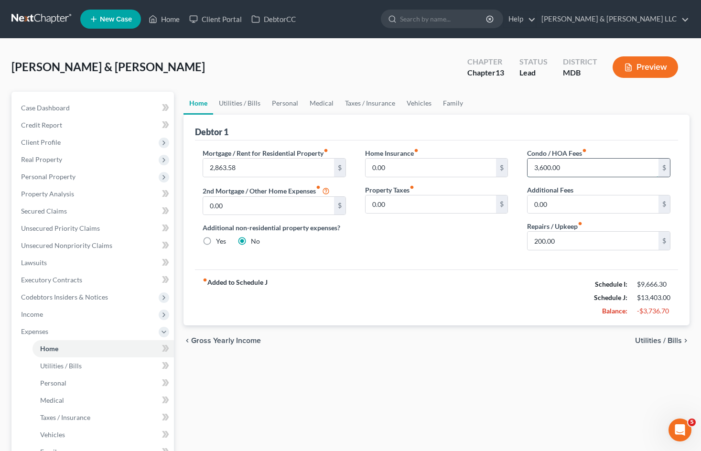
click at [570, 167] on input "3,600.00" at bounding box center [593, 168] width 131 height 18
click at [250, 100] on link "Utilities / Bills" at bounding box center [239, 103] width 53 height 23
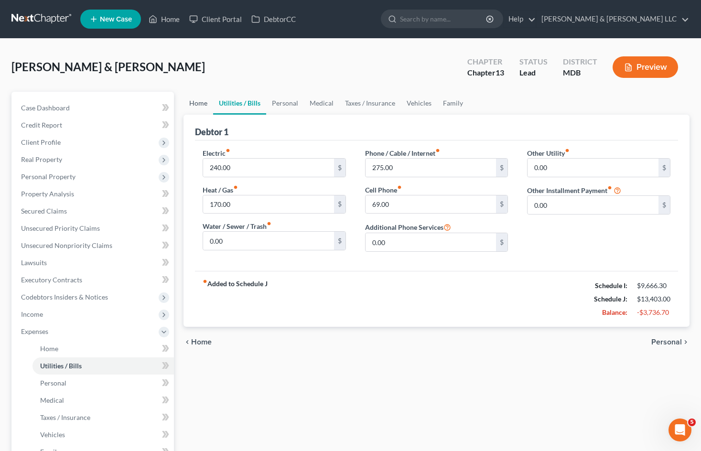
click at [203, 103] on link "Home" at bounding box center [199, 103] width 30 height 23
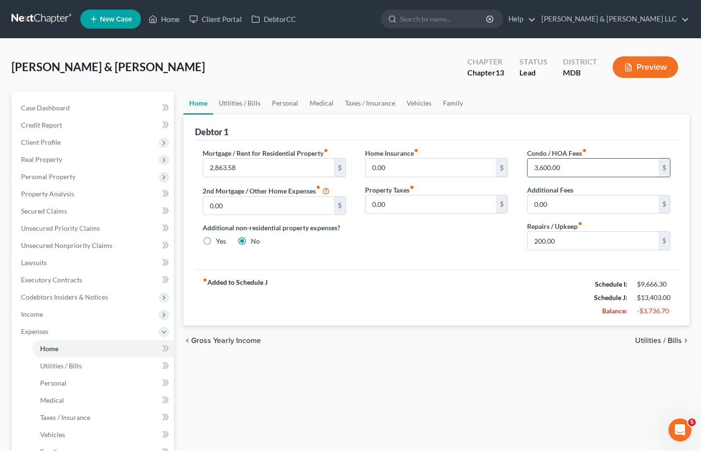
click at [576, 168] on input "3,600.00" at bounding box center [593, 168] width 131 height 18
click at [412, 103] on link "Vehicles" at bounding box center [419, 103] width 36 height 23
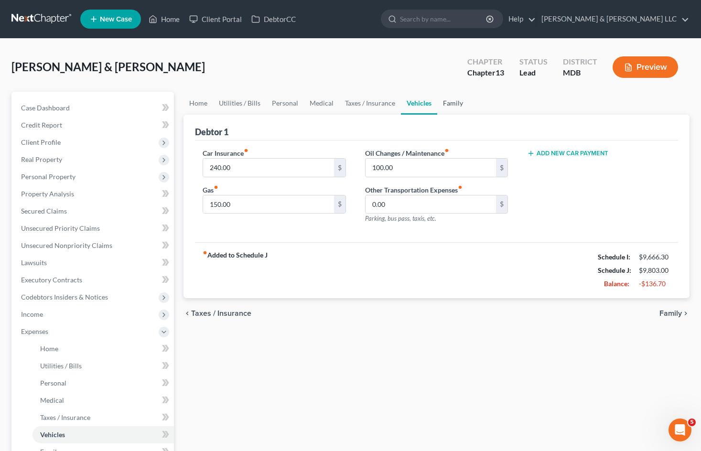
click at [448, 102] on link "Family" at bounding box center [453, 103] width 32 height 23
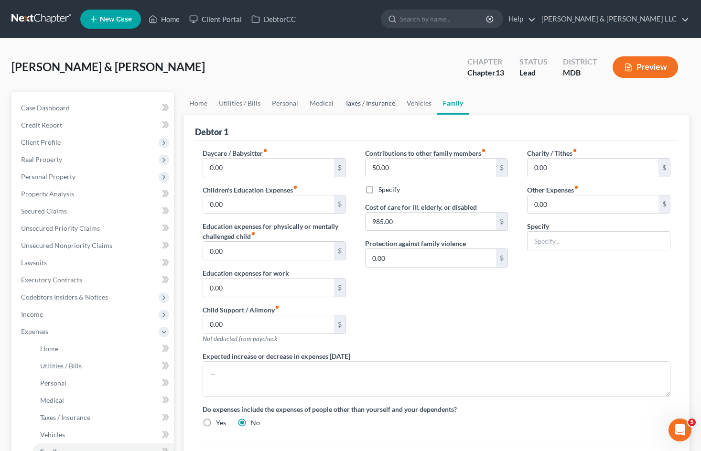
click at [373, 101] on link "Taxes / Insurance" at bounding box center [370, 103] width 62 height 23
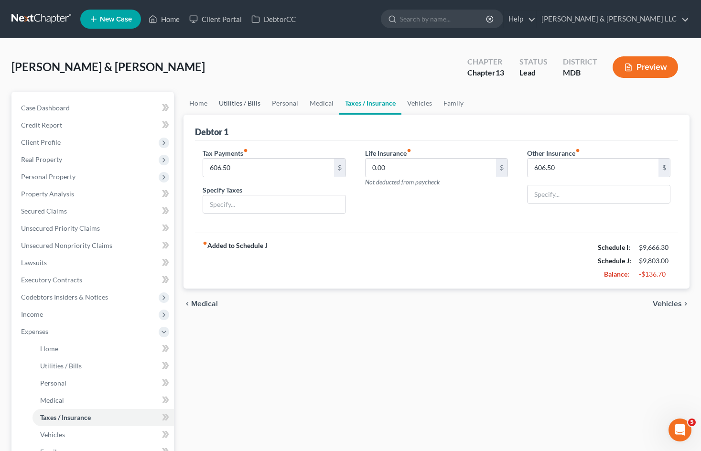
click at [248, 107] on link "Utilities / Bills" at bounding box center [239, 103] width 53 height 23
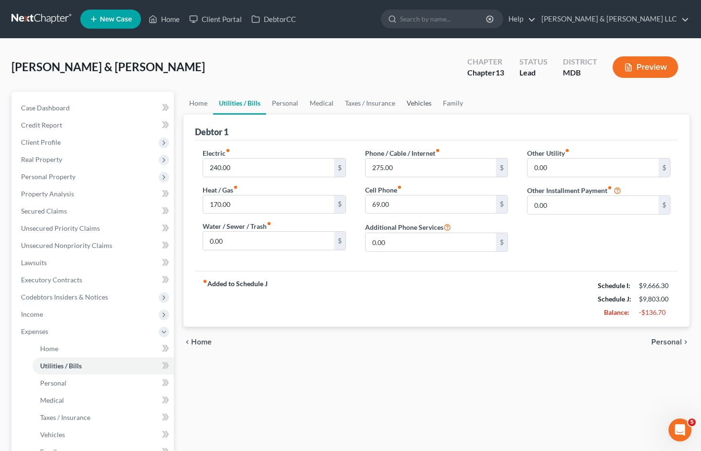
click at [425, 104] on link "Vehicles" at bounding box center [419, 103] width 36 height 23
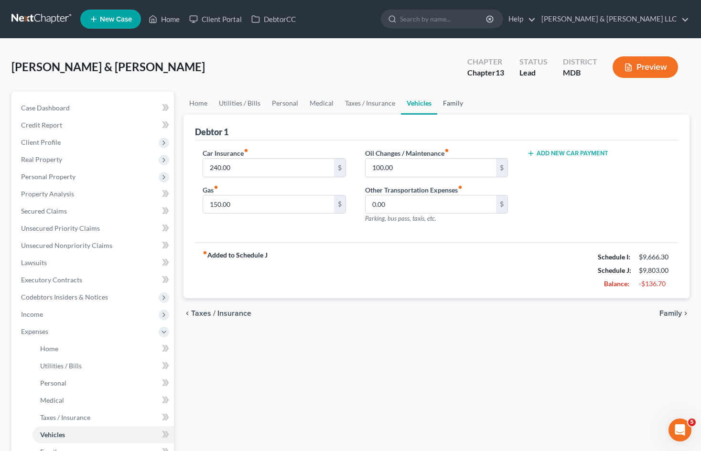
click at [451, 105] on link "Family" at bounding box center [453, 103] width 32 height 23
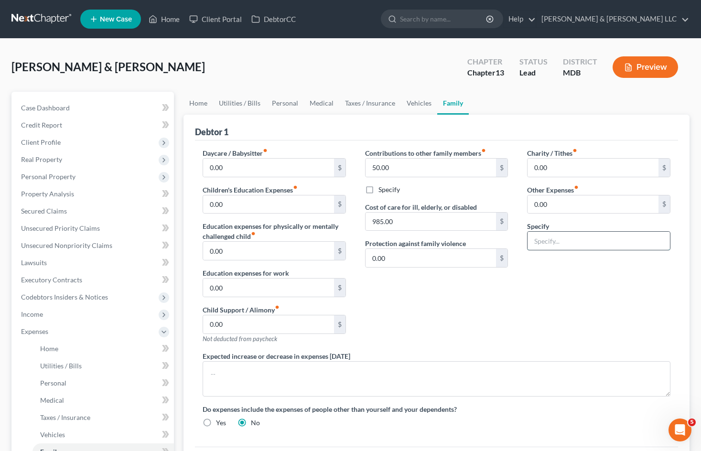
click at [579, 244] on input "text" at bounding box center [599, 241] width 142 height 18
type input "Timeshare"
click at [597, 197] on input "0.00" at bounding box center [593, 204] width 131 height 18
type input "300"
click at [580, 320] on div "Charity / Tithes fiber_manual_record 0.00 $ Other Expenses fiber_manual_record …" at bounding box center [599, 249] width 163 height 203
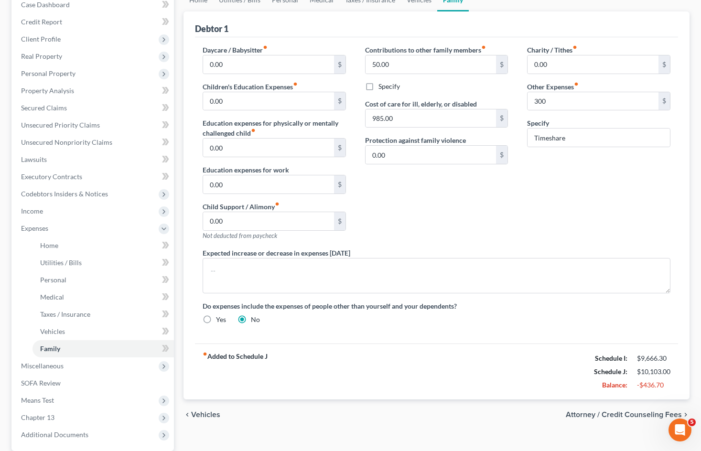
scroll to position [48, 0]
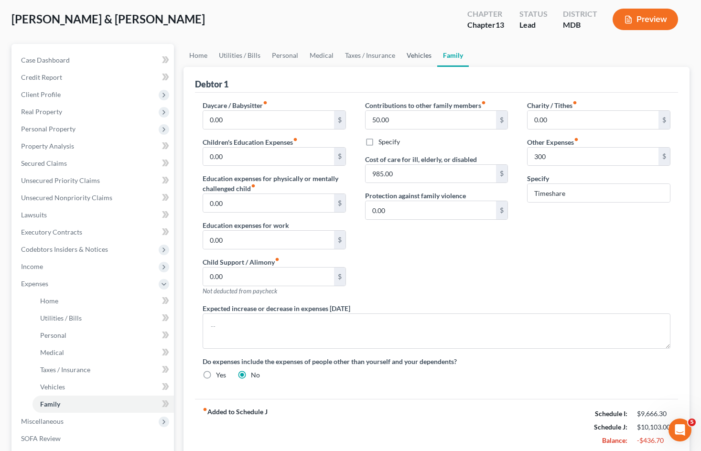
click at [418, 60] on link "Vehicles" at bounding box center [419, 55] width 36 height 23
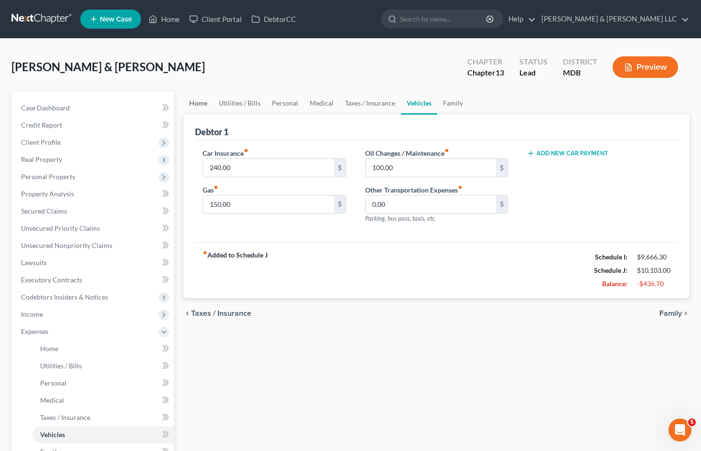
click at [199, 105] on link "Home" at bounding box center [199, 103] width 30 height 23
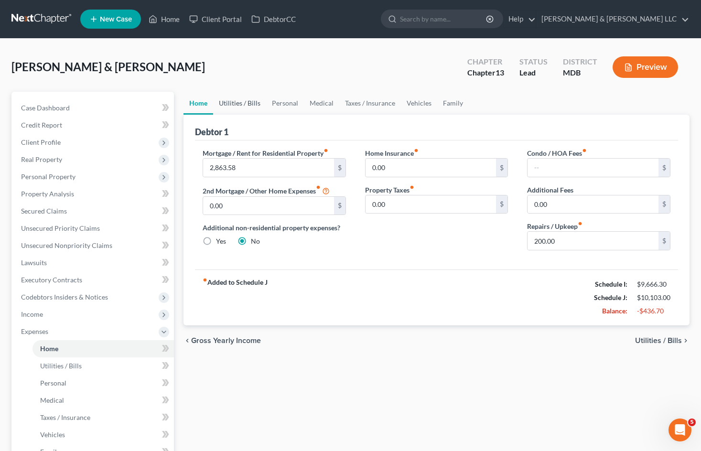
click at [240, 96] on link "Utilities / Bills" at bounding box center [239, 103] width 53 height 23
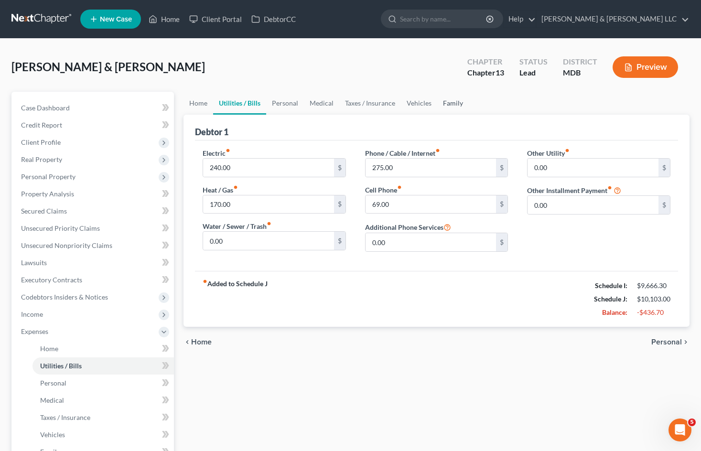
click at [459, 105] on link "Family" at bounding box center [453, 103] width 32 height 23
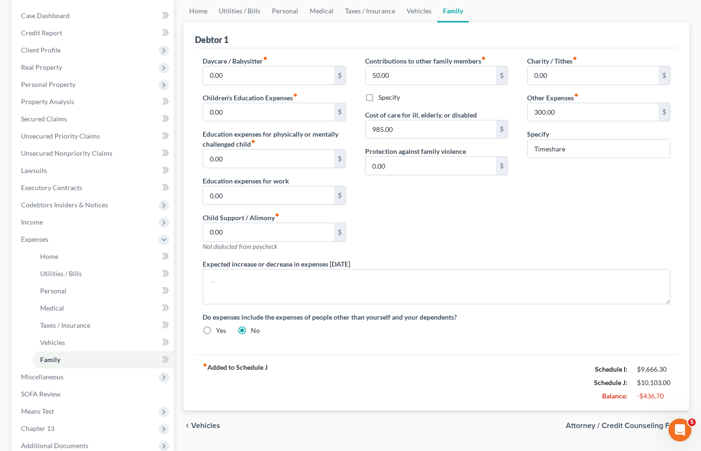
scroll to position [96, 0]
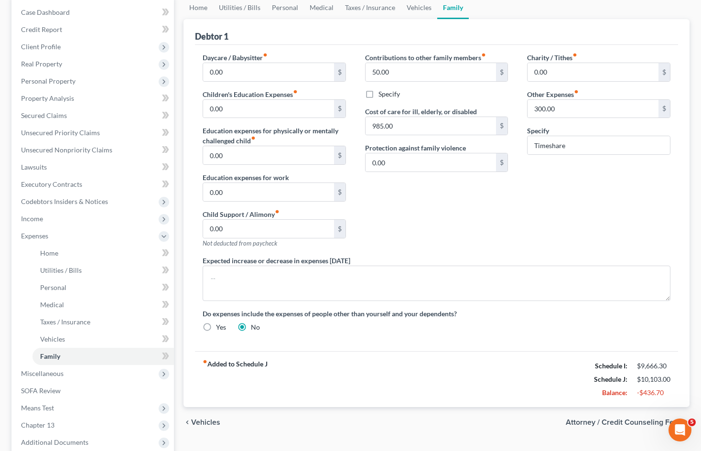
click at [593, 186] on div "Charity / Tithes fiber_manual_record 0.00 $ Other Expenses fiber_manual_record …" at bounding box center [599, 154] width 163 height 203
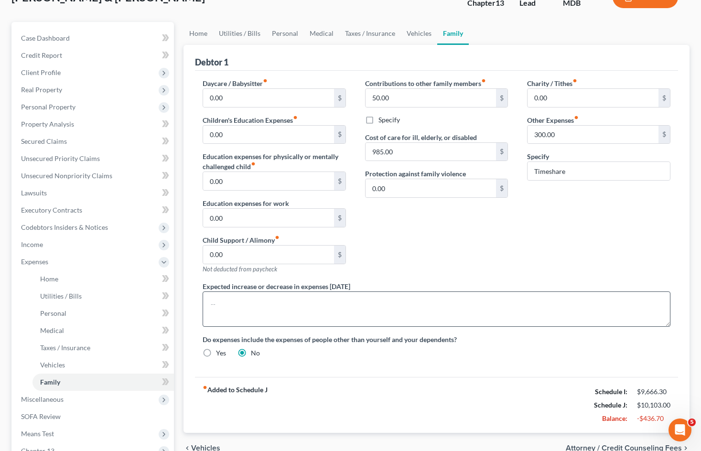
scroll to position [48, 0]
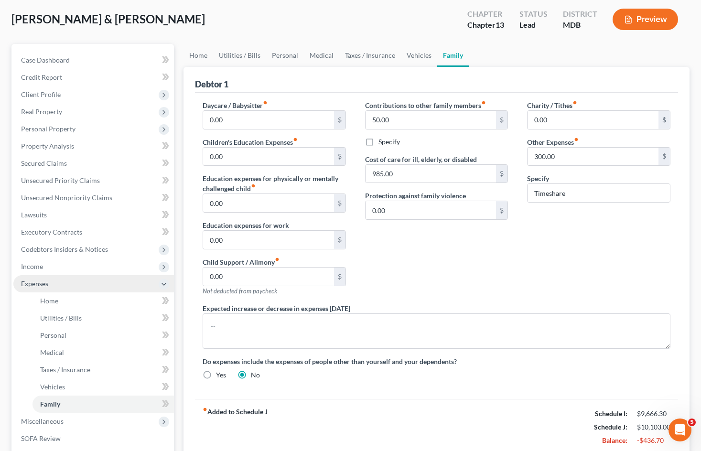
drag, startPoint x: 56, startPoint y: 269, endPoint x: 71, endPoint y: 281, distance: 19.4
click at [56, 269] on span "Income" at bounding box center [93, 266] width 161 height 17
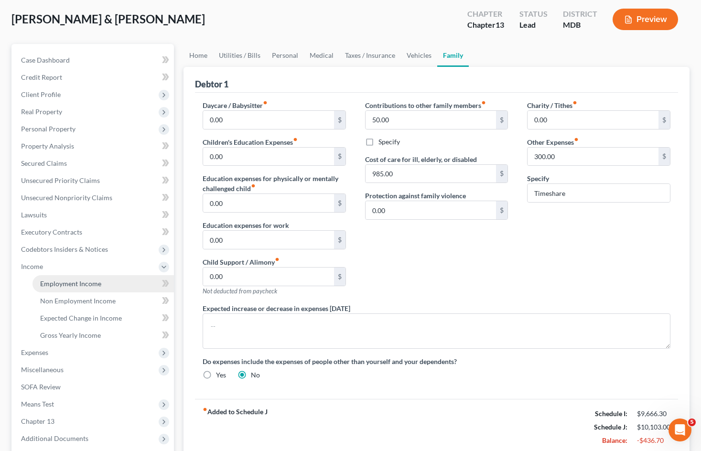
click at [79, 282] on span "Employment Income" at bounding box center [70, 284] width 61 height 8
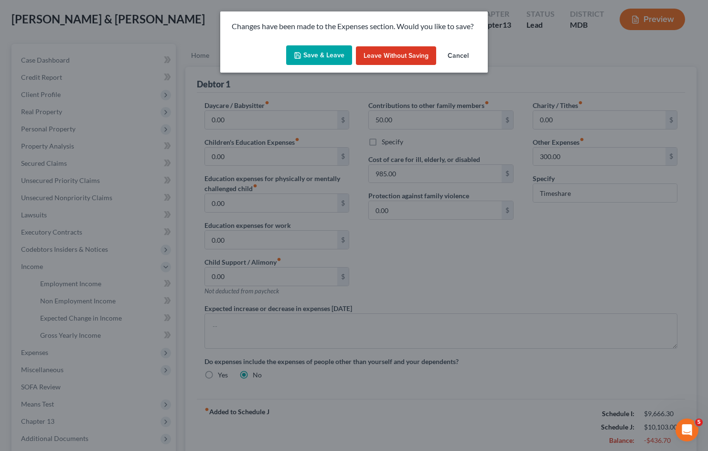
click at [311, 57] on button "Save & Leave" at bounding box center [319, 55] width 66 height 20
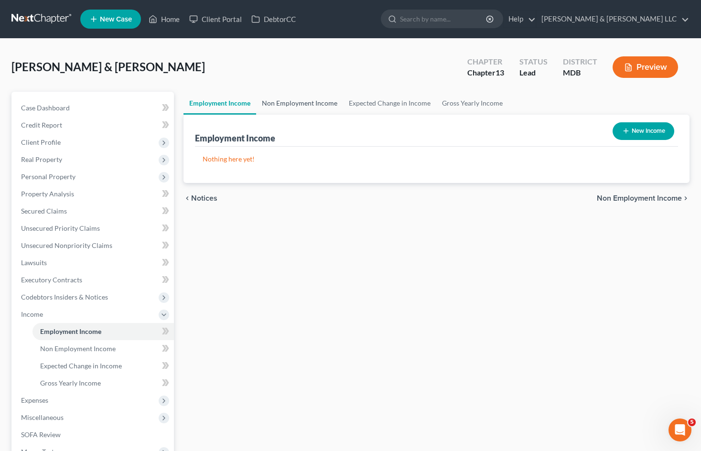
click at [318, 104] on link "Non Employment Income" at bounding box center [299, 103] width 87 height 23
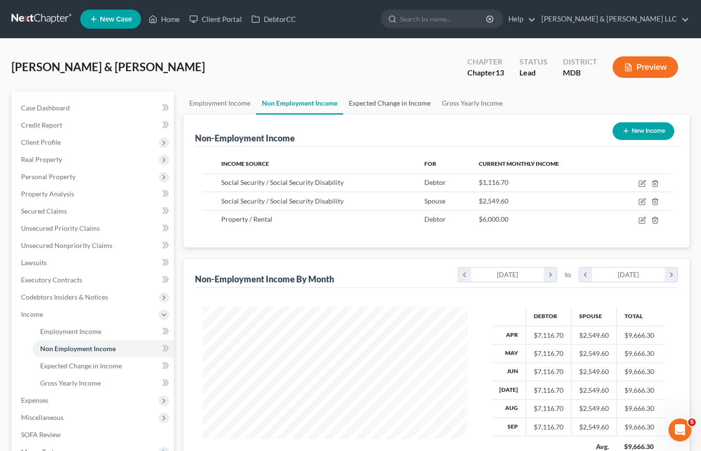
scroll to position [172, 284]
click at [392, 105] on link "Expected Change in Income" at bounding box center [389, 103] width 93 height 23
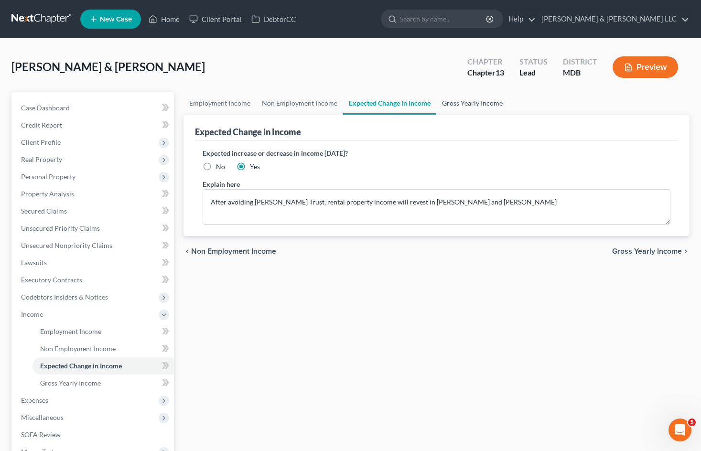
click at [475, 106] on link "Gross Yearly Income" at bounding box center [472, 103] width 72 height 23
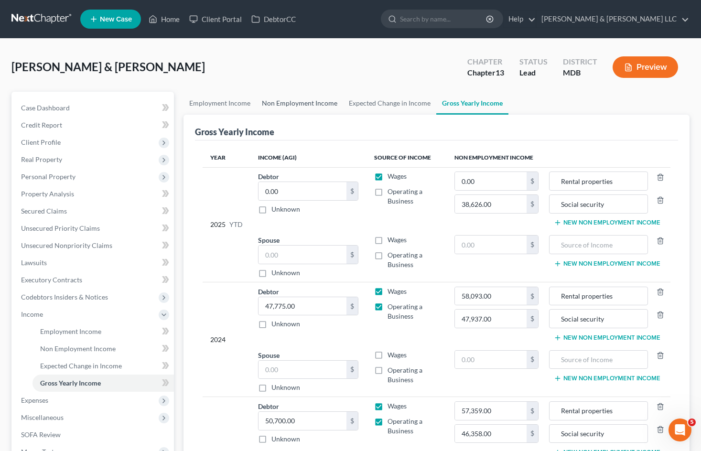
click at [294, 102] on link "Non Employment Income" at bounding box center [299, 103] width 87 height 23
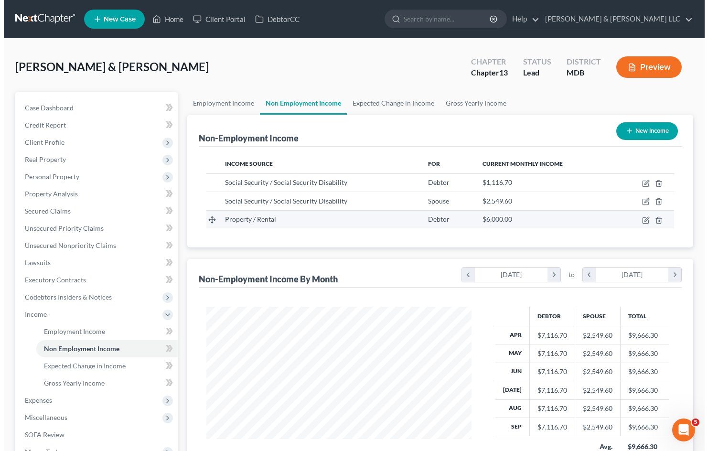
scroll to position [172, 284]
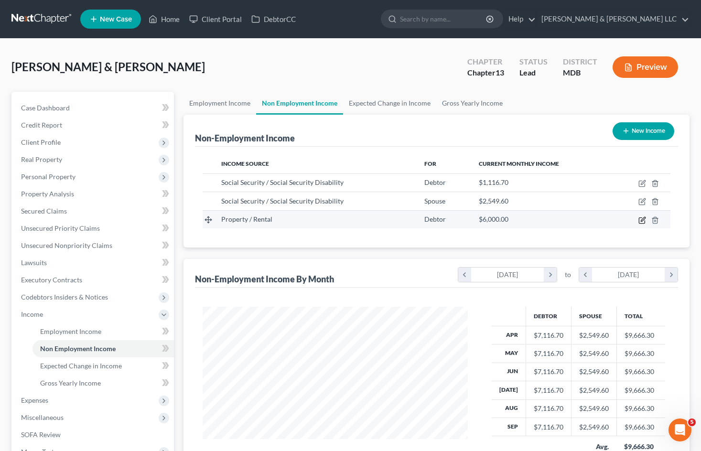
click at [643, 220] on icon "button" at bounding box center [643, 219] width 4 height 4
select select "9"
select select "0"
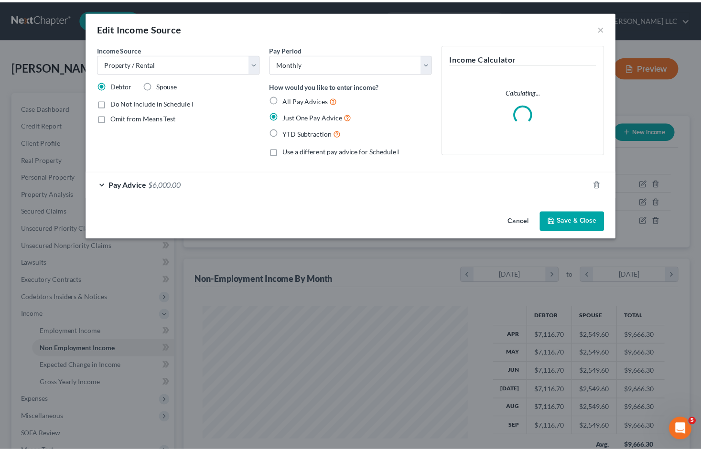
scroll to position [172, 287]
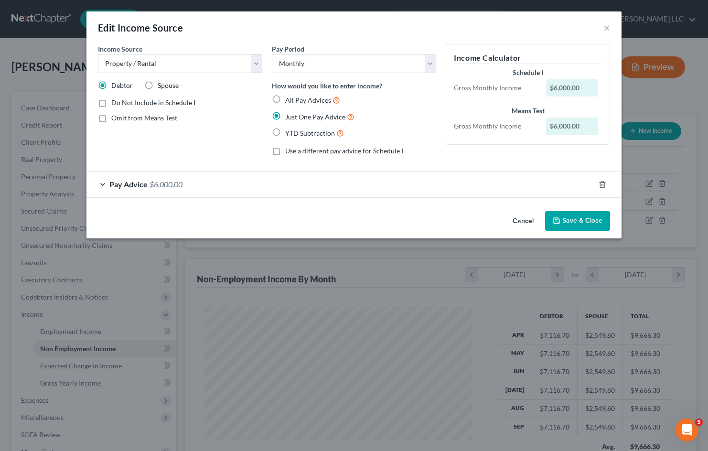
click at [304, 183] on div "Pay Advice $6,000.00" at bounding box center [341, 184] width 509 height 25
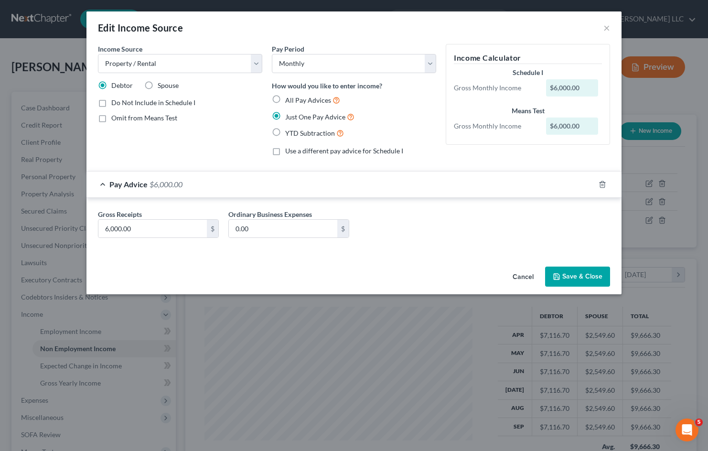
drag, startPoint x: 525, startPoint y: 275, endPoint x: 429, endPoint y: 279, distance: 96.1
click at [525, 275] on button "Cancel" at bounding box center [523, 277] width 36 height 19
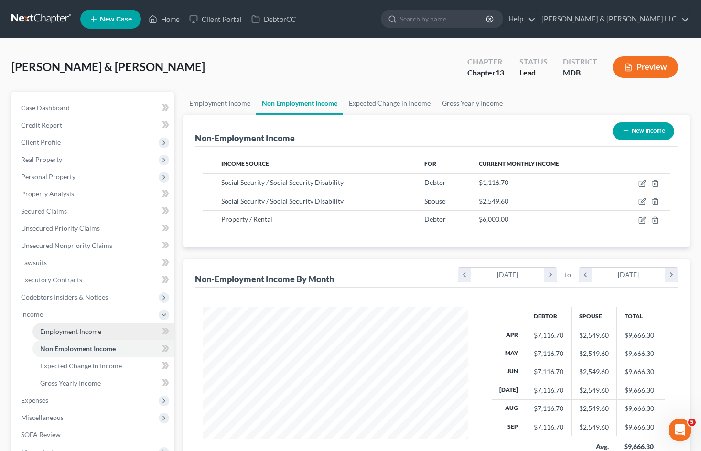
scroll to position [477779, 477666]
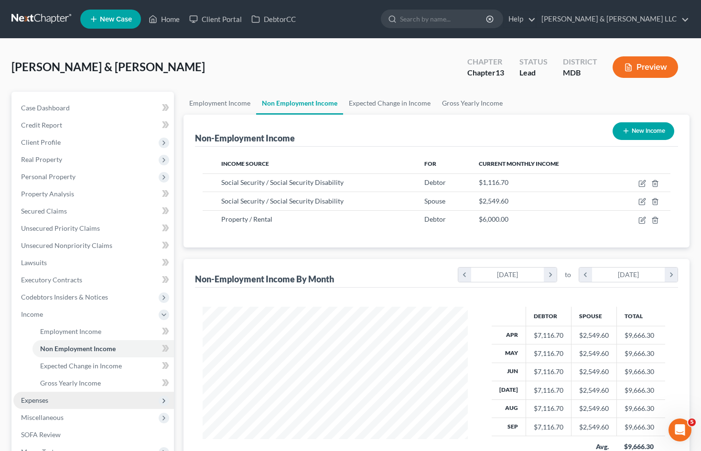
click at [49, 407] on span "Expenses" at bounding box center [93, 400] width 161 height 17
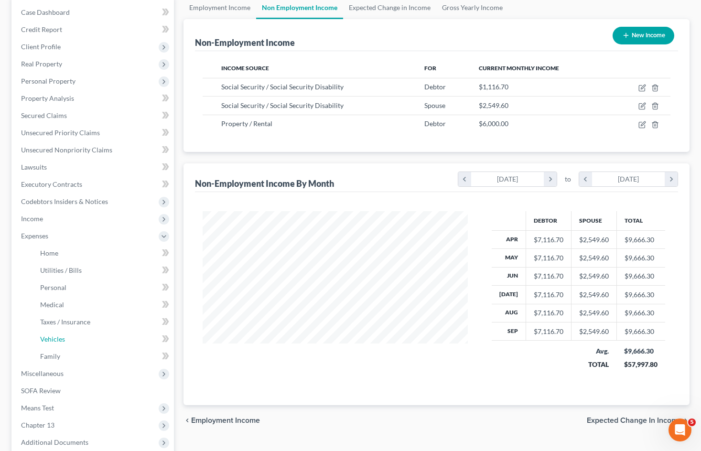
scroll to position [48, 0]
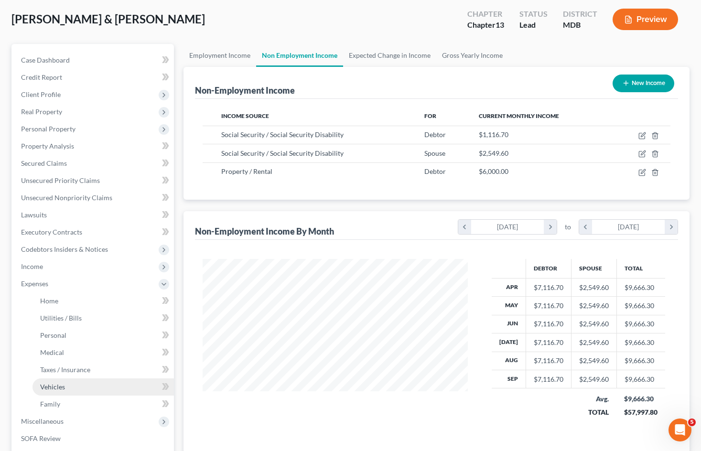
click at [83, 386] on link "Vehicles" at bounding box center [103, 387] width 141 height 17
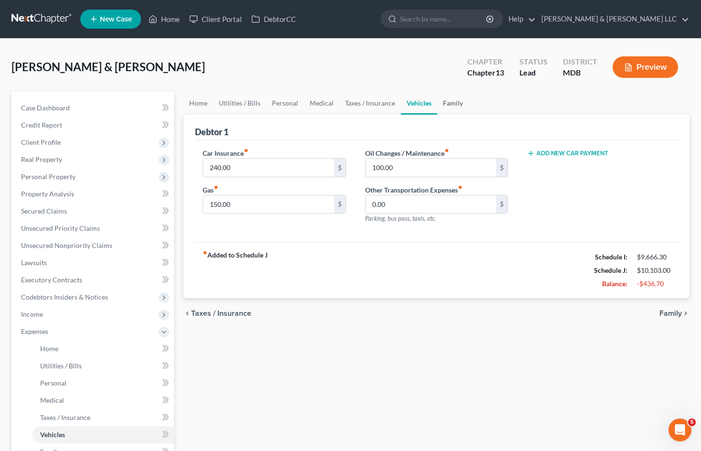
click at [452, 108] on link "Family" at bounding box center [453, 103] width 32 height 23
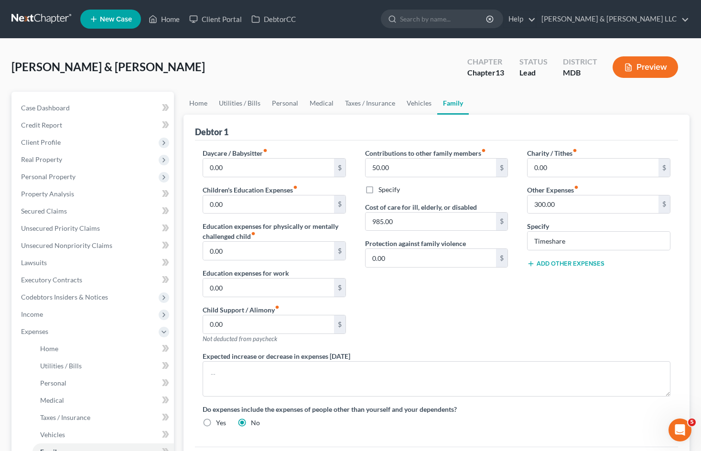
click at [525, 328] on div "Charity / Tithes fiber_manual_record 0.00 $ Other Expenses fiber_manual_record …" at bounding box center [599, 249] width 163 height 203
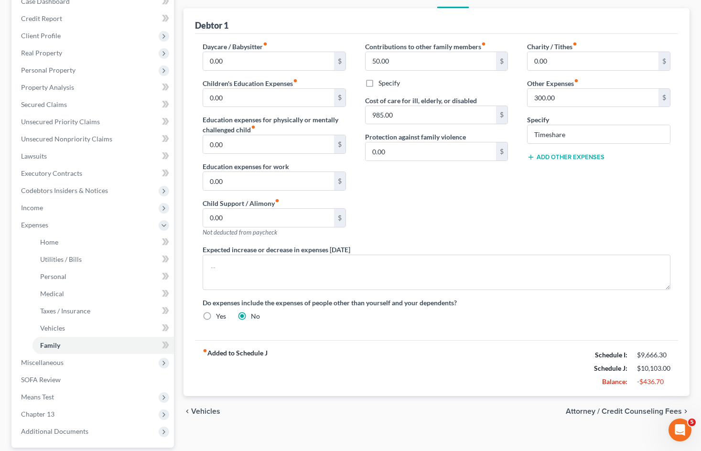
scroll to position [48, 0]
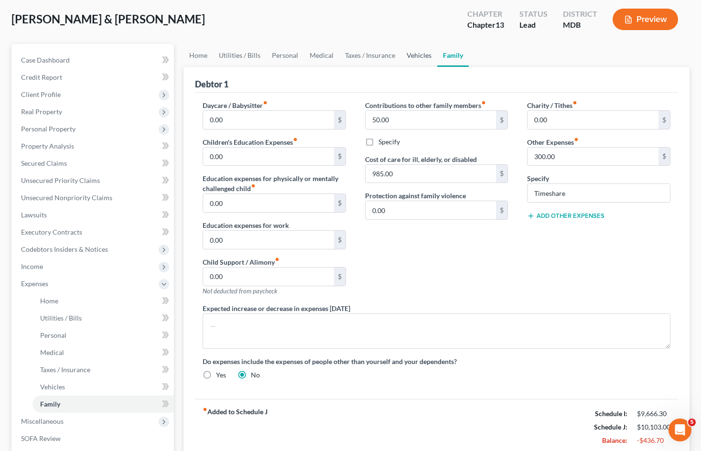
click at [423, 50] on link "Vehicles" at bounding box center [419, 55] width 36 height 23
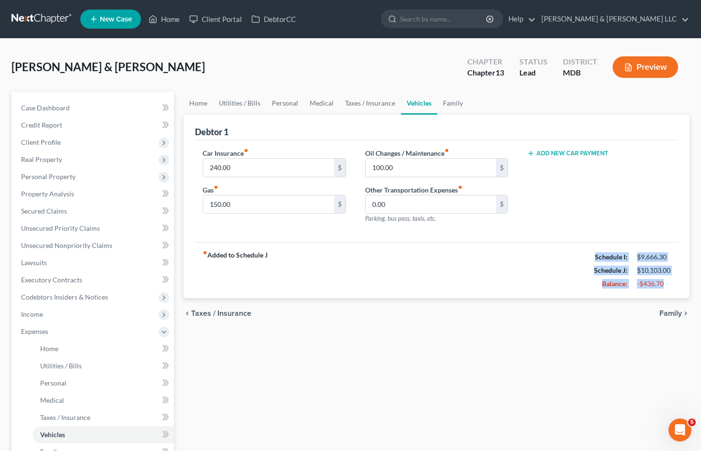
drag, startPoint x: 666, startPoint y: 283, endPoint x: 589, endPoint y: 251, distance: 83.1
click at [594, 251] on div "Schedule I: $9,666.30 Schedule J: $10,103.00 Balance: -$436.70" at bounding box center [632, 270] width 76 height 40
click at [580, 206] on div "Add New Car Payment" at bounding box center [599, 189] width 163 height 83
drag, startPoint x: 665, startPoint y: 283, endPoint x: 422, endPoint y: 139, distance: 282.9
click at [581, 249] on div "fiber_manual_record Added to Schedule J Schedule I: $9,666.30 Schedule J: $10,1…" at bounding box center [436, 270] width 483 height 56
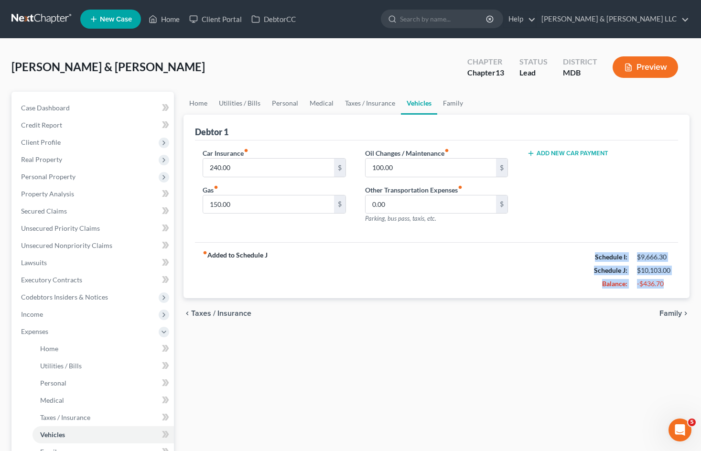
click at [630, 244] on div "fiber_manual_record Added to Schedule J Schedule I: $9,666.30 Schedule J: $10,1…" at bounding box center [436, 270] width 483 height 56
click at [206, 104] on link "Home" at bounding box center [199, 103] width 30 height 23
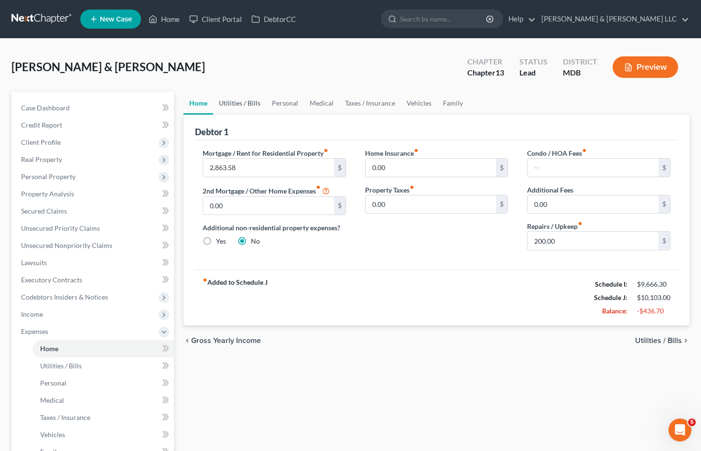
click at [241, 103] on link "Utilities / Bills" at bounding box center [239, 103] width 53 height 23
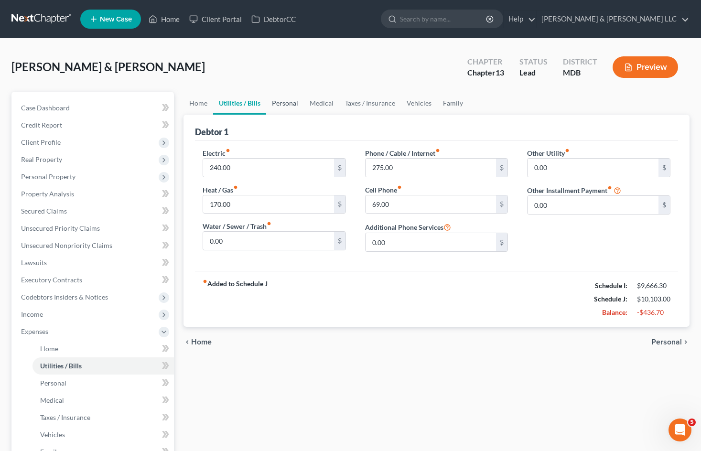
click at [291, 107] on link "Personal" at bounding box center [285, 103] width 38 height 23
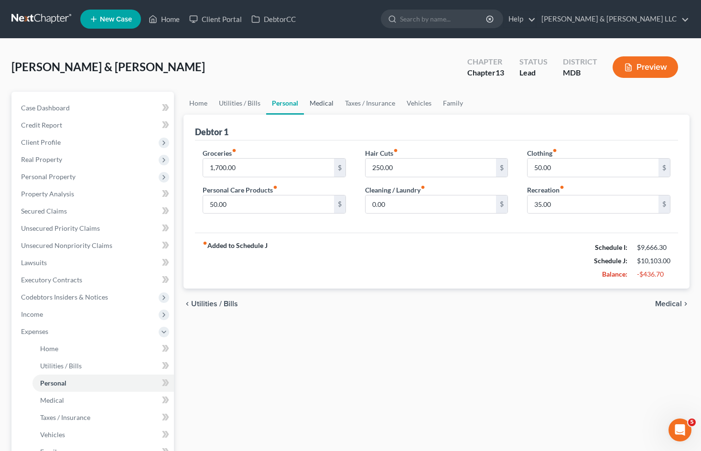
click at [330, 104] on link "Medical" at bounding box center [321, 103] width 35 height 23
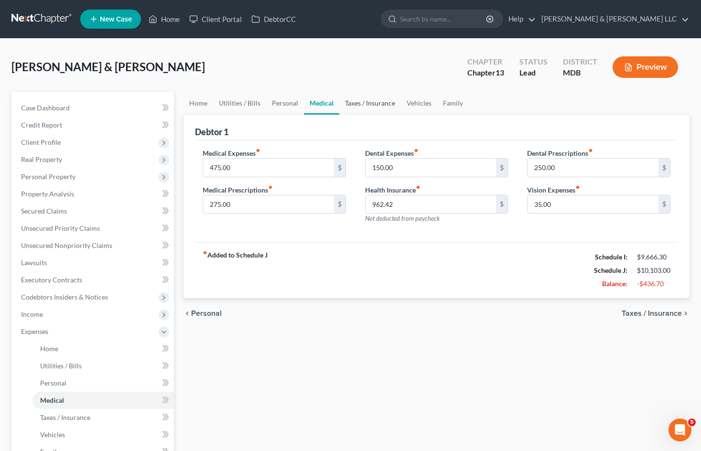
click at [378, 102] on link "Taxes / Insurance" at bounding box center [370, 103] width 62 height 23
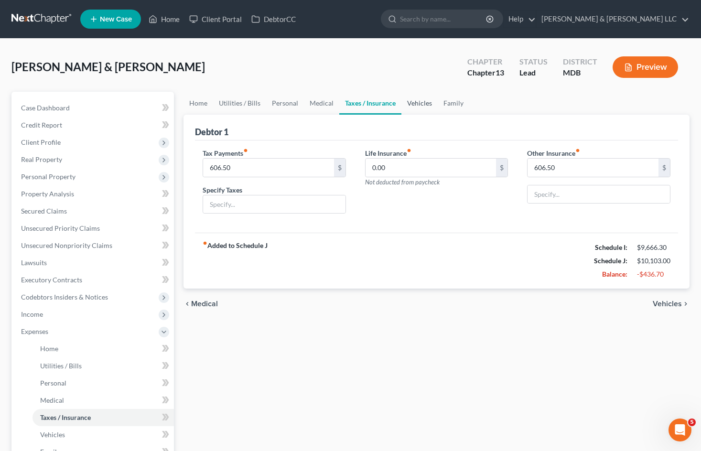
click at [417, 100] on link "Vehicles" at bounding box center [419, 103] width 36 height 23
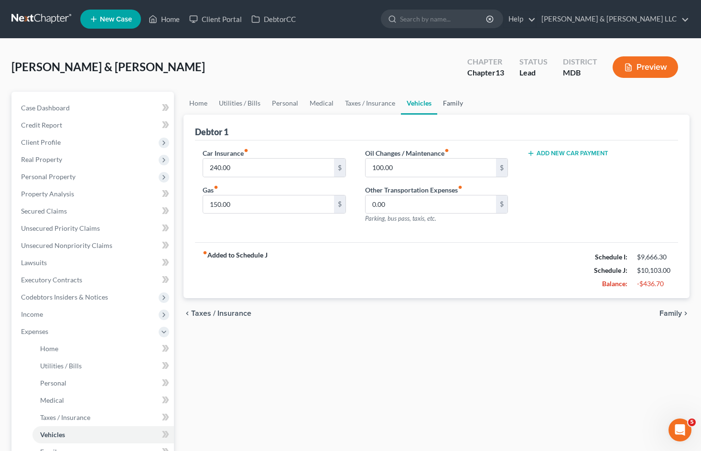
click at [461, 102] on link "Family" at bounding box center [453, 103] width 32 height 23
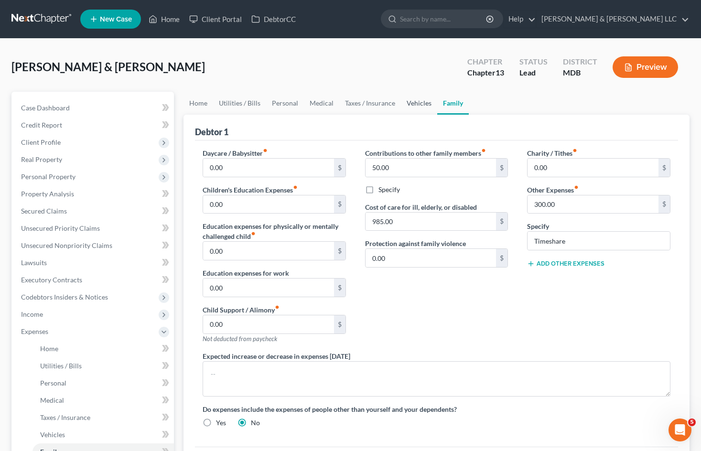
click at [414, 102] on link "Vehicles" at bounding box center [419, 103] width 36 height 23
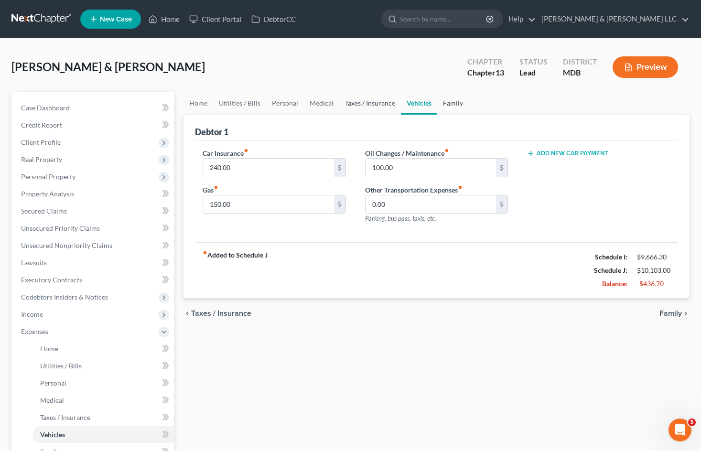
click at [378, 105] on link "Taxes / Insurance" at bounding box center [370, 103] width 62 height 23
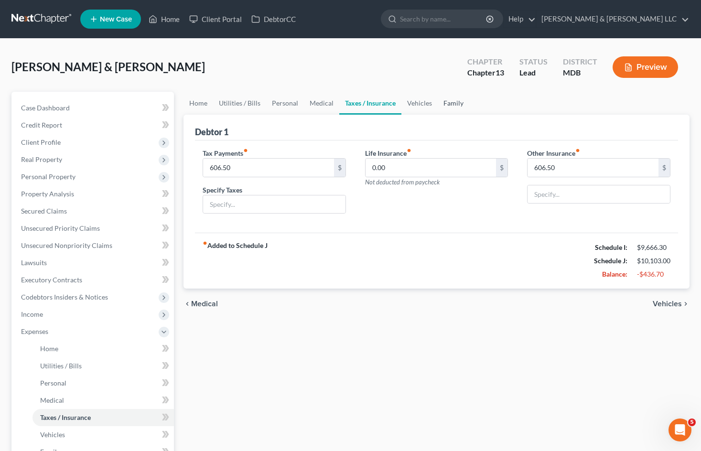
click at [448, 104] on link "Family" at bounding box center [454, 103] width 32 height 23
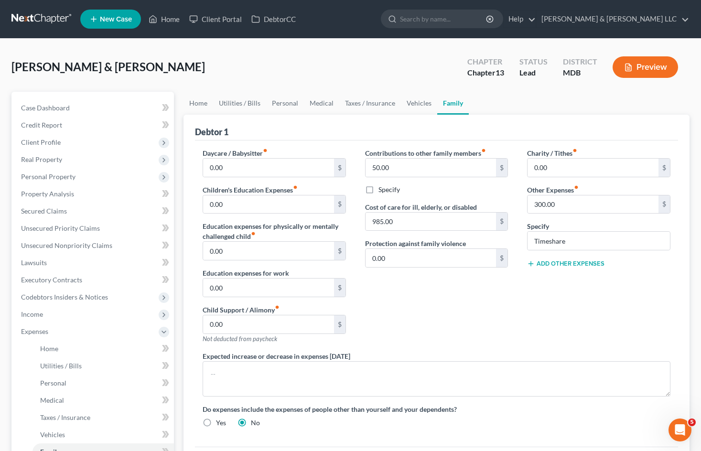
click at [526, 336] on div "Charity / Tithes fiber_manual_record 0.00 $ Other Expenses fiber_manual_record …" at bounding box center [599, 249] width 163 height 203
click at [418, 99] on link "Vehicles" at bounding box center [419, 103] width 36 height 23
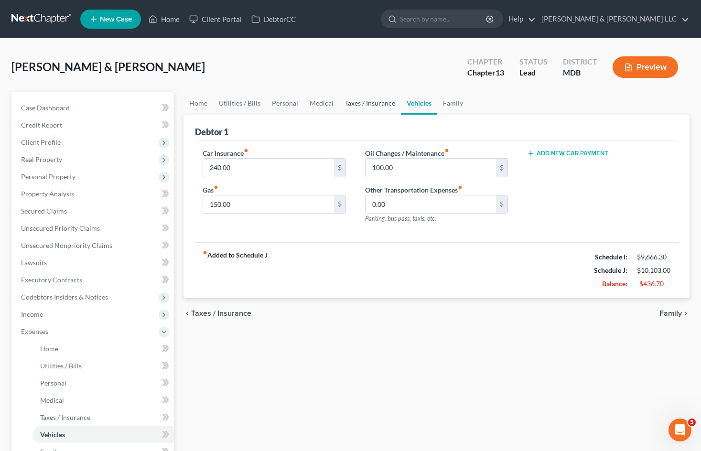
click at [375, 106] on link "Taxes / Insurance" at bounding box center [370, 103] width 62 height 23
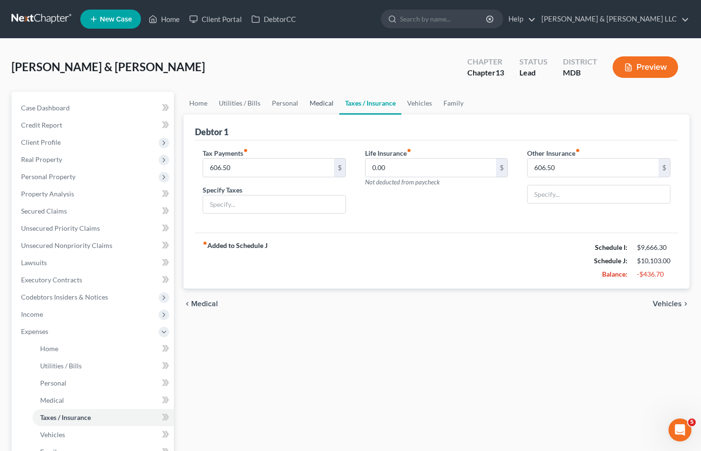
click at [315, 105] on link "Medical" at bounding box center [321, 103] width 35 height 23
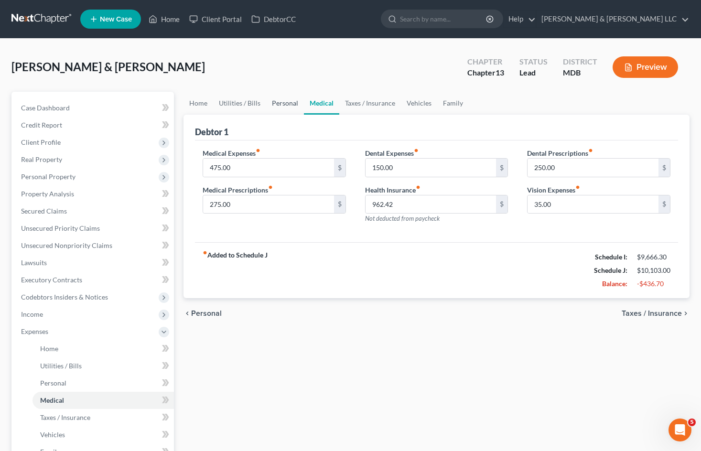
click at [285, 106] on link "Personal" at bounding box center [285, 103] width 38 height 23
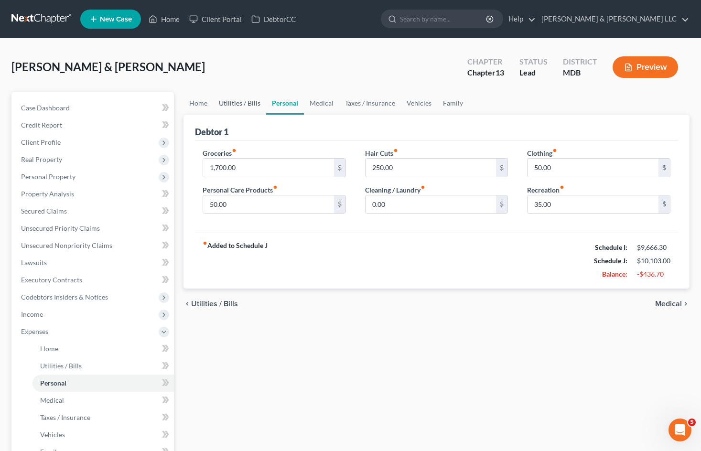
click at [240, 103] on link "Utilities / Bills" at bounding box center [239, 103] width 53 height 23
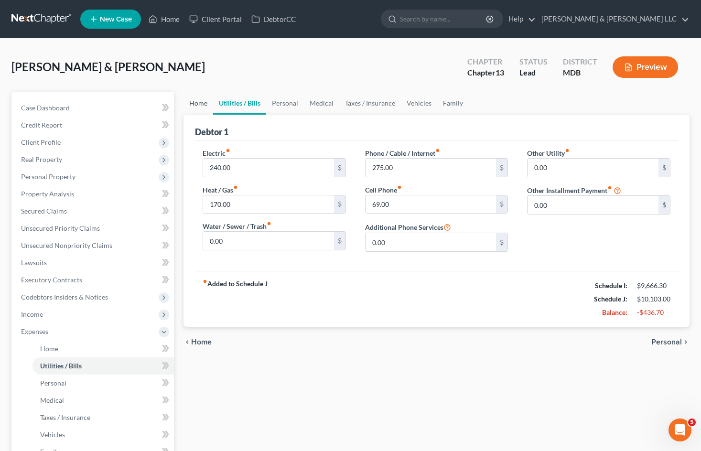
click at [204, 105] on link "Home" at bounding box center [199, 103] width 30 height 23
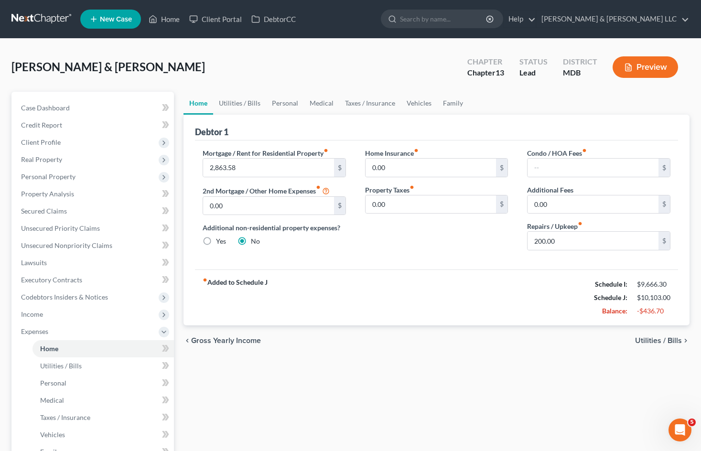
drag, startPoint x: 420, startPoint y: 329, endPoint x: 284, endPoint y: 352, distance: 137.7
click at [420, 328] on div "chevron_left Gross Yearly Income Utilities / Bills chevron_right" at bounding box center [437, 340] width 506 height 31
click at [143, 338] on span "Expenses" at bounding box center [93, 331] width 161 height 17
drag, startPoint x: 216, startPoint y: 101, endPoint x: 221, endPoint y: 101, distance: 5.8
click at [216, 101] on link "Utilities / Bills" at bounding box center [239, 103] width 53 height 23
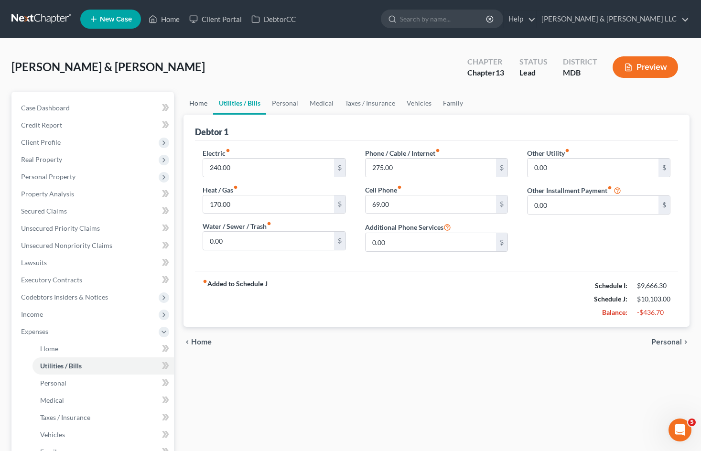
click at [200, 105] on link "Home" at bounding box center [199, 103] width 30 height 23
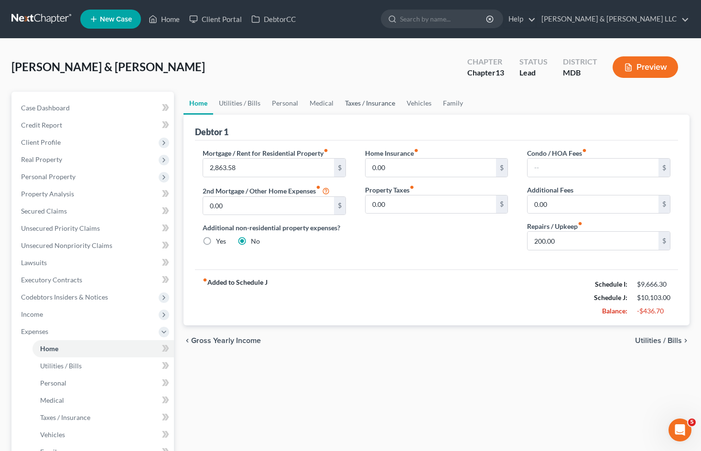
click at [370, 106] on link "Taxes / Insurance" at bounding box center [370, 103] width 62 height 23
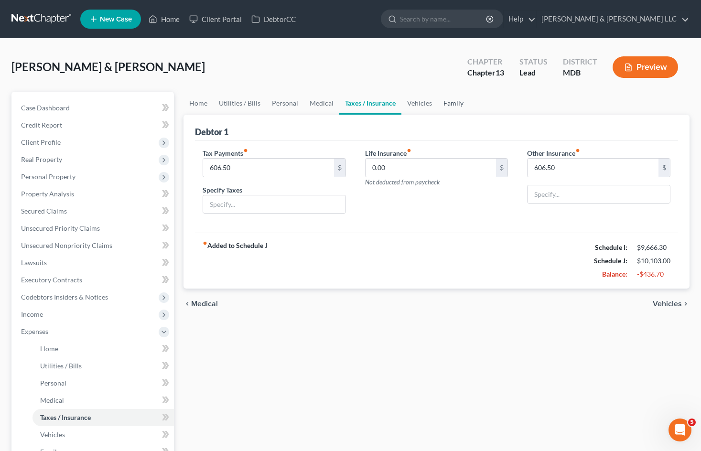
click at [446, 105] on link "Family" at bounding box center [454, 103] width 32 height 23
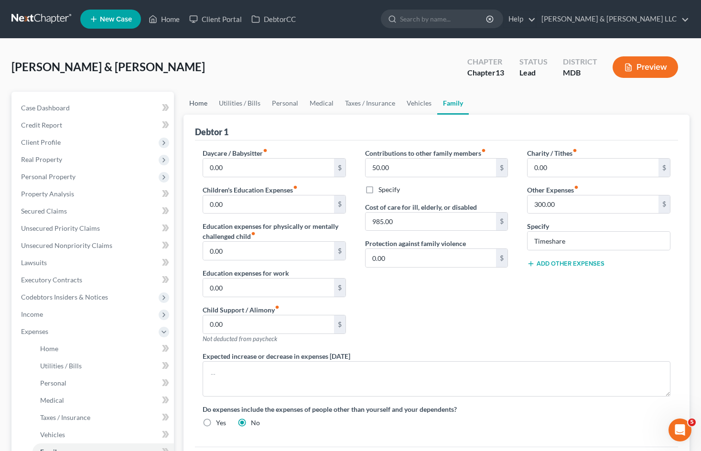
click at [197, 108] on link "Home" at bounding box center [199, 103] width 30 height 23
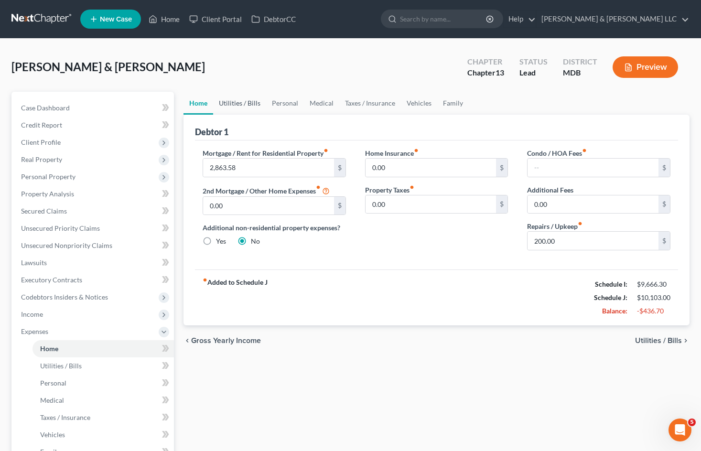
click at [247, 100] on link "Utilities / Bills" at bounding box center [239, 103] width 53 height 23
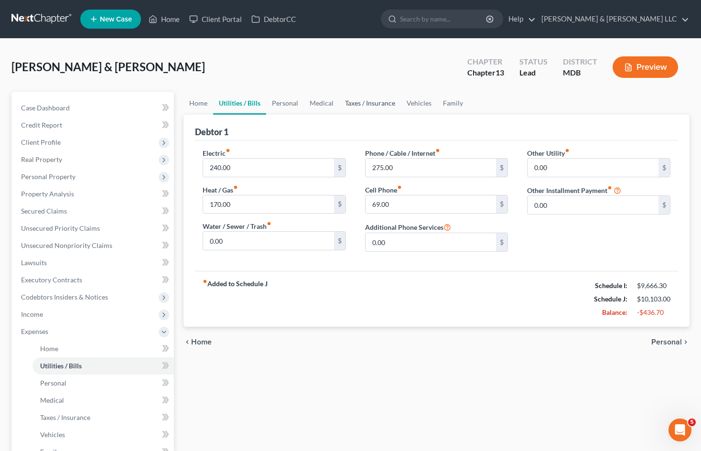
drag, startPoint x: 364, startPoint y: 99, endPoint x: 660, endPoint y: 320, distance: 369.2
click at [364, 99] on link "Taxes / Insurance" at bounding box center [370, 103] width 62 height 23
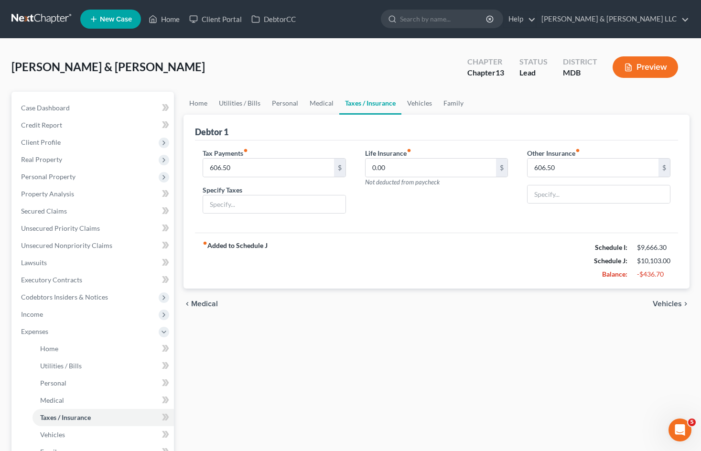
click at [463, 227] on div "Tax Payments fiber_manual_record 606.50 $ Specify Taxes Life Insurance fiber_ma…" at bounding box center [436, 187] width 483 height 93
click at [460, 255] on div "fiber_manual_record Added to Schedule J Schedule I: $9,666.30 Schedule J: $10,1…" at bounding box center [436, 261] width 483 height 56
click at [563, 169] on input "606.50" at bounding box center [593, 168] width 131 height 18
type input "0"
click at [450, 236] on div "fiber_manual_record Added to Schedule J Schedule I: $9,666.30 Schedule J: $9,49…" at bounding box center [436, 261] width 483 height 56
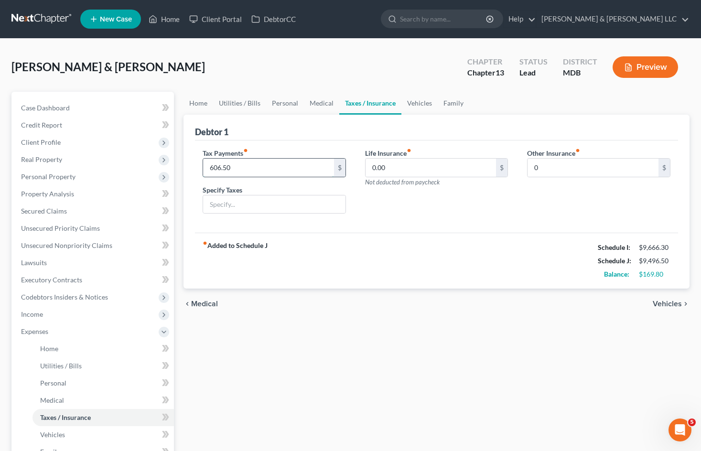
click at [264, 170] on input "606.50" at bounding box center [268, 168] width 131 height 18
type input "0"
click at [474, 219] on div "Life Insurance fiber_manual_record 0.00 $ Not deducted from paycheck" at bounding box center [437, 185] width 163 height 74
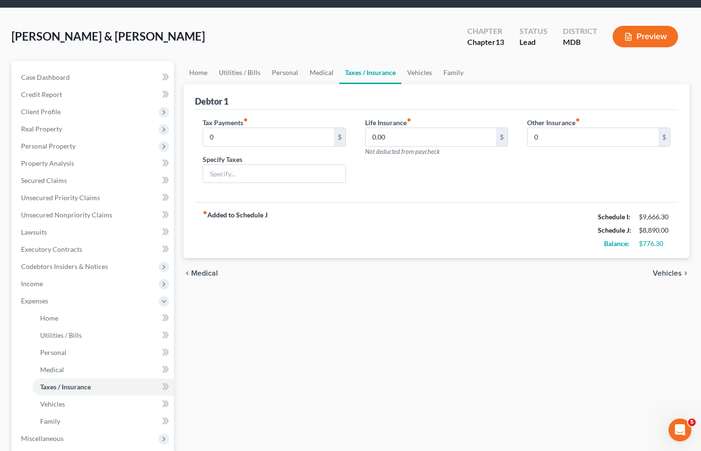
scroll to position [48, 0]
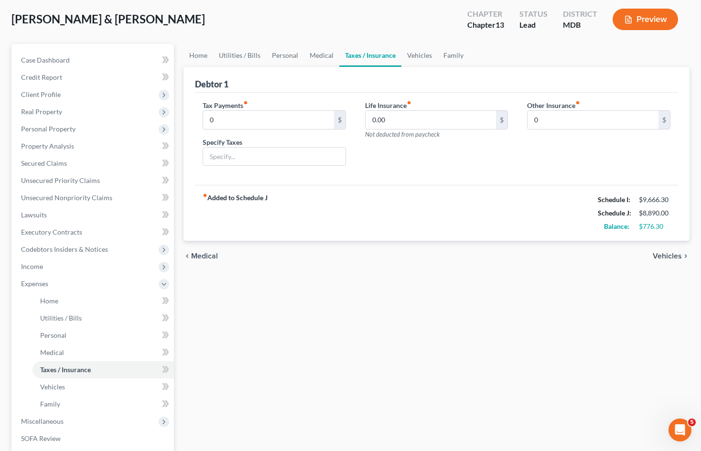
click at [468, 171] on div "Life Insurance fiber_manual_record 0.00 $ Not deducted from paycheck" at bounding box center [437, 137] width 163 height 74
click at [320, 56] on link "Medical" at bounding box center [321, 55] width 35 height 23
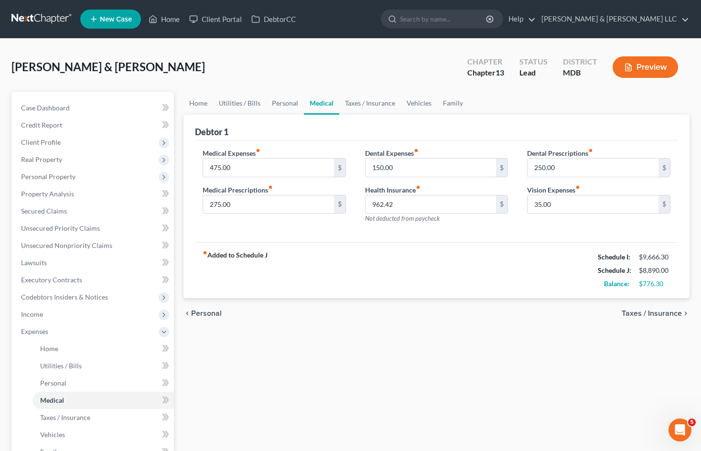
click at [476, 272] on div "fiber_manual_record Added to Schedule J Schedule I: $9,666.30 Schedule J: $8,89…" at bounding box center [436, 270] width 483 height 56
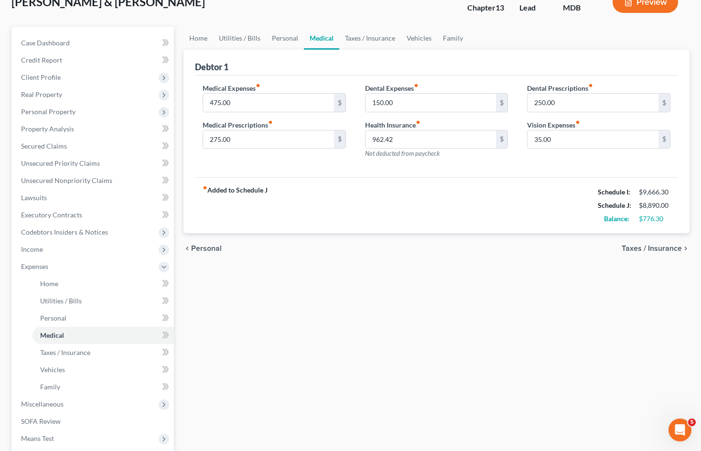
scroll to position [48, 0]
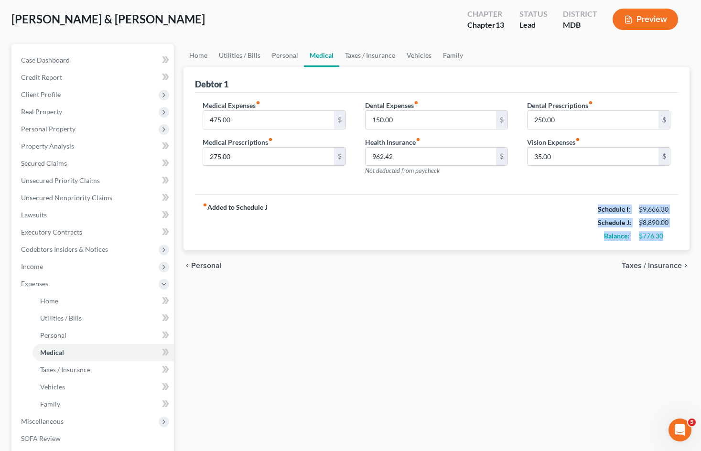
drag, startPoint x: 669, startPoint y: 234, endPoint x: 595, endPoint y: 209, distance: 78.1
click at [598, 209] on div "Schedule I: $9,666.30 Schedule J: $8,890.00 Balance: $776.30" at bounding box center [634, 223] width 73 height 40
click at [548, 309] on div "Home Utilities / Bills Personal Medical Taxes / Insurance Vehicles Family Debto…" at bounding box center [437, 303] width 516 height 518
drag, startPoint x: 666, startPoint y: 238, endPoint x: 570, endPoint y: 197, distance: 104.3
click at [570, 197] on div "fiber_manual_record Added to Schedule J Schedule I: $9,666.30 Schedule J: $8,89…" at bounding box center [436, 223] width 483 height 56
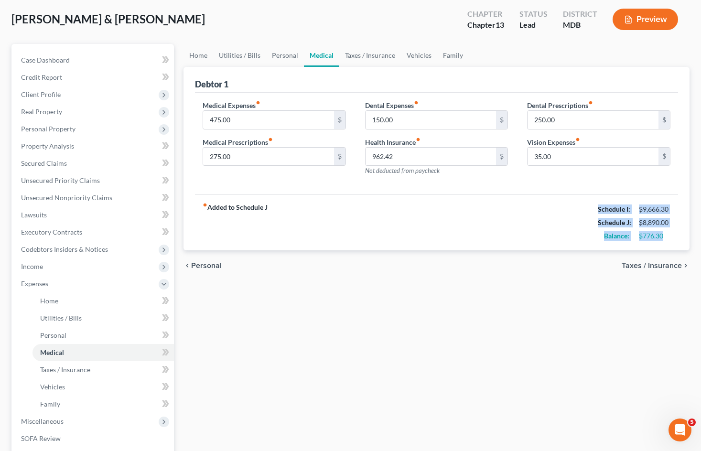
click at [475, 233] on div "fiber_manual_record Added to Schedule J Schedule I: $9,666.30 Schedule J: $8,89…" at bounding box center [436, 223] width 483 height 56
drag, startPoint x: 664, startPoint y: 235, endPoint x: 597, endPoint y: 209, distance: 71.1
click at [598, 209] on div "Schedule I: $9,666.30 Schedule J: $8,890.00 Balance: $776.30" at bounding box center [634, 223] width 73 height 40
click at [490, 220] on div "fiber_manual_record Added to Schedule J Schedule I: $9,666.30 Schedule J: $8,89…" at bounding box center [436, 223] width 483 height 56
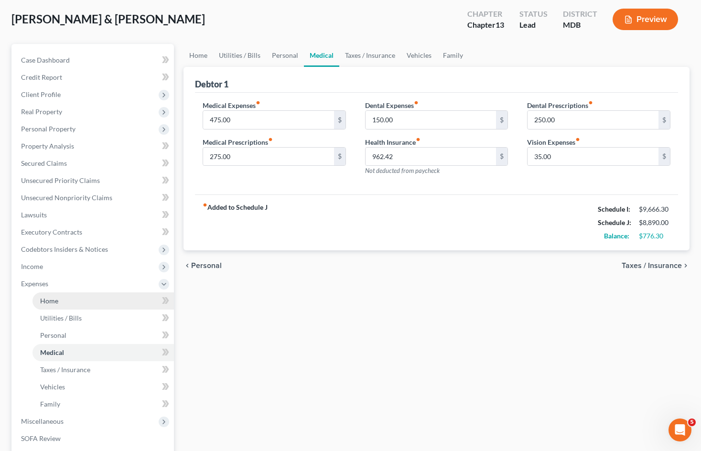
click at [127, 301] on link "Home" at bounding box center [103, 301] width 141 height 17
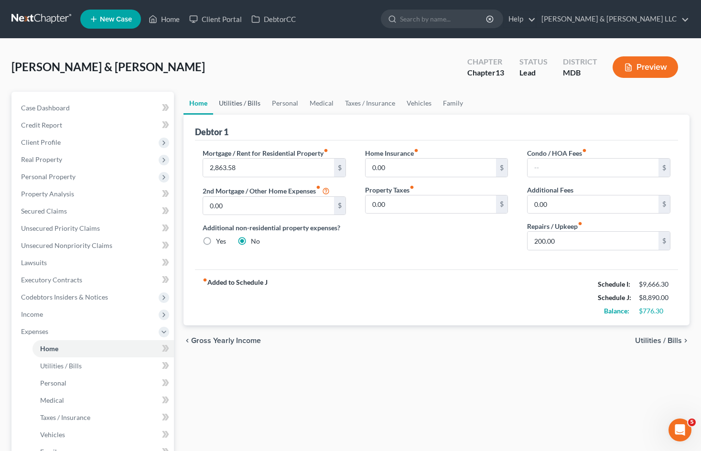
click at [249, 104] on link "Utilities / Bills" at bounding box center [239, 103] width 53 height 23
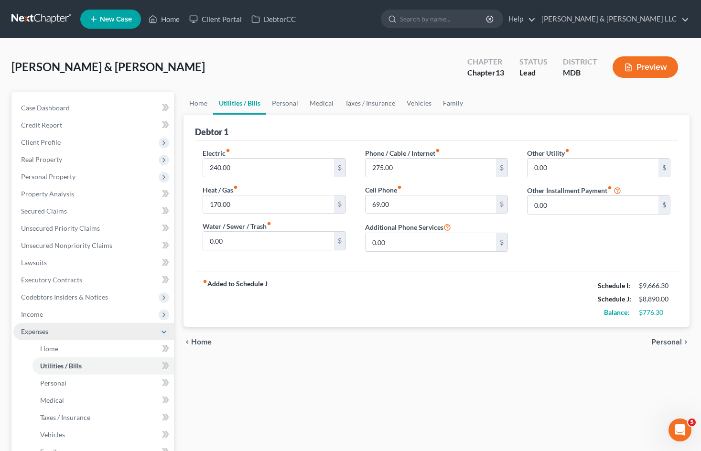
click at [91, 332] on span "Expenses" at bounding box center [93, 331] width 161 height 17
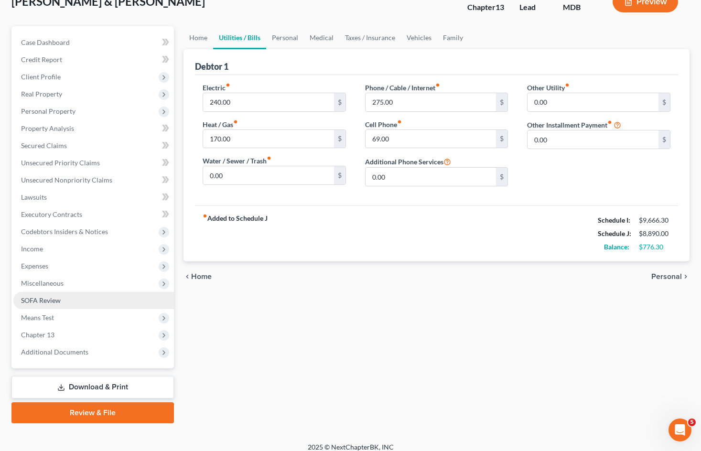
scroll to position [74, 0]
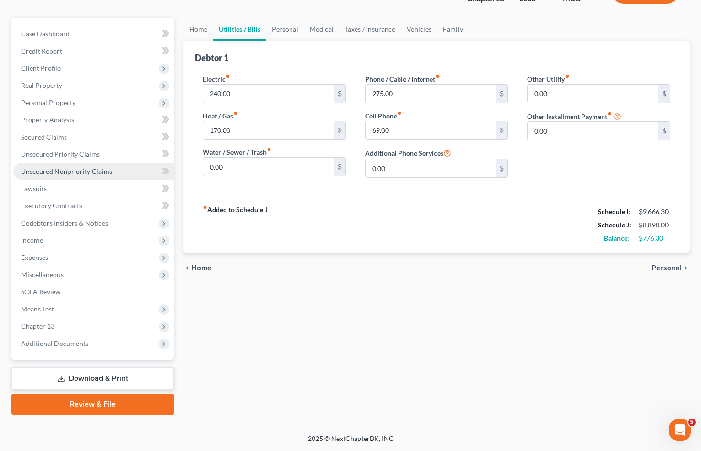
click at [98, 172] on span "Unsecured Nonpriority Claims" at bounding box center [66, 171] width 91 height 8
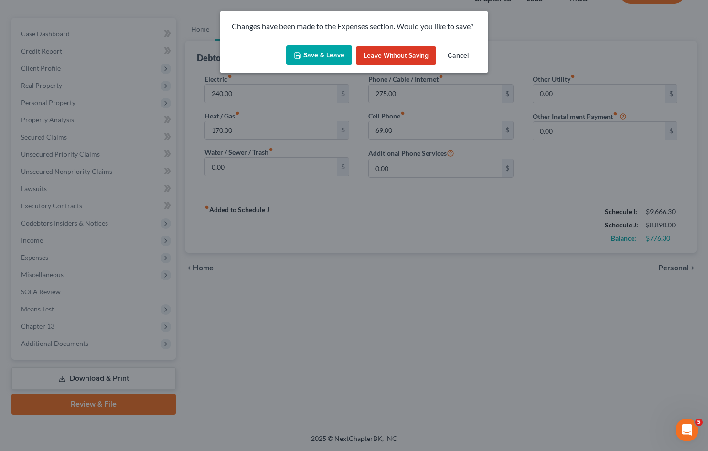
click at [328, 57] on button "Save & Leave" at bounding box center [319, 55] width 66 height 20
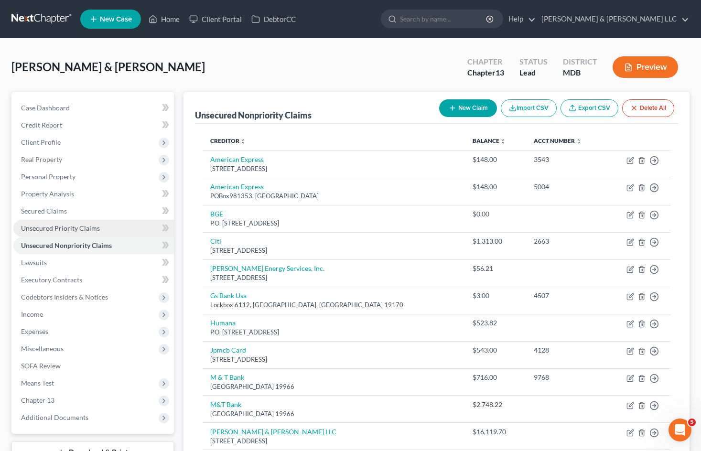
click at [89, 227] on span "Unsecured Priority Claims" at bounding box center [60, 228] width 79 height 8
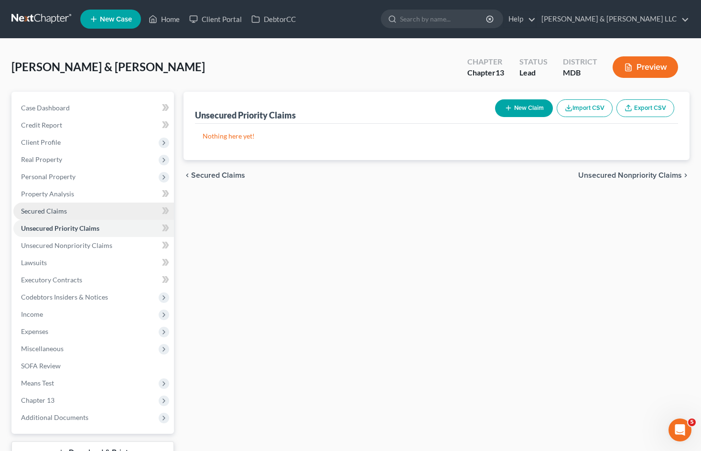
click at [117, 208] on link "Secured Claims" at bounding box center [93, 211] width 161 height 17
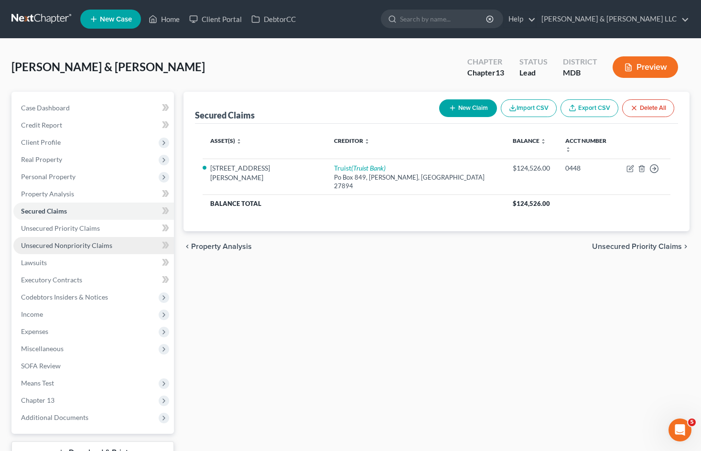
click at [104, 247] on span "Unsecured Nonpriority Claims" at bounding box center [66, 245] width 91 height 8
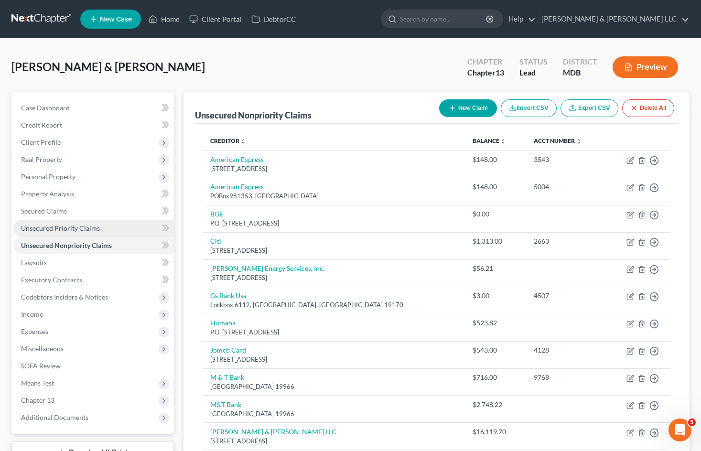
click at [68, 228] on span "Unsecured Priority Claims" at bounding box center [60, 228] width 79 height 8
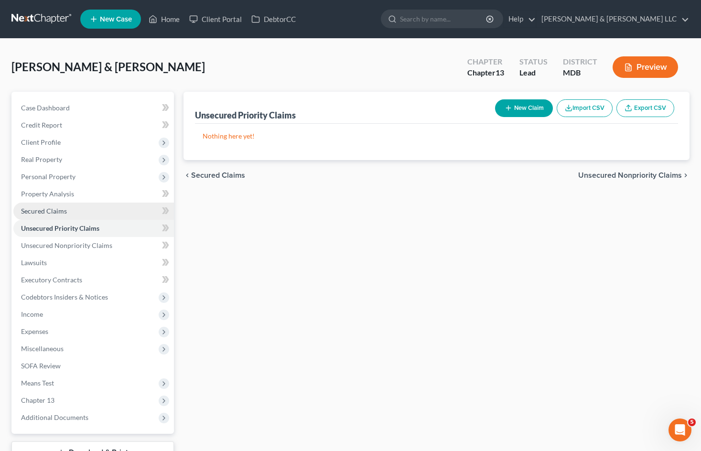
click at [70, 212] on link "Secured Claims" at bounding box center [93, 211] width 161 height 17
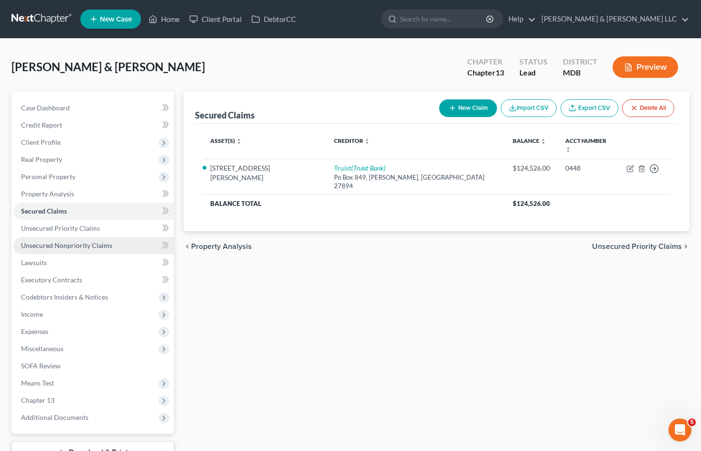
click at [71, 240] on link "Unsecured Nonpriority Claims" at bounding box center [93, 245] width 161 height 17
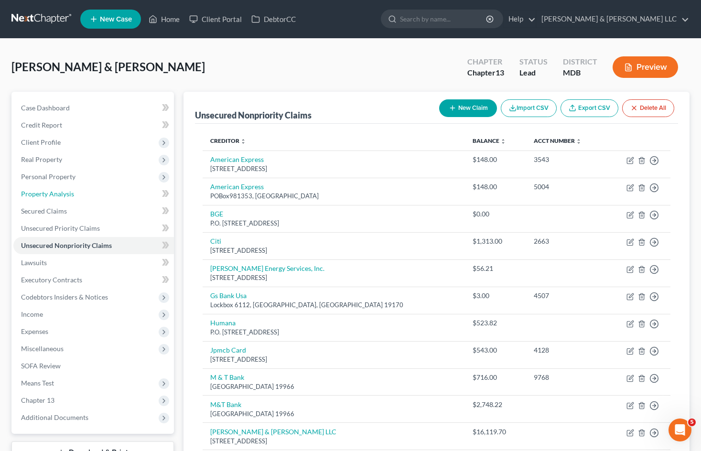
drag, startPoint x: 102, startPoint y: 192, endPoint x: 168, endPoint y: 223, distance: 72.3
click at [102, 192] on link "Property Analysis" at bounding box center [93, 193] width 161 height 17
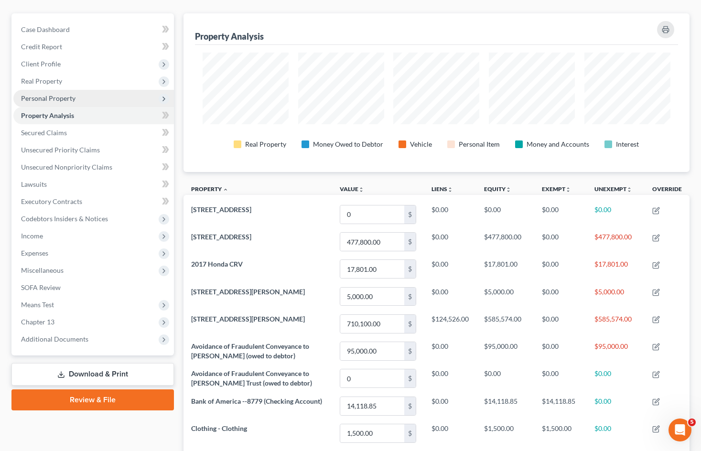
scroll to position [96, 0]
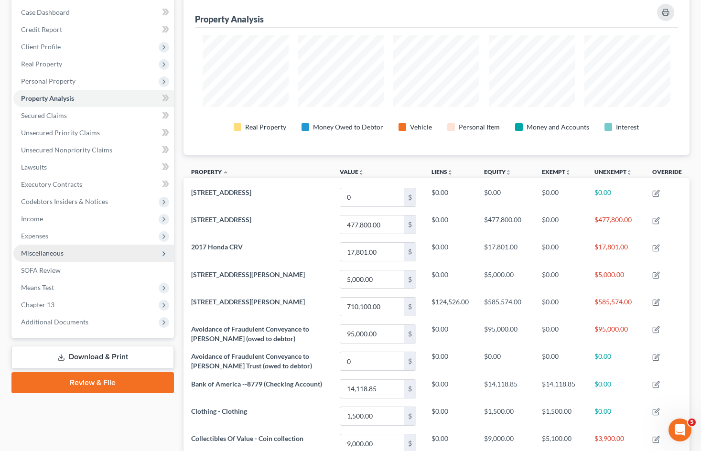
click at [119, 245] on span "Miscellaneous" at bounding box center [93, 253] width 161 height 17
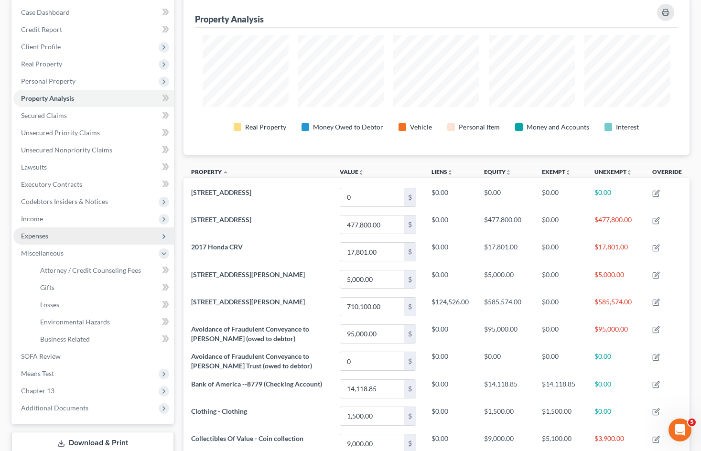
click at [125, 238] on span "Expenses" at bounding box center [93, 236] width 161 height 17
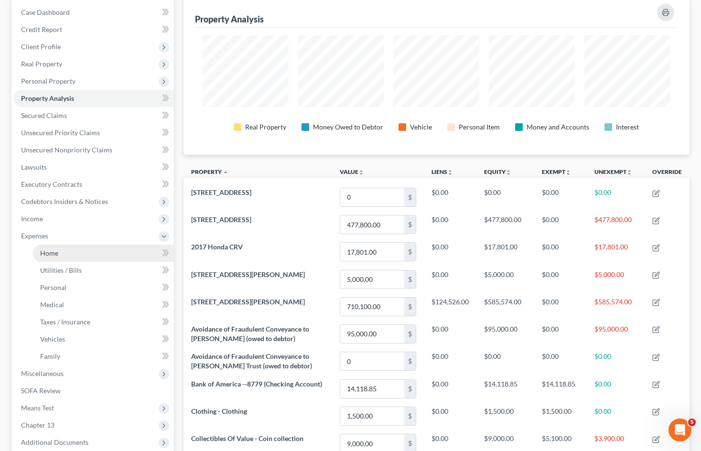
click at [112, 254] on link "Home" at bounding box center [103, 253] width 141 height 17
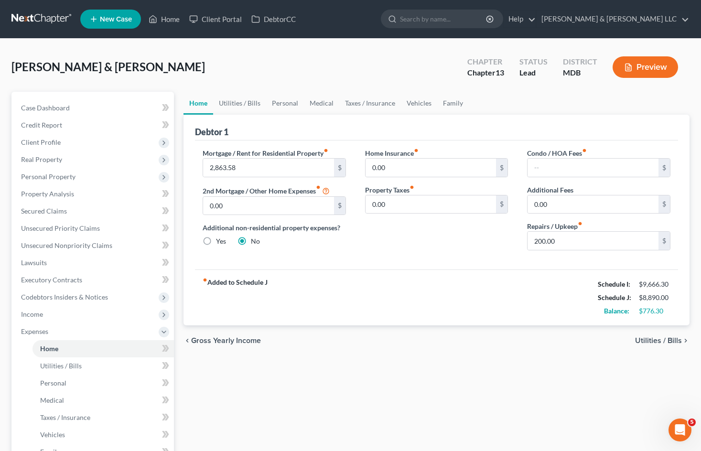
click at [379, 64] on div "[PERSON_NAME] & [PERSON_NAME] Upgraded Chapter Chapter 13 Status Lead District …" at bounding box center [350, 71] width 678 height 42
click at [51, 53] on div "[PERSON_NAME] & [PERSON_NAME] Upgraded Chapter Chapter 13 Status Lead District …" at bounding box center [350, 71] width 678 height 42
click at [444, 104] on link "Family" at bounding box center [453, 103] width 32 height 23
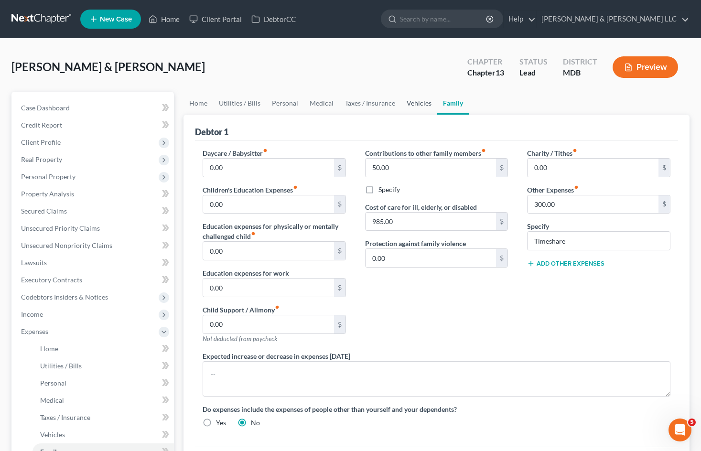
click at [419, 102] on link "Vehicles" at bounding box center [419, 103] width 36 height 23
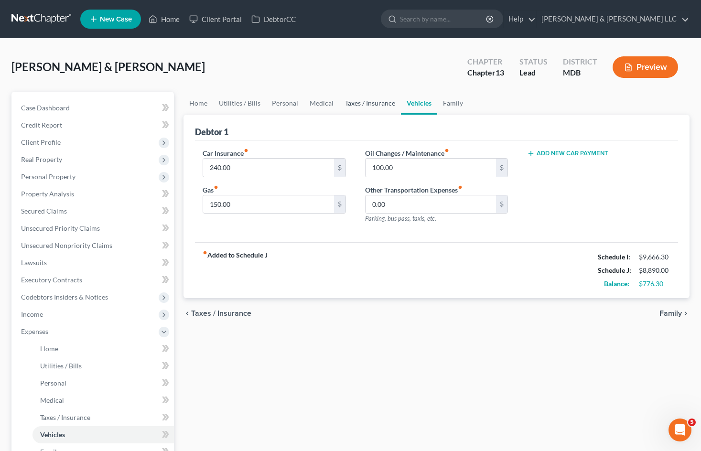
click at [382, 106] on link "Taxes / Insurance" at bounding box center [370, 103] width 62 height 23
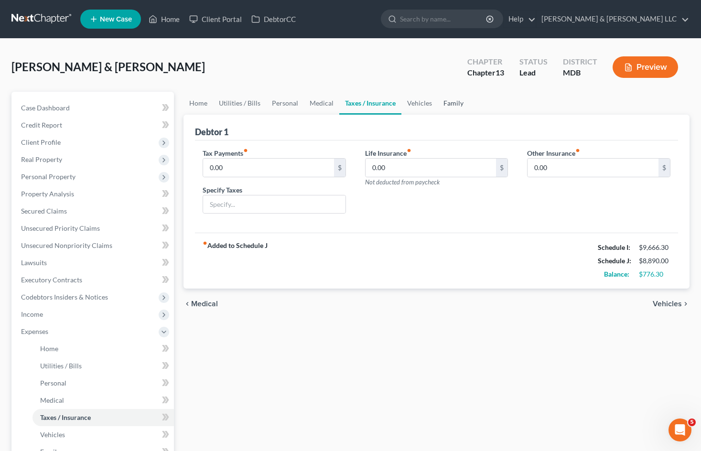
click at [455, 102] on link "Family" at bounding box center [454, 103] width 32 height 23
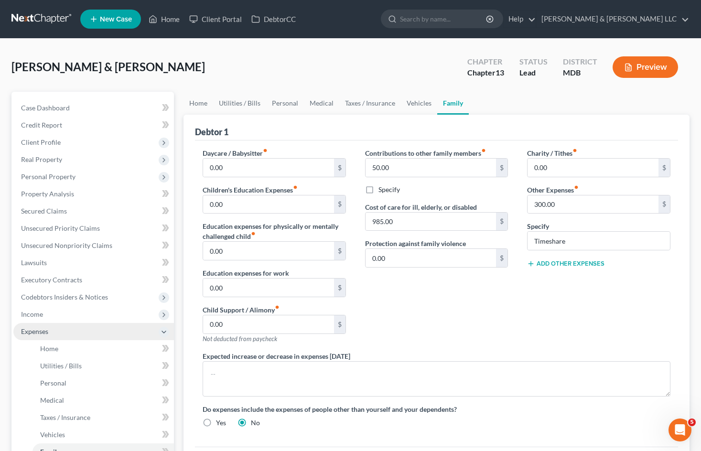
click at [89, 328] on span "Expenses" at bounding box center [93, 331] width 161 height 17
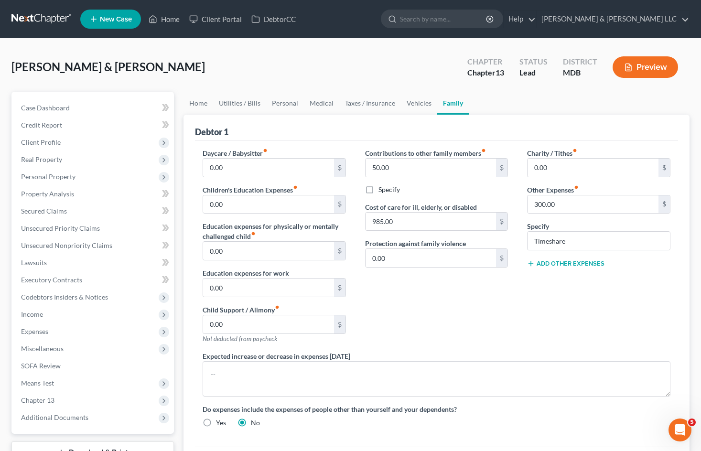
click at [310, 65] on div "[PERSON_NAME] & [PERSON_NAME] Upgraded Chapter Chapter 13 Status Lead District …" at bounding box center [350, 71] width 678 height 42
drag, startPoint x: 443, startPoint y: 314, endPoint x: 431, endPoint y: 307, distance: 13.3
click at [443, 314] on div "Contributions to other family members fiber_manual_record 50.00 $ Specify Cost …" at bounding box center [437, 249] width 163 height 203
click at [127, 333] on span "Expenses" at bounding box center [93, 331] width 161 height 17
click at [116, 349] on link "Home" at bounding box center [103, 348] width 141 height 17
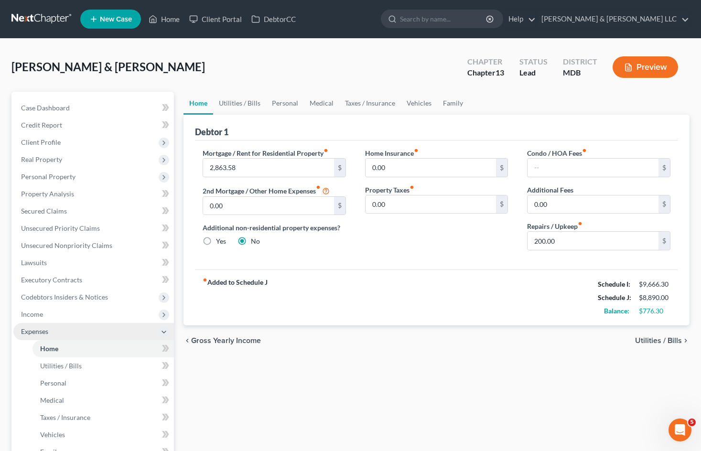
click at [95, 336] on span "Expenses" at bounding box center [93, 331] width 161 height 17
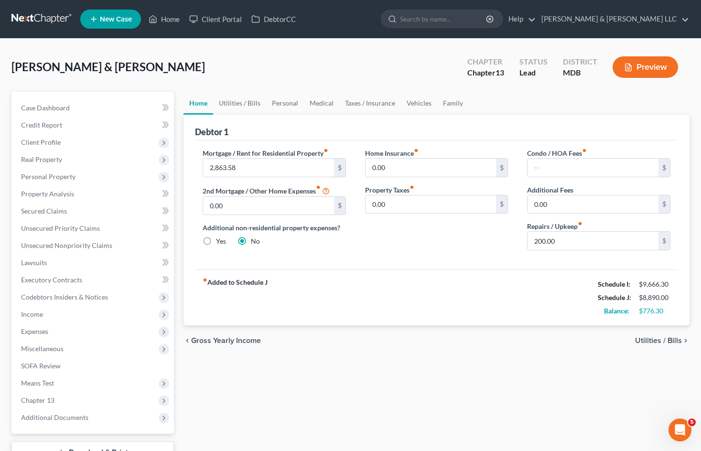
click at [276, 74] on div "[PERSON_NAME] & [PERSON_NAME] Upgraded Chapter Chapter 13 Status Lead District …" at bounding box center [350, 71] width 678 height 42
click at [412, 360] on div "Home Utilities / Bills Personal Medical Taxes / Insurance Vehicles Family Debto…" at bounding box center [437, 290] width 516 height 397
click at [252, 108] on link "Utilities / Bills" at bounding box center [239, 103] width 53 height 23
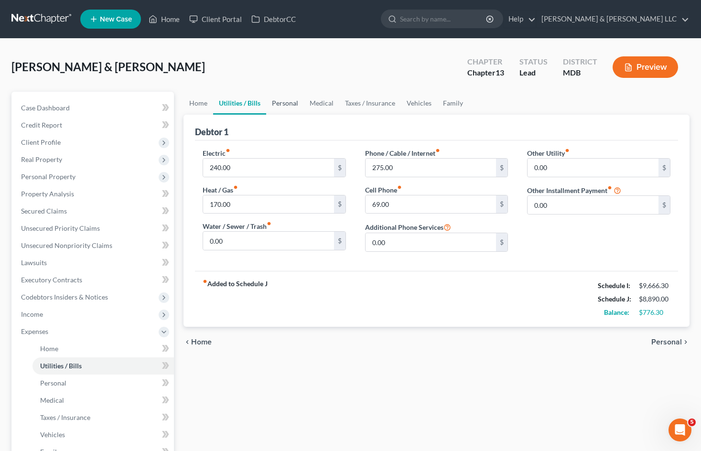
click at [290, 105] on link "Personal" at bounding box center [285, 103] width 38 height 23
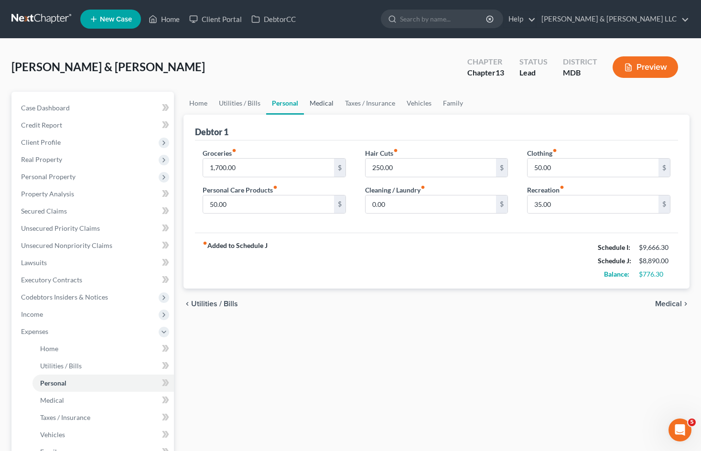
click at [319, 102] on link "Medical" at bounding box center [321, 103] width 35 height 23
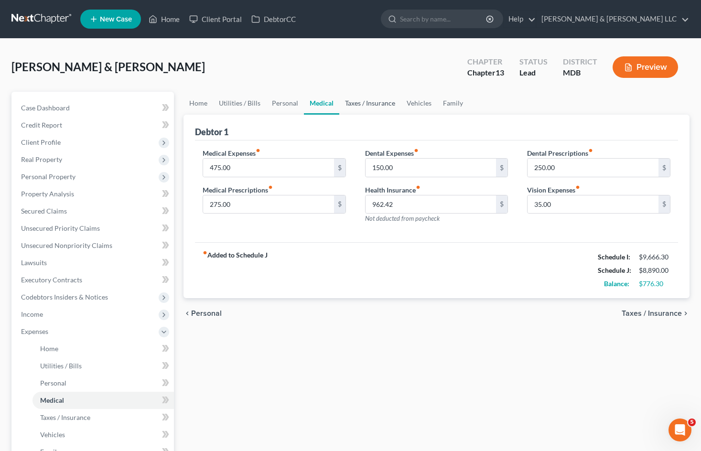
click at [370, 103] on link "Taxes / Insurance" at bounding box center [370, 103] width 62 height 23
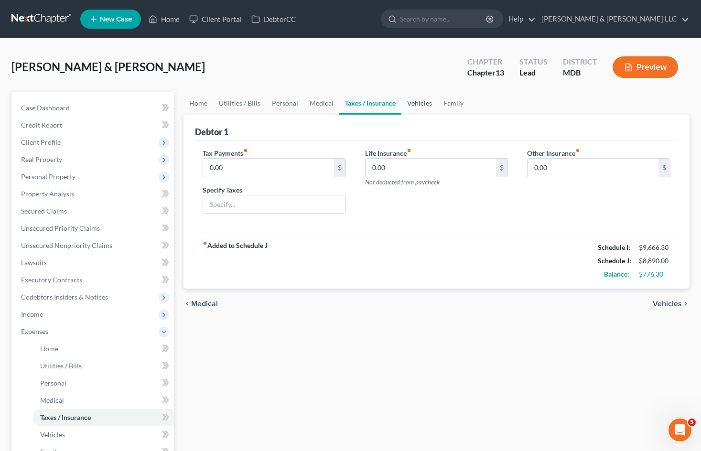
click at [415, 107] on link "Vehicles" at bounding box center [419, 103] width 36 height 23
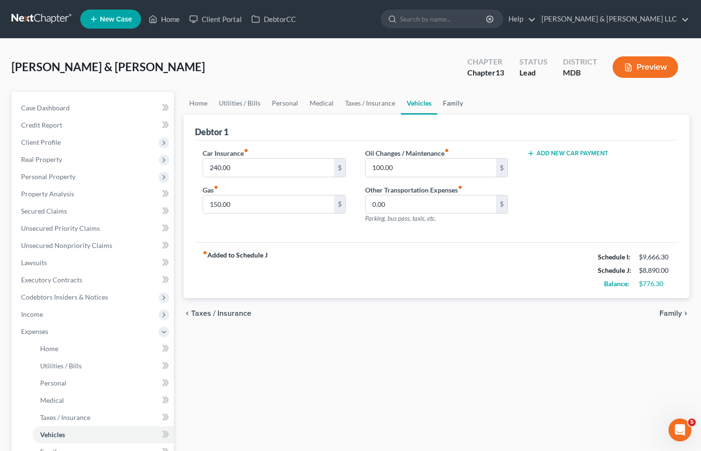
click at [462, 106] on link "Family" at bounding box center [453, 103] width 32 height 23
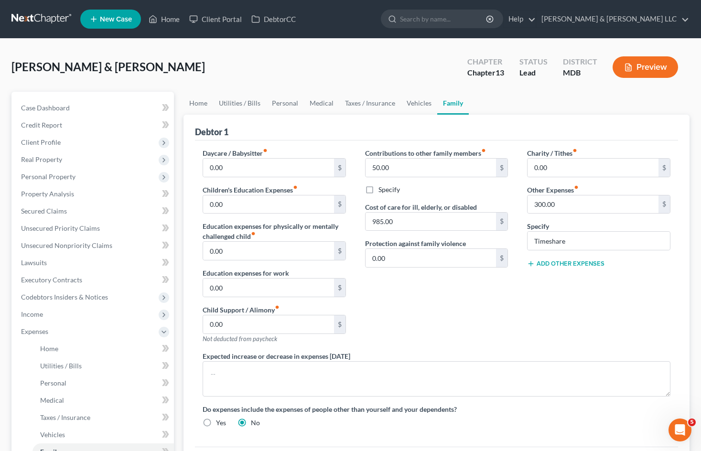
click at [515, 347] on div "Contributions to other family members fiber_manual_record 50.00 $ Specify Cost …" at bounding box center [437, 249] width 163 height 203
click at [156, 336] on span "Expenses" at bounding box center [93, 331] width 161 height 17
click at [285, 76] on div "[PERSON_NAME] & [PERSON_NAME] Upgraded Chapter Chapter 13 Status Lead District …" at bounding box center [350, 71] width 678 height 42
click at [117, 368] on link "SOFA Review" at bounding box center [93, 366] width 161 height 17
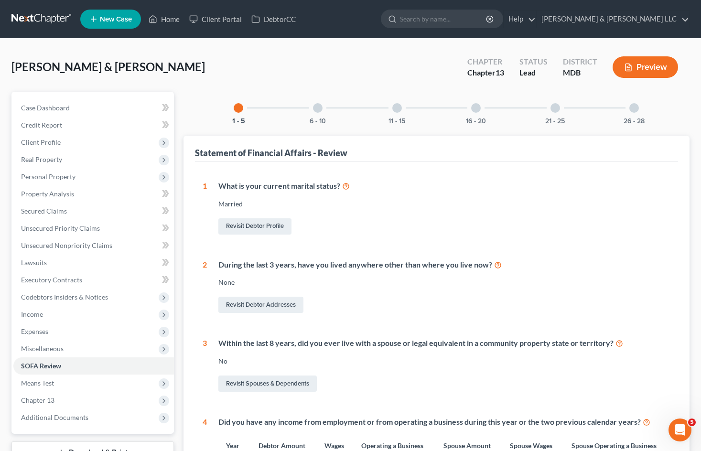
click at [300, 80] on div "[PERSON_NAME] & [PERSON_NAME] Upgraded Chapter Chapter 13 Status Lead District …" at bounding box center [350, 71] width 678 height 42
click at [67, 328] on span "Expenses" at bounding box center [93, 331] width 161 height 17
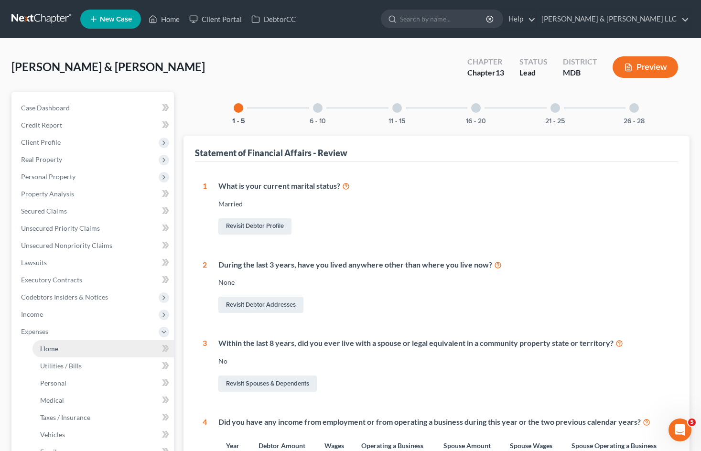
click at [82, 347] on link "Home" at bounding box center [103, 348] width 141 height 17
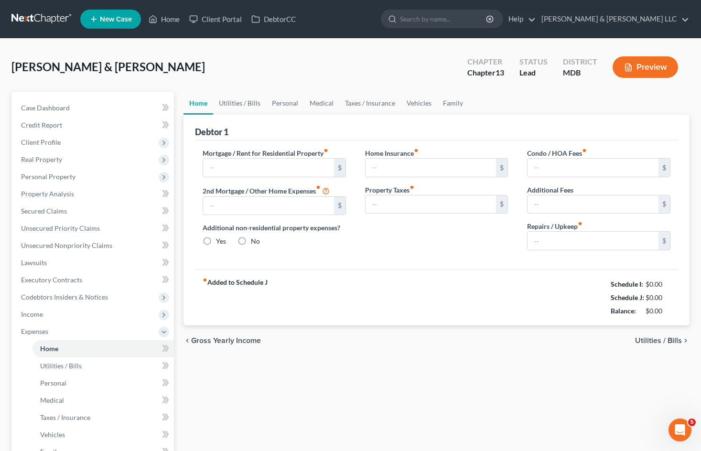
type input "2,863.58"
type input "0.00"
radio input "true"
type input "0.00"
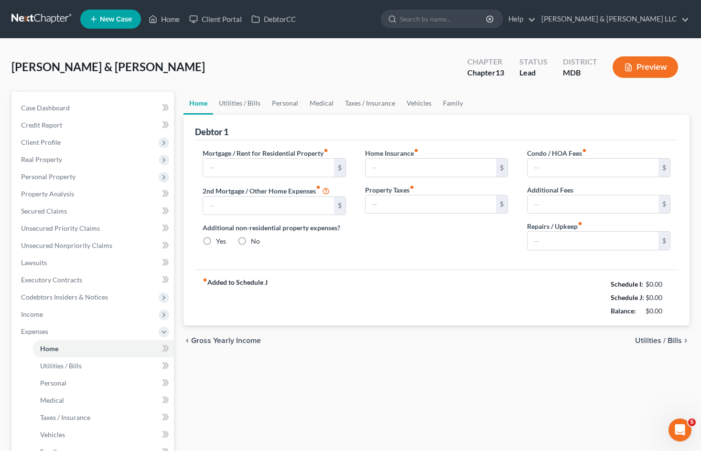
type input "0.00"
type input "200.00"
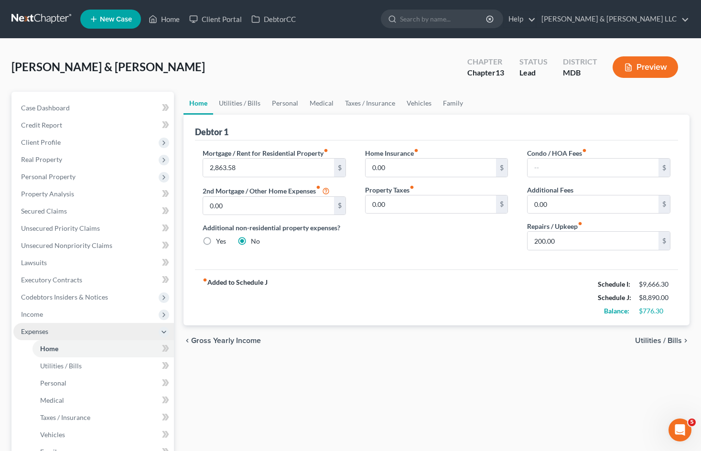
click at [133, 326] on span "Expenses" at bounding box center [93, 331] width 161 height 17
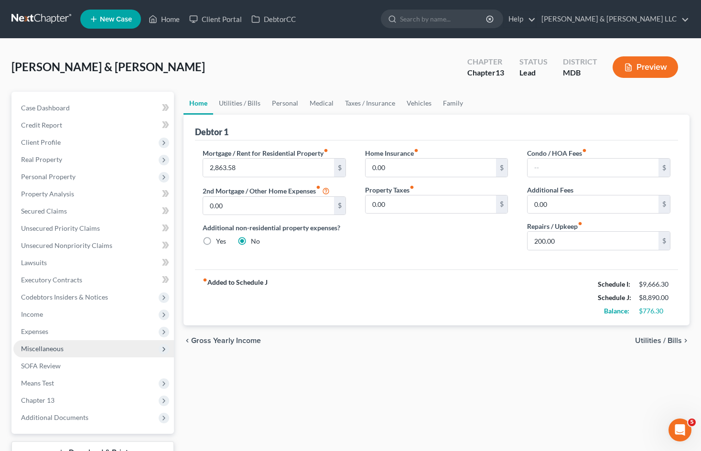
click at [157, 348] on span "Miscellaneous" at bounding box center [93, 348] width 161 height 17
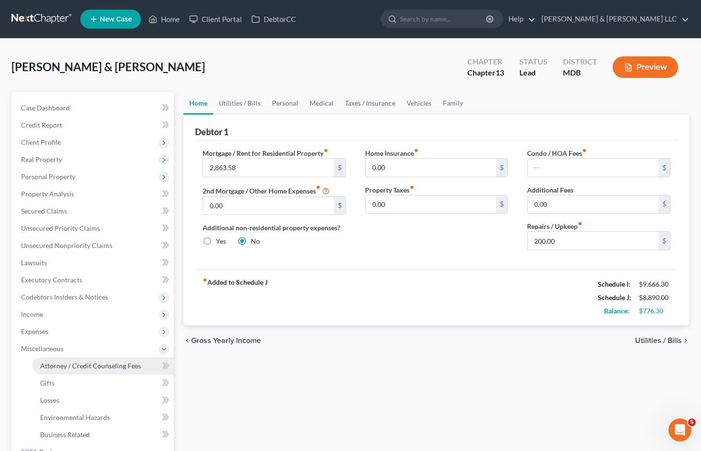
click at [141, 365] on link "Attorney / Credit Counseling Fees" at bounding box center [103, 366] width 141 height 17
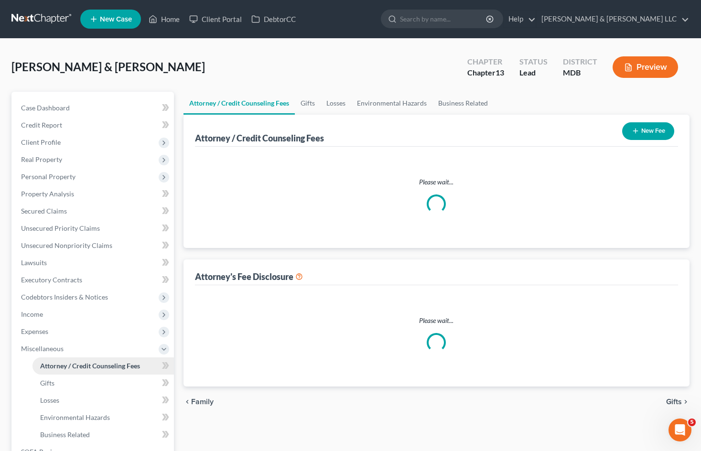
select select "0"
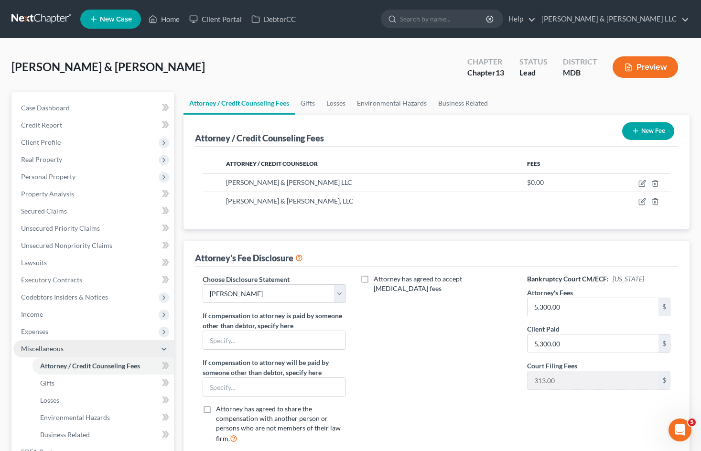
click at [147, 344] on span "Miscellaneous" at bounding box center [93, 348] width 161 height 17
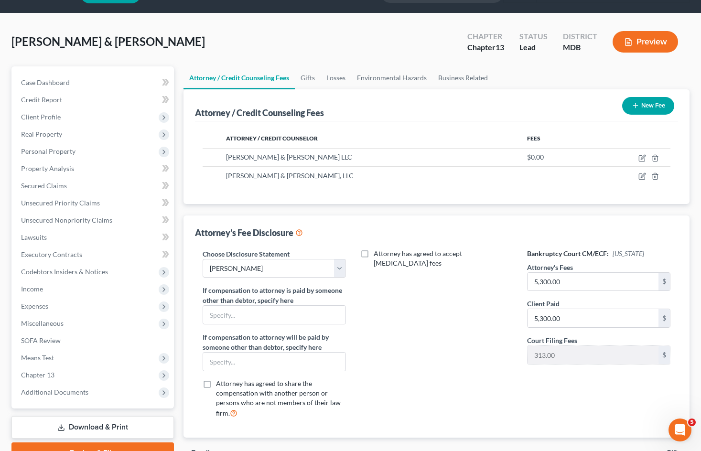
scroll to position [48, 0]
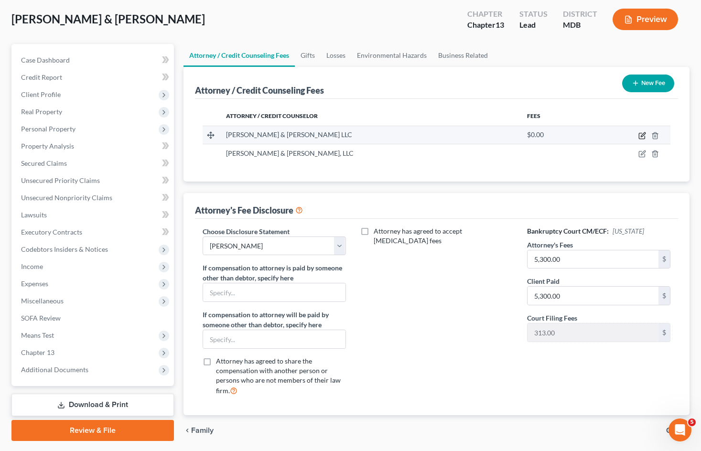
click at [641, 135] on icon "button" at bounding box center [643, 136] width 8 height 8
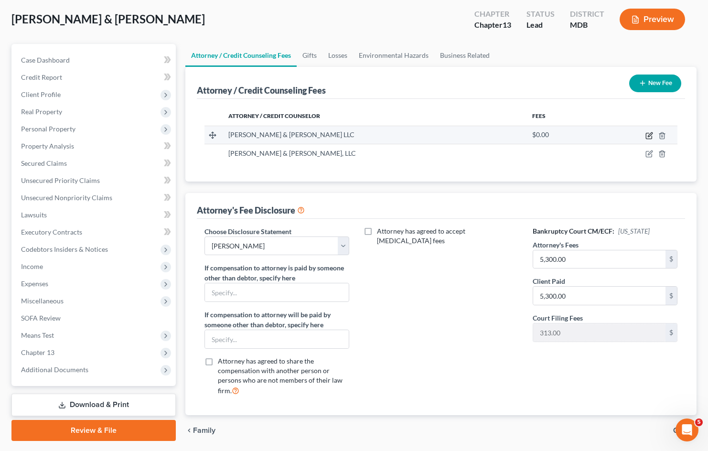
select select "21"
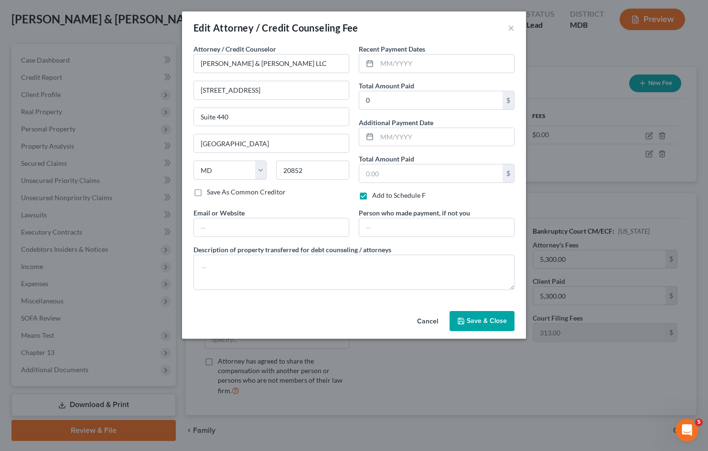
click at [426, 323] on button "Cancel" at bounding box center [428, 321] width 36 height 19
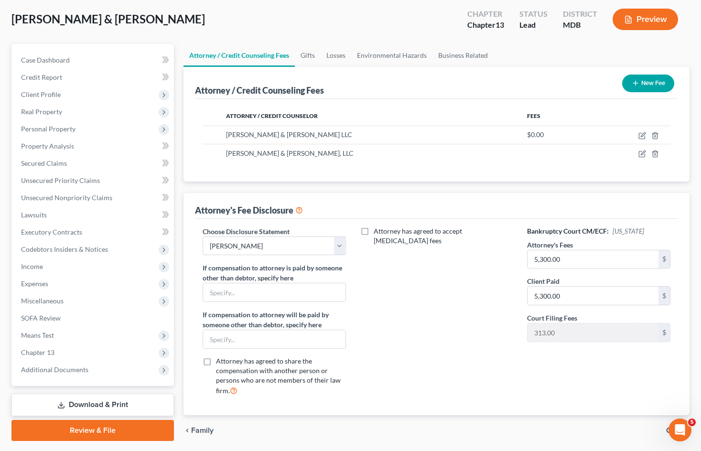
click at [459, 311] on div "Attorney has agreed to accept [MEDICAL_DATA] fees" at bounding box center [437, 315] width 163 height 177
click at [109, 320] on link "SOFA Review" at bounding box center [93, 318] width 161 height 17
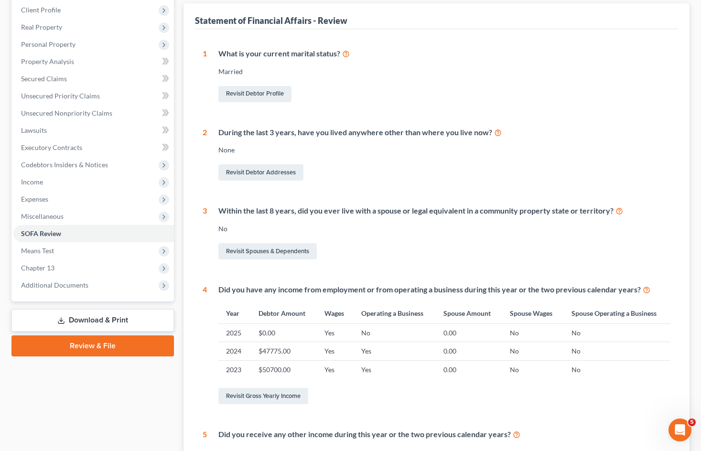
scroll to position [102, 0]
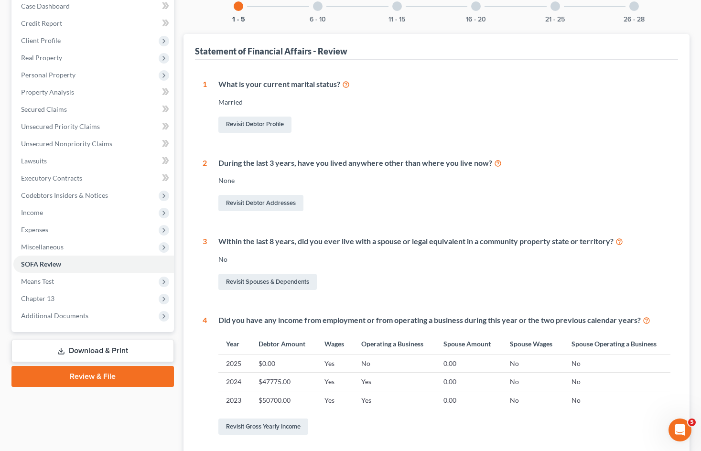
click at [320, 11] on div "6 - 10" at bounding box center [318, 6] width 33 height 33
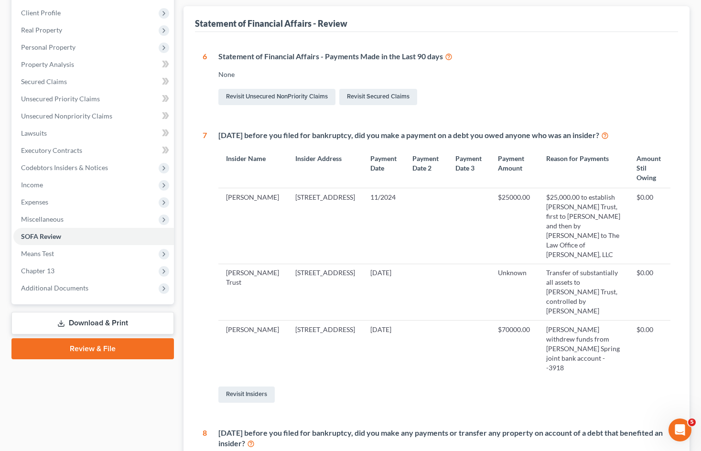
scroll to position [54, 0]
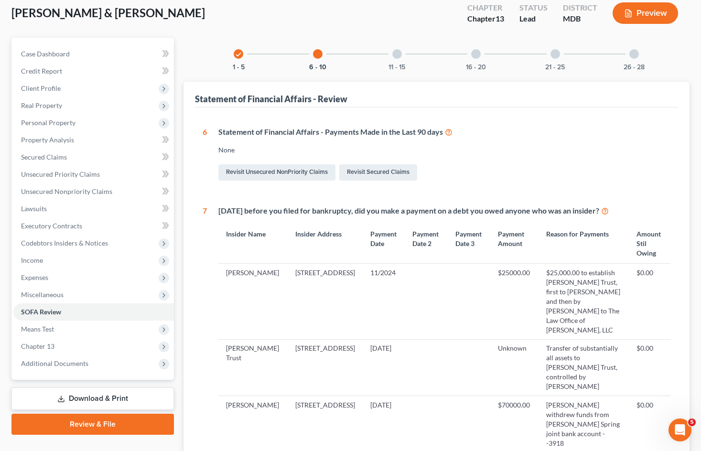
click at [396, 52] on div at bounding box center [397, 54] width 10 height 10
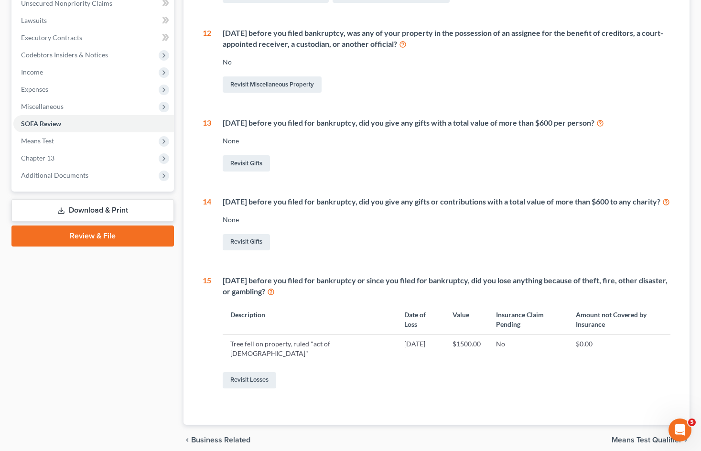
scroll to position [275, 0]
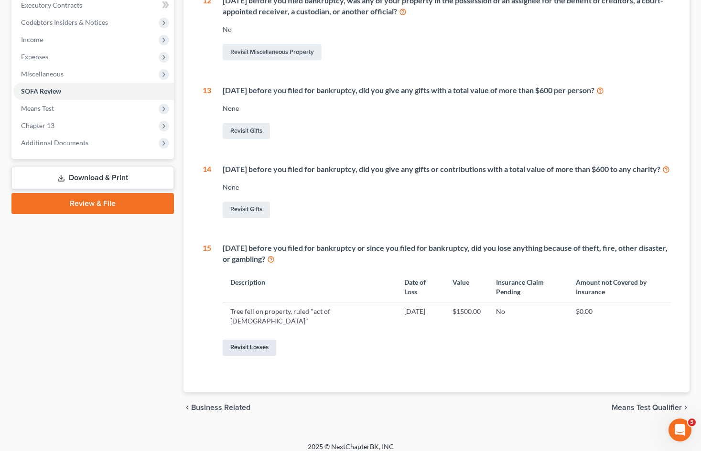
click at [275, 340] on link "Revisit Losses" at bounding box center [250, 348] width 54 height 16
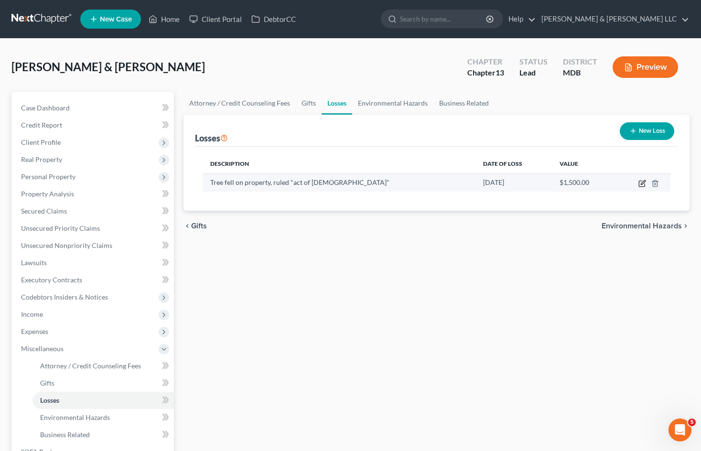
click at [642, 184] on icon "button" at bounding box center [643, 184] width 8 height 8
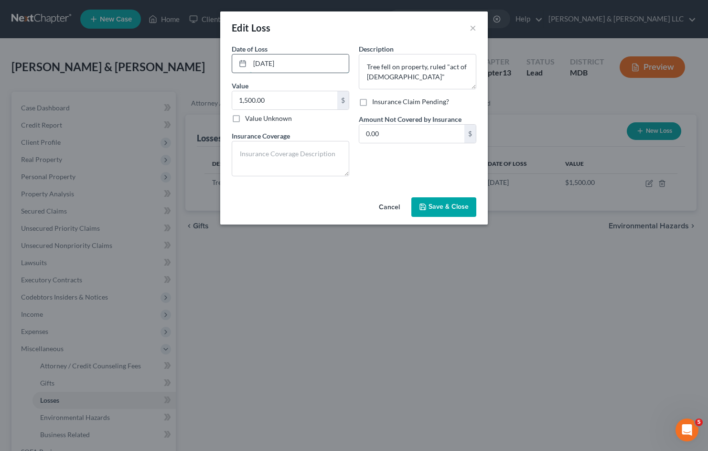
drag, startPoint x: 299, startPoint y: 64, endPoint x: 286, endPoint y: 65, distance: 12.5
click at [286, 65] on input "[DATE]" at bounding box center [299, 63] width 99 height 18
type input "[DATE]"
click at [307, 100] on input "1,500.00" at bounding box center [284, 100] width 105 height 18
click at [391, 134] on input "0.00" at bounding box center [411, 134] width 105 height 18
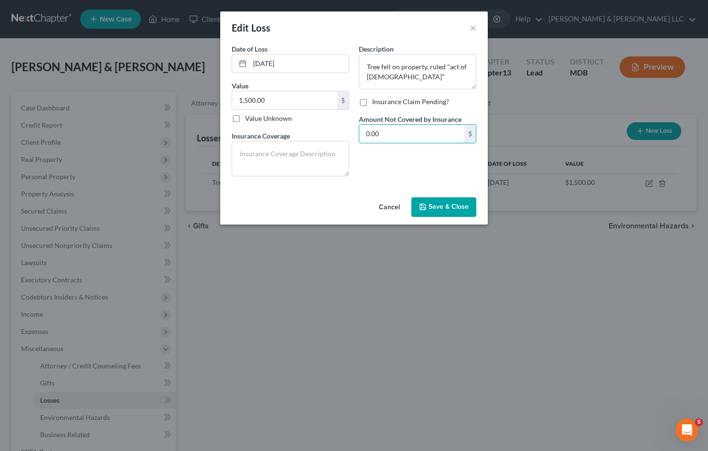
paste input "1,50"
type input "1,500.00"
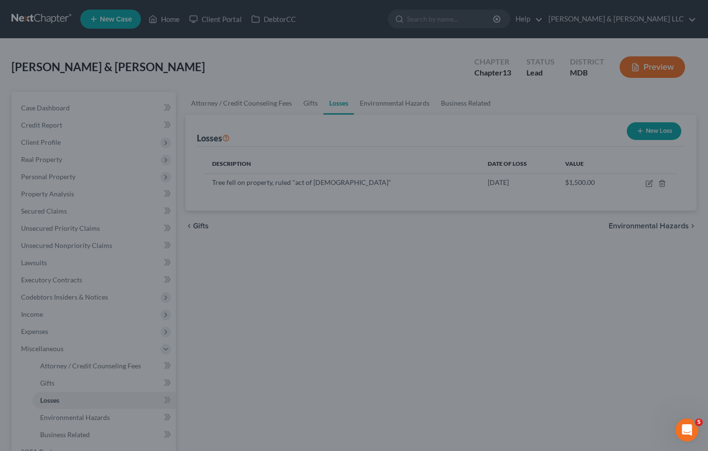
click at [427, 290] on div "New Loss × Date of Loss * [DATE] Value 1,500.00 $ Value Unknown Balance Undeter…" at bounding box center [354, 225] width 708 height 451
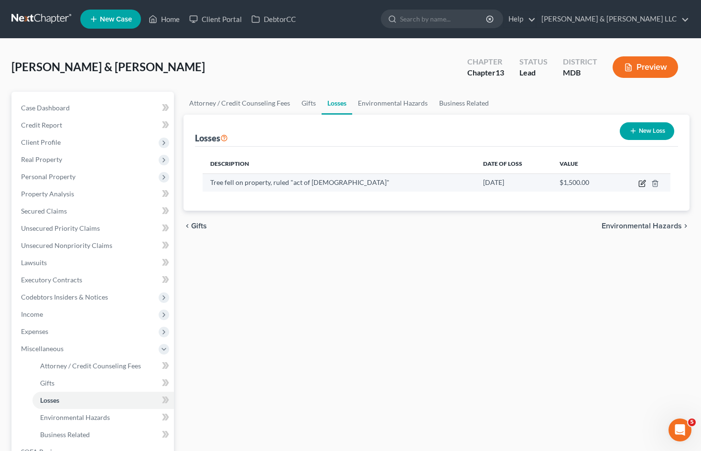
click at [642, 184] on icon "button" at bounding box center [643, 182] width 4 height 4
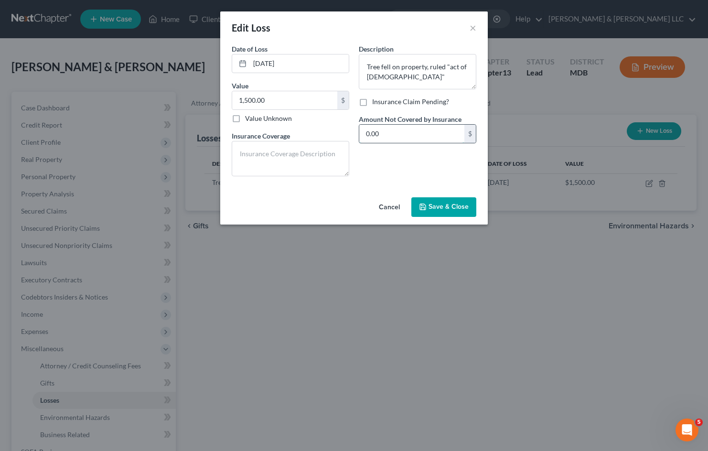
click at [405, 139] on input "0.00" at bounding box center [411, 134] width 105 height 18
type input "1,500"
click at [286, 65] on input "[DATE]" at bounding box center [299, 63] width 99 height 18
type input "[DATE]"
click at [457, 207] on span "Save & Close" at bounding box center [449, 207] width 40 height 8
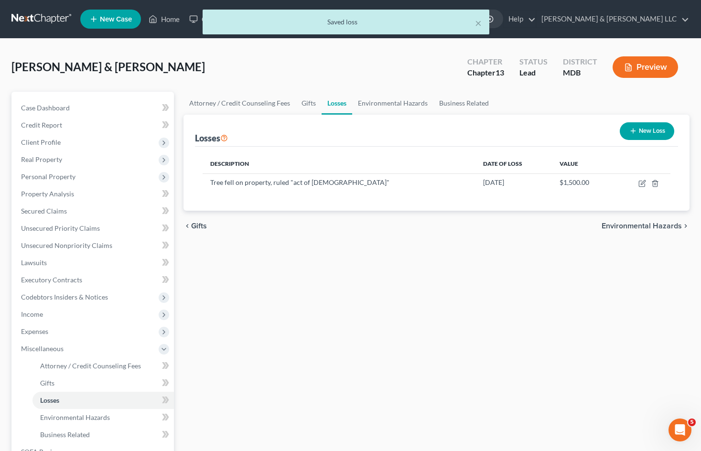
click at [540, 327] on div "Attorney / Credit Counseling Fees Gifts Losses Environmental Hazards Business R…" at bounding box center [437, 333] width 516 height 483
click at [107, 352] on span "Miscellaneous" at bounding box center [93, 348] width 161 height 17
click at [363, 327] on div "Attorney / Credit Counseling Fees Gifts Losses Environmental Hazards Business R…" at bounding box center [437, 290] width 516 height 397
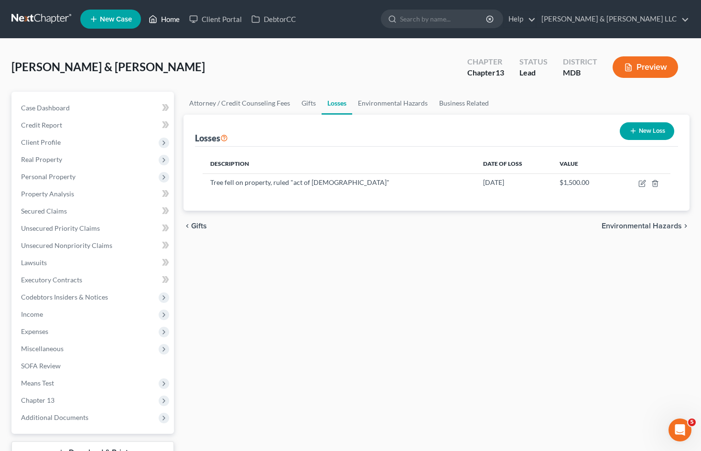
click at [174, 22] on link "Home" at bounding box center [164, 19] width 41 height 17
